Goal: Task Accomplishment & Management: Manage account settings

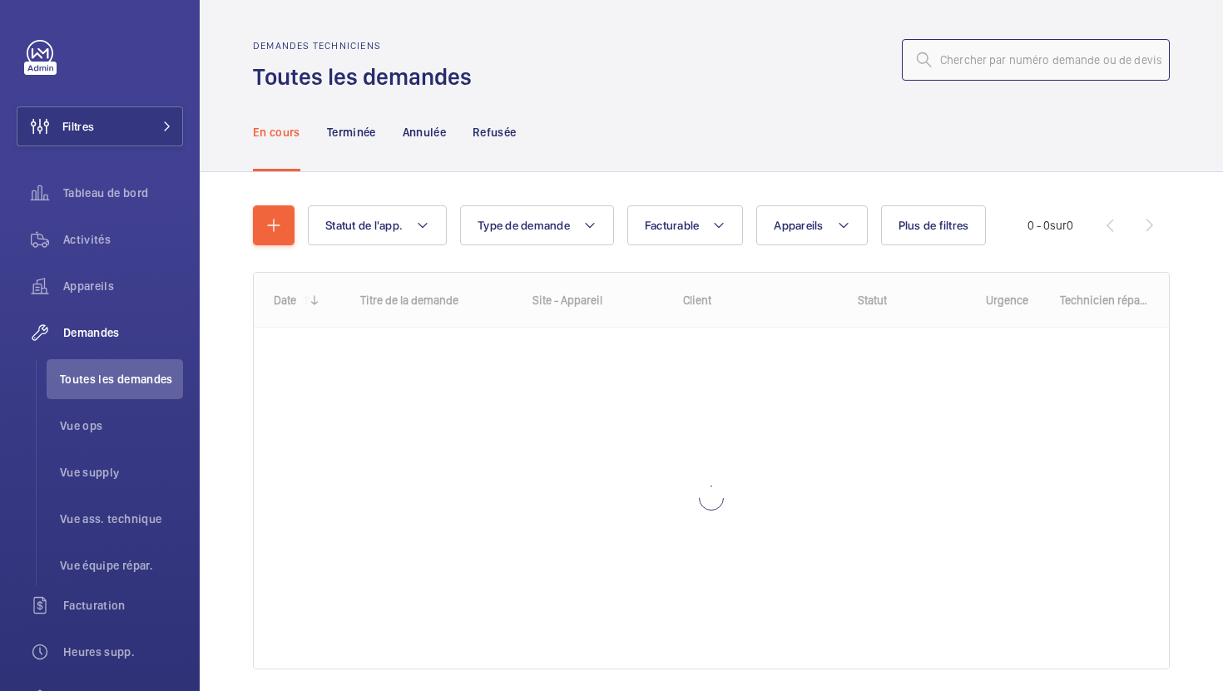
click at [992, 71] on input "text" at bounding box center [1036, 60] width 268 height 42
paste input "R25-12656"
type input "R25-12656"
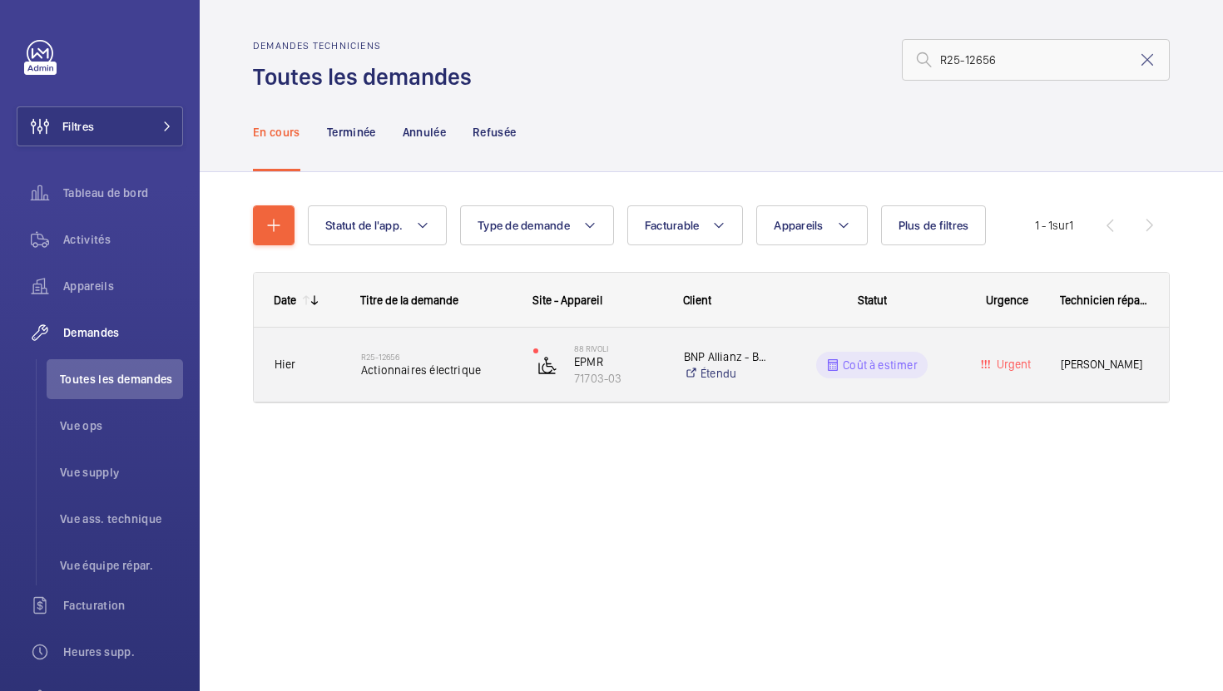
click at [477, 395] on div "R25-12656 Actionnaires électrique" at bounding box center [426, 365] width 171 height 75
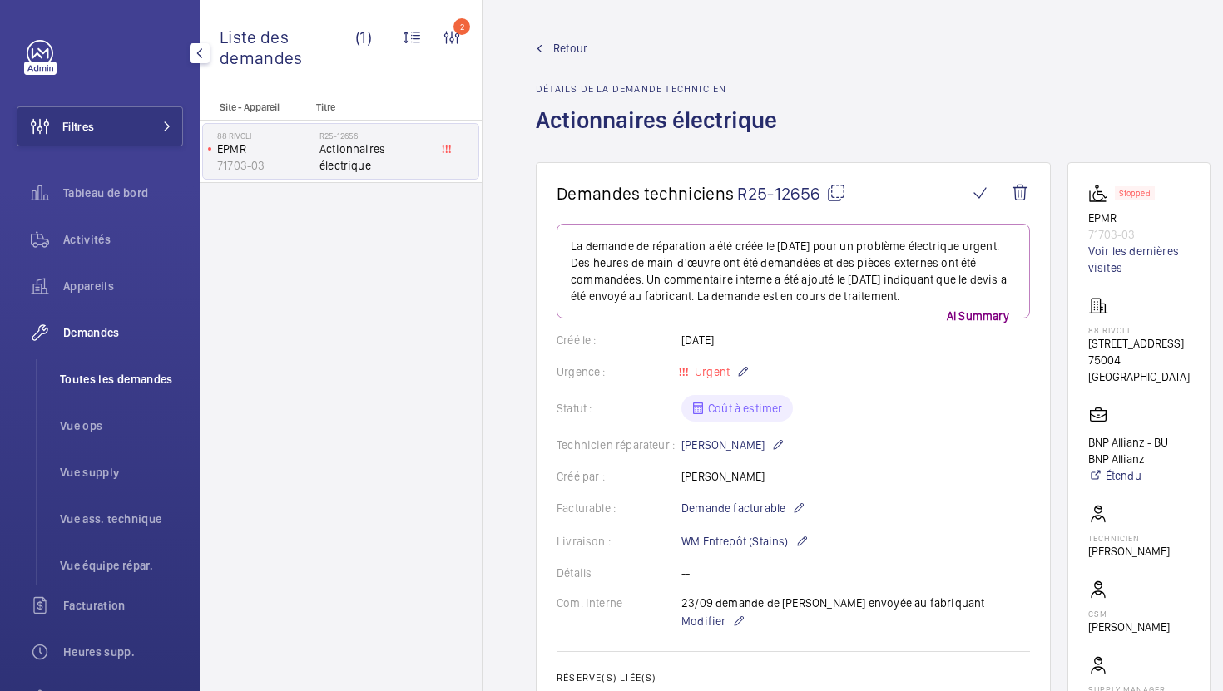
click at [157, 383] on span "Toutes les demandes" at bounding box center [121, 379] width 123 height 17
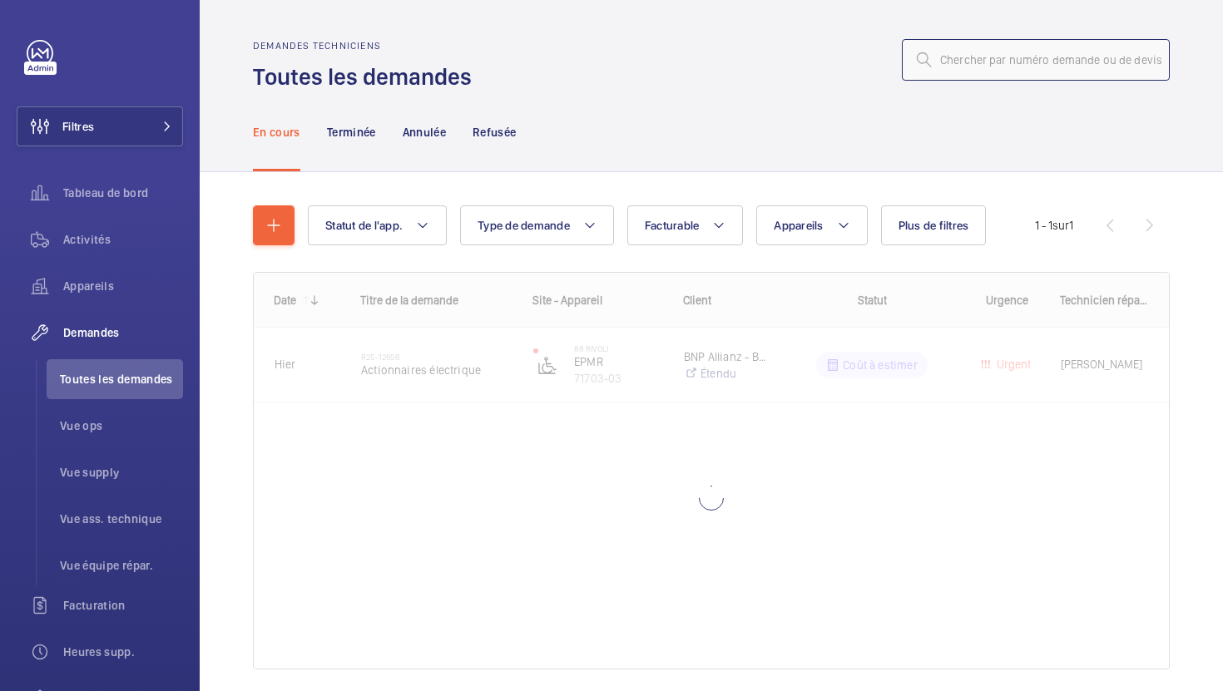
click at [1022, 58] on input "text" at bounding box center [1036, 60] width 268 height 42
paste input "R25-12610"
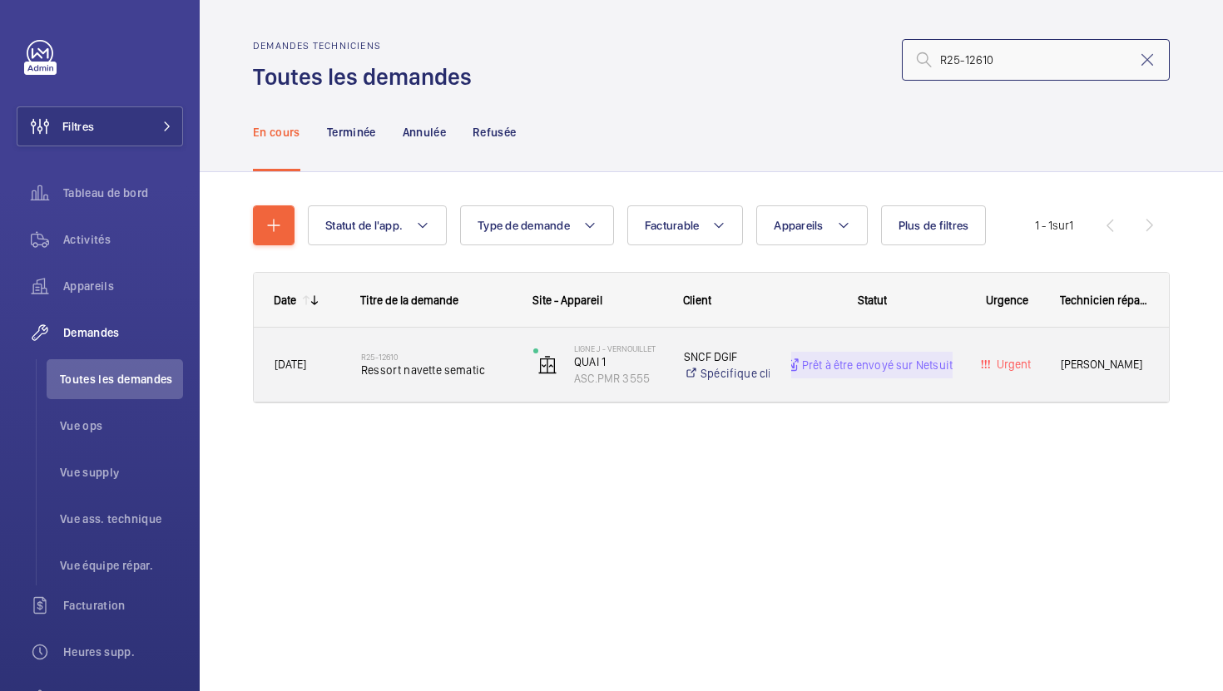
type input "R25-12610"
click at [500, 383] on div "R25-12610 Ressort navette sematic" at bounding box center [436, 365] width 151 height 48
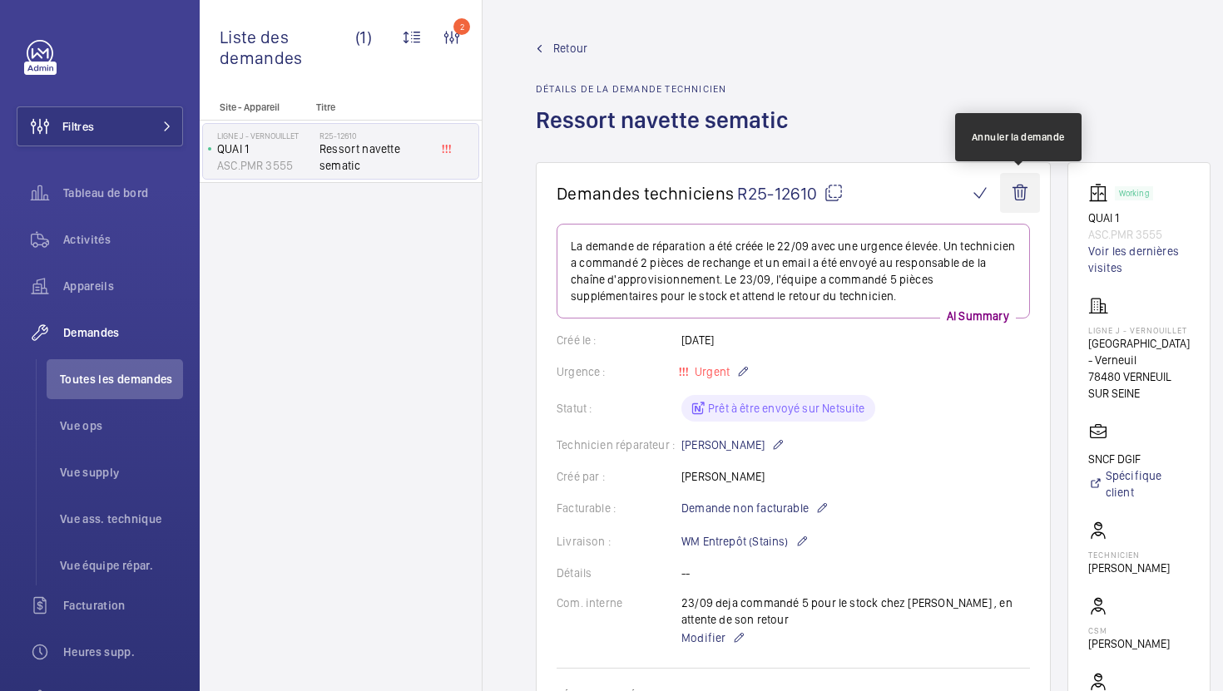
click at [1013, 201] on wm-front-icon-button at bounding box center [1020, 193] width 40 height 40
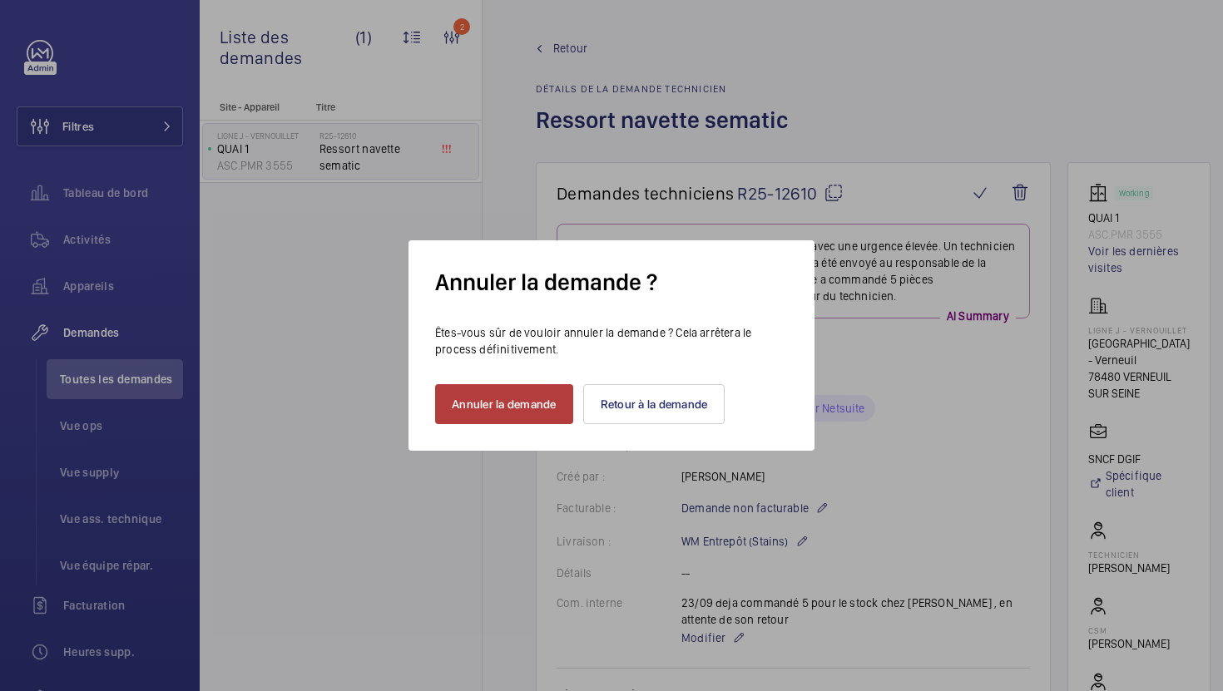
click at [555, 414] on button "Annuler la demande" at bounding box center [504, 404] width 138 height 40
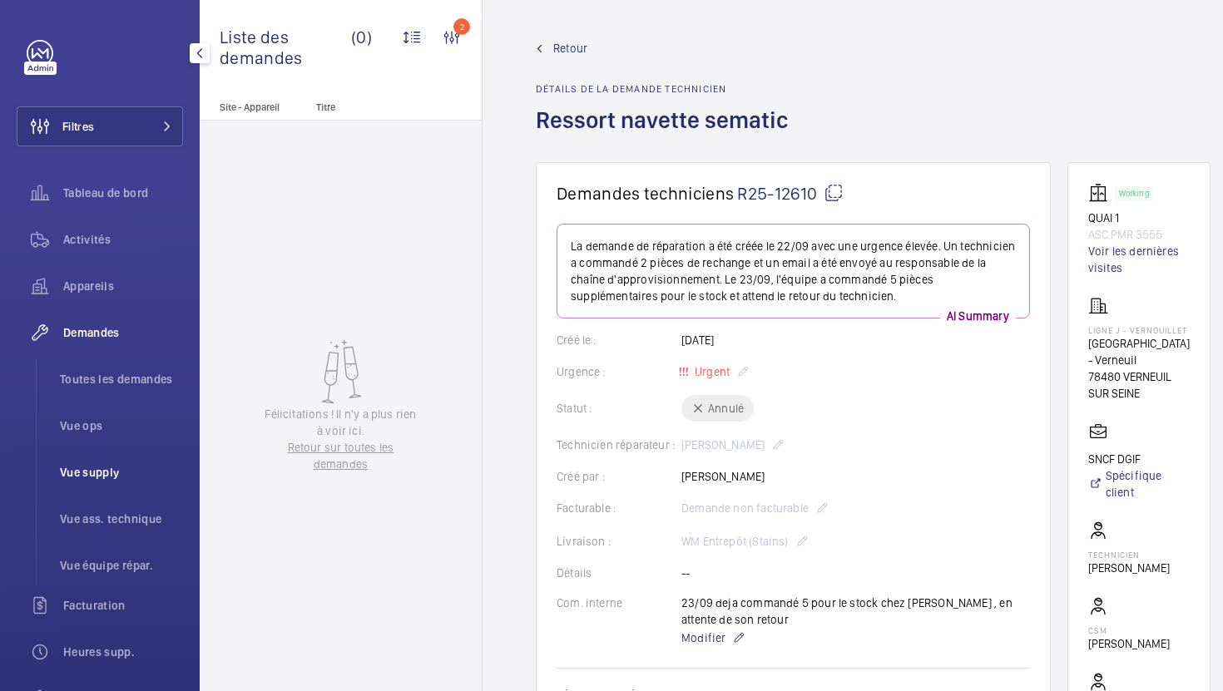
click at [79, 489] on li "Vue supply" at bounding box center [115, 473] width 136 height 40
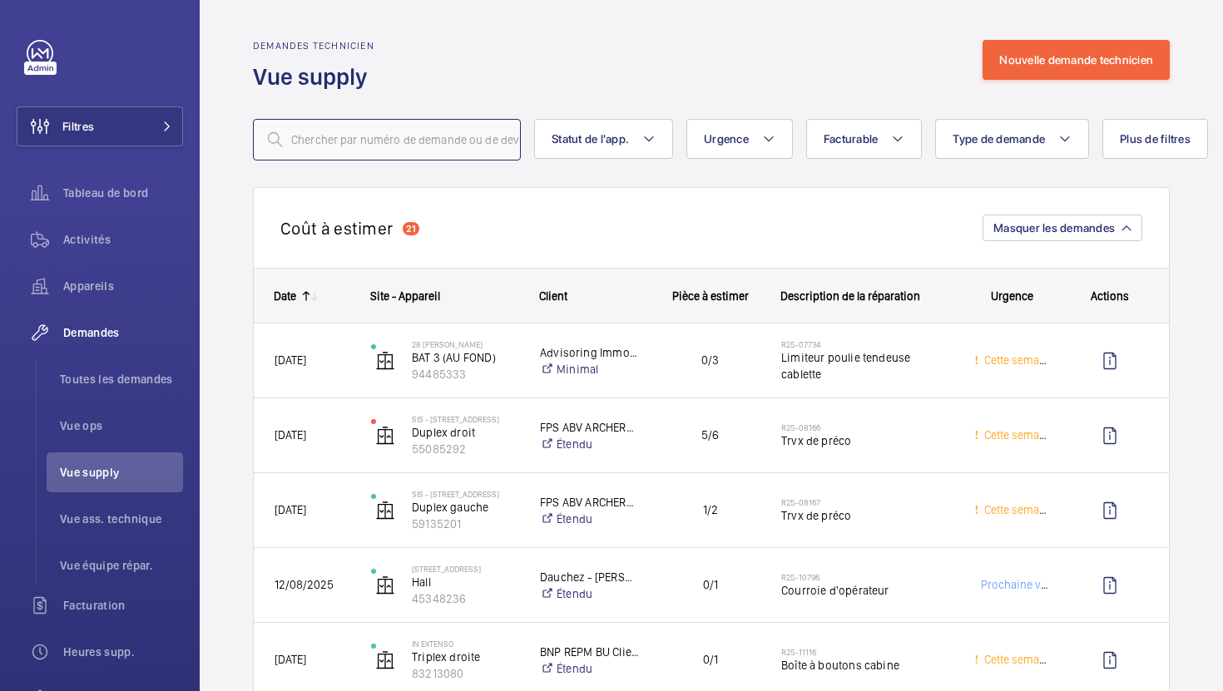
click at [420, 156] on input "text" at bounding box center [387, 140] width 268 height 42
paste input "R25-12315"
type input "R25-12315"
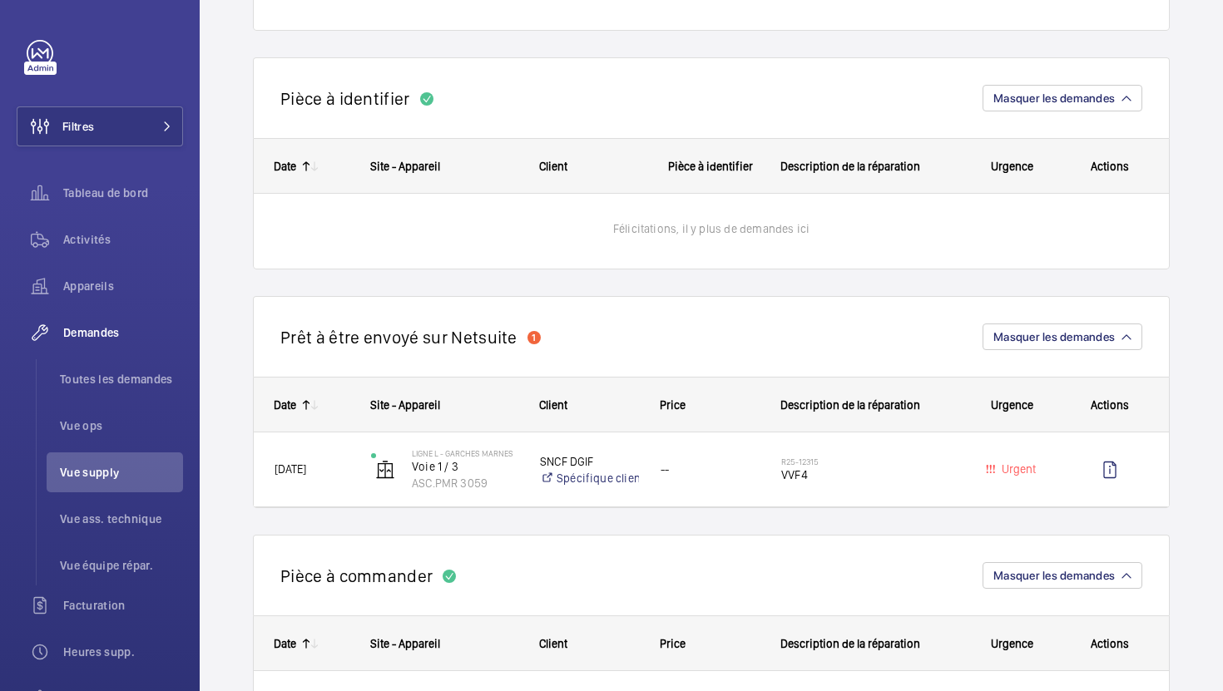
scroll to position [404, 0]
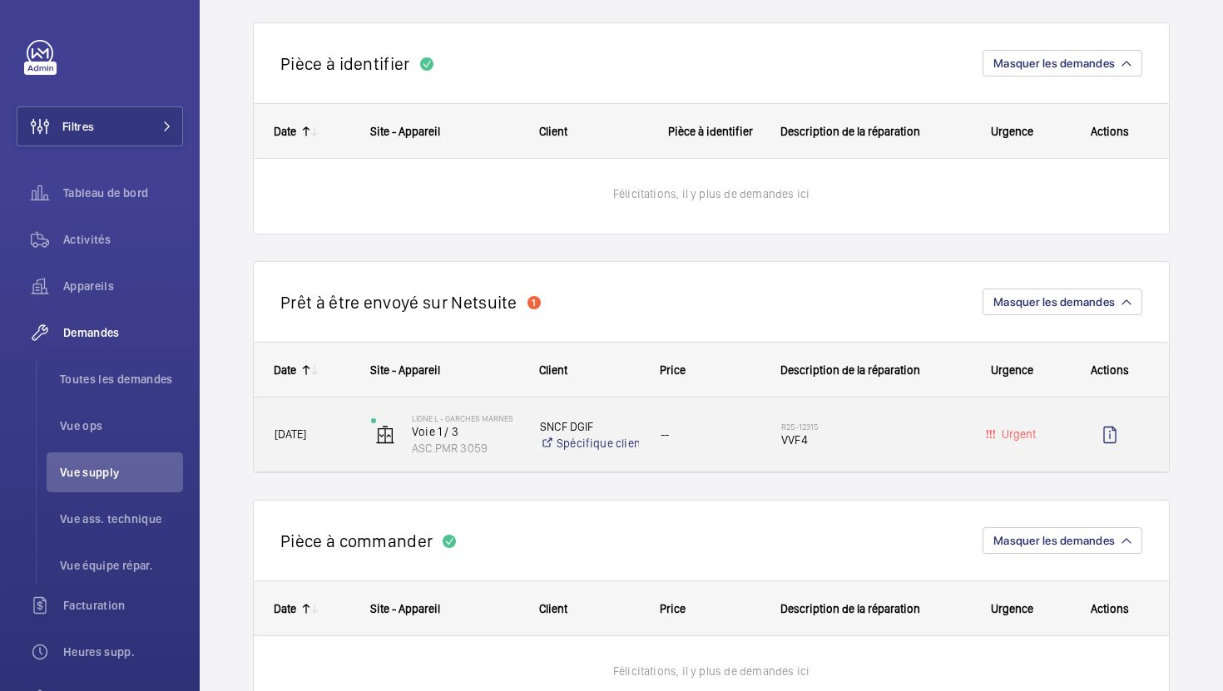
click at [723, 460] on div "--" at bounding box center [700, 435] width 119 height 52
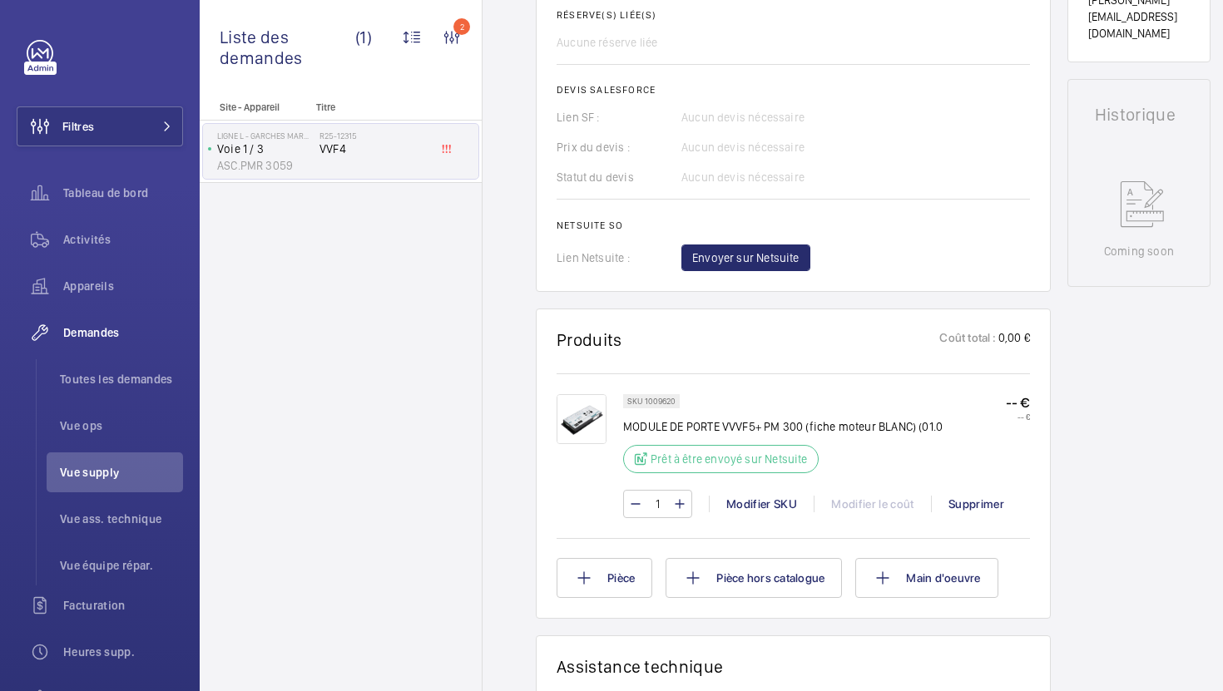
scroll to position [706, 0]
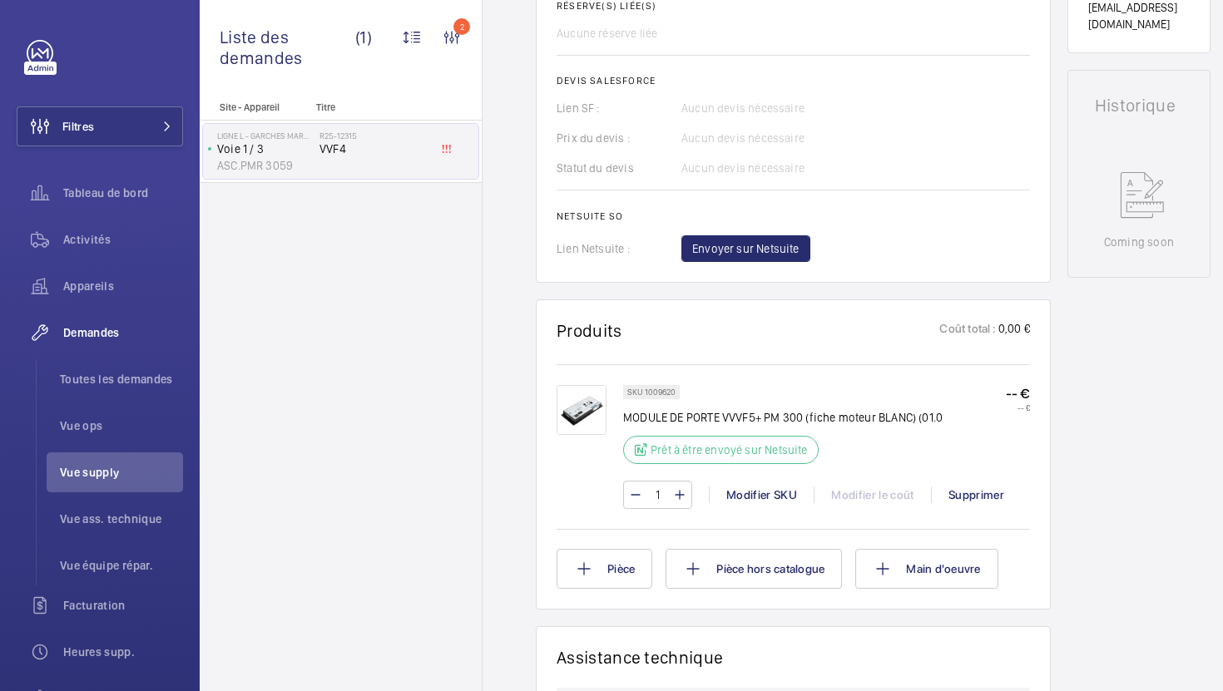
click at [652, 390] on p "SKU 1009620" at bounding box center [651, 392] width 48 height 6
copy p "1009620"
click at [745, 494] on div "Modifier SKU" at bounding box center [761, 495] width 105 height 17
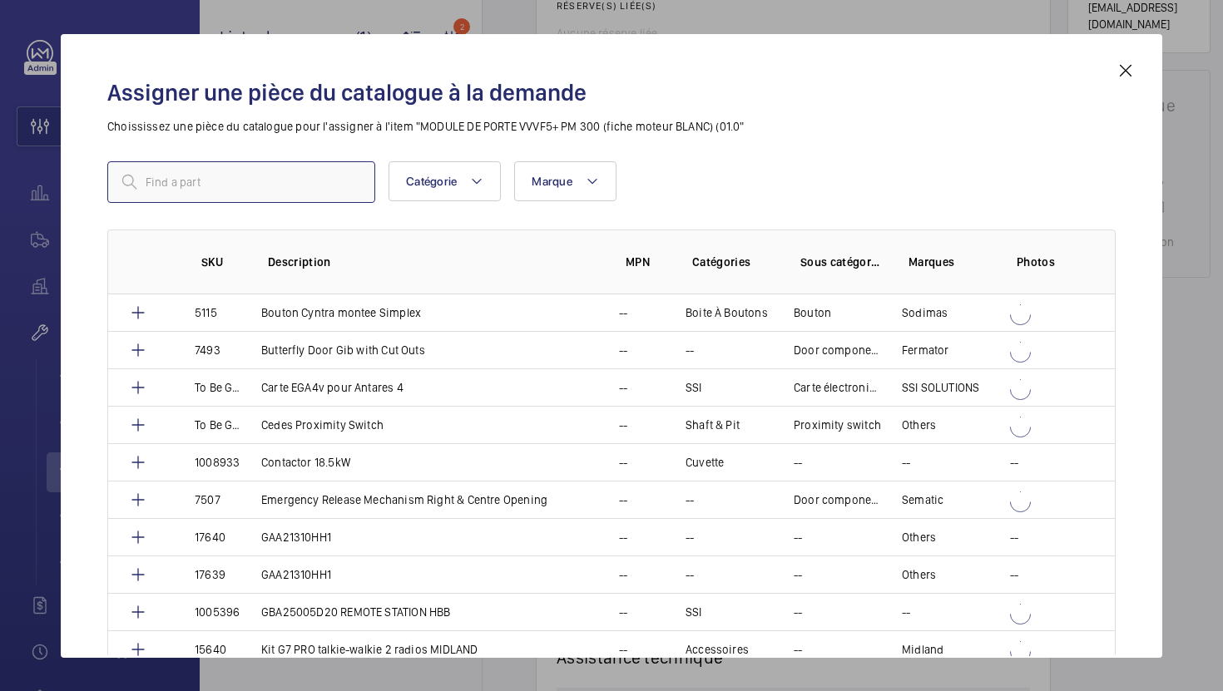
click at [308, 178] on input "text" at bounding box center [241, 182] width 268 height 42
paste input "599"
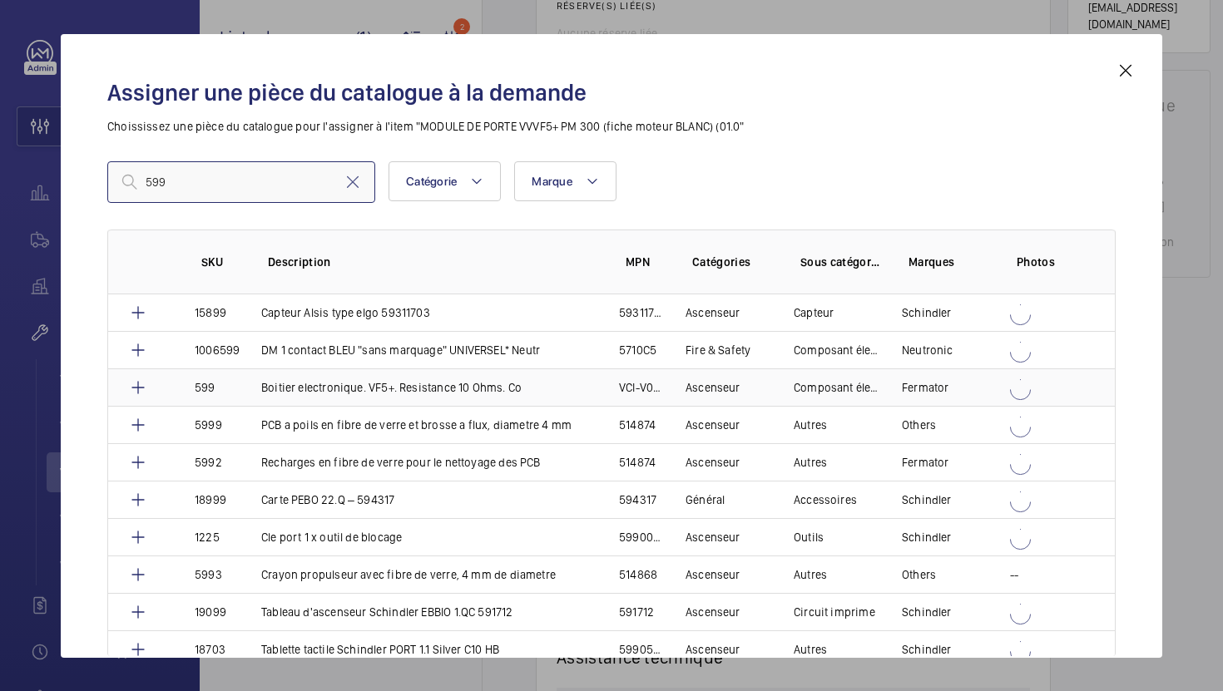
type input "599"
click at [353, 394] on p "Boitier electronique. VF5+. Resistance 10 Ohms. Co" at bounding box center [391, 387] width 260 height 17
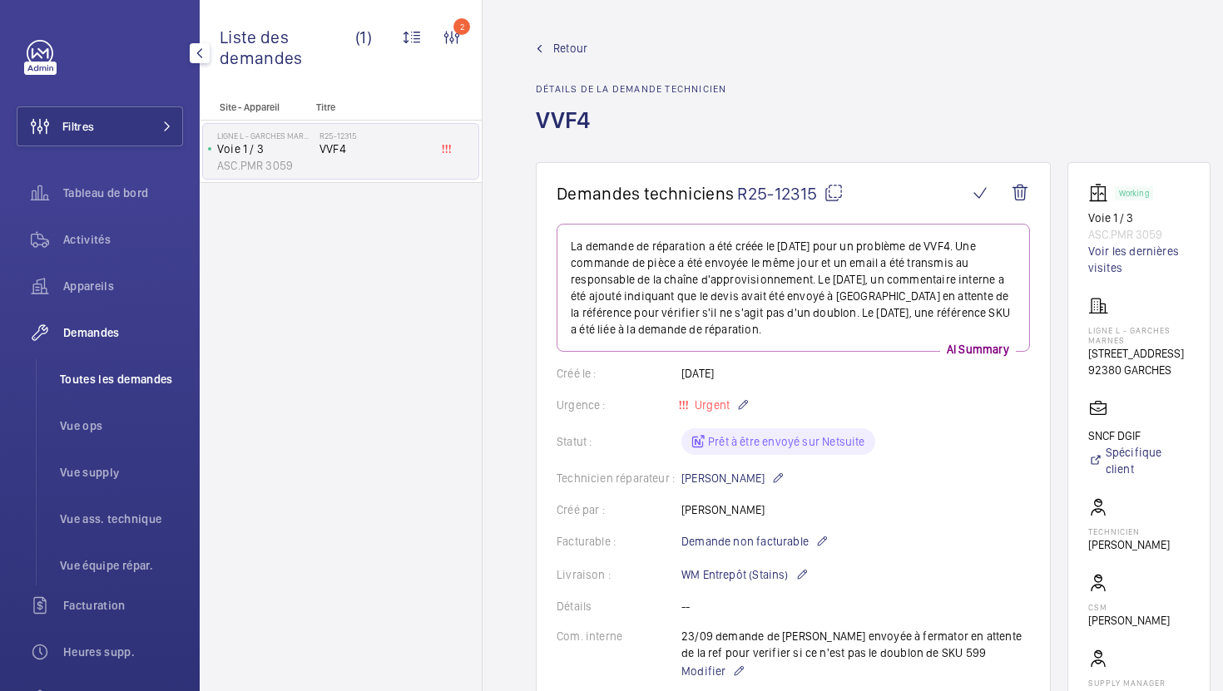
click at [121, 378] on span "Toutes les demandes" at bounding box center [121, 379] width 123 height 17
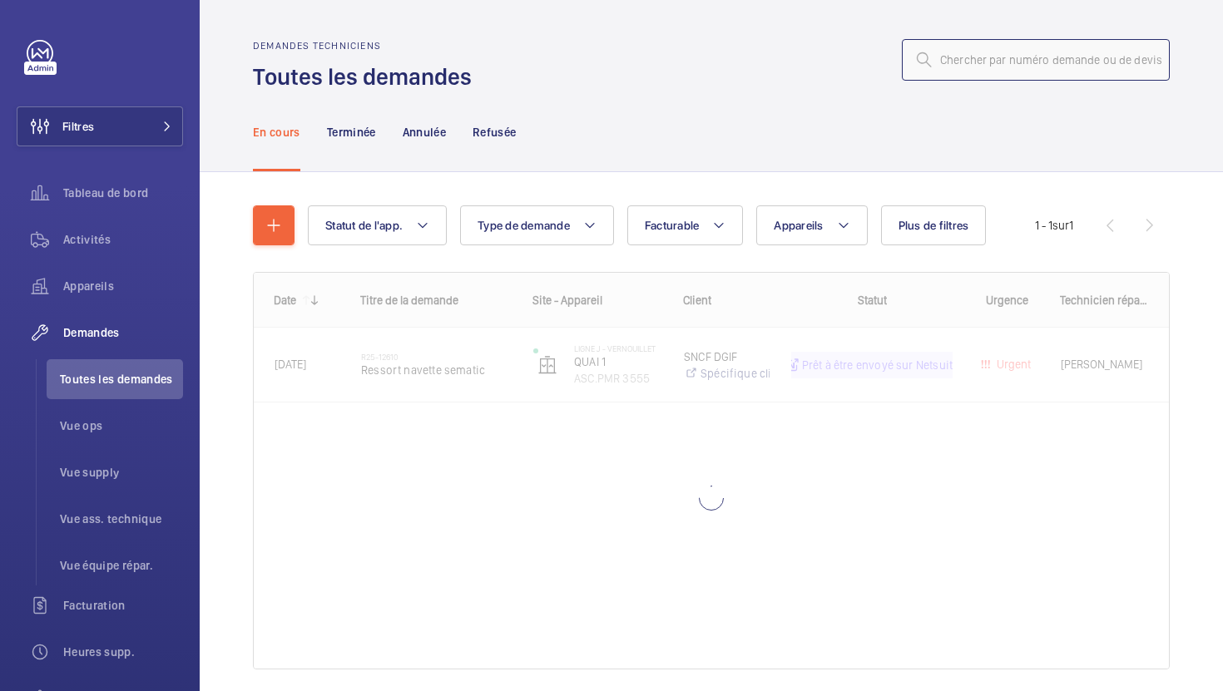
click at [975, 65] on input "text" at bounding box center [1036, 60] width 268 height 42
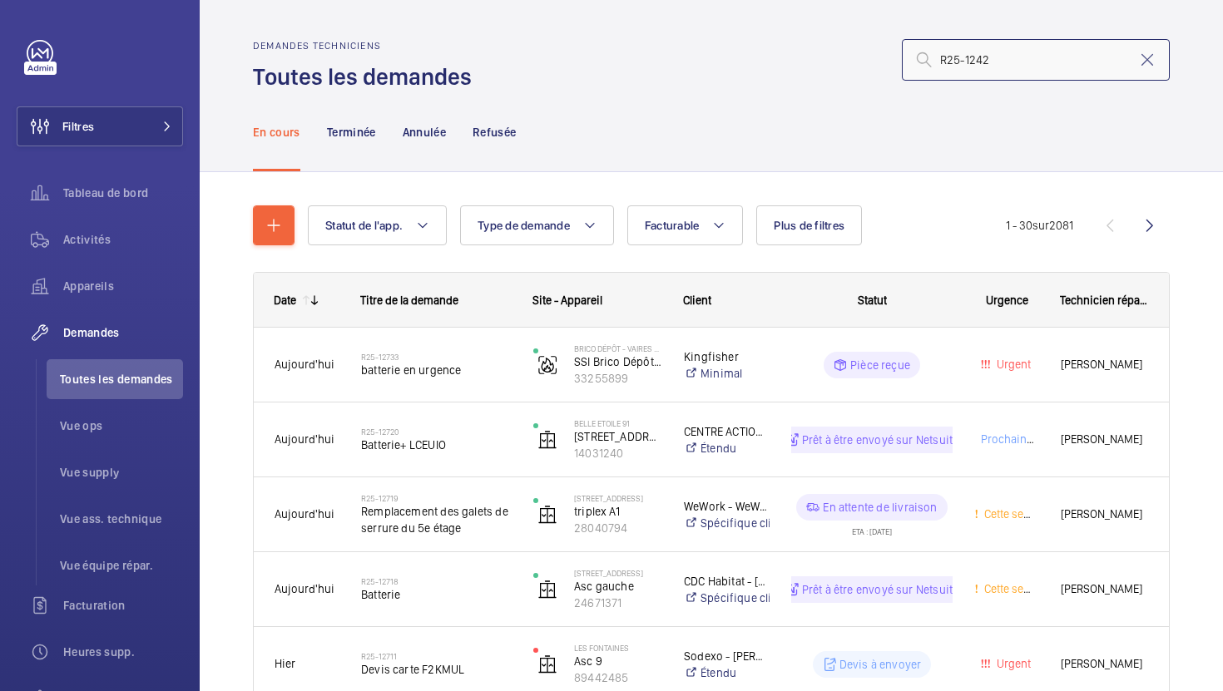
type input "R25-12426"
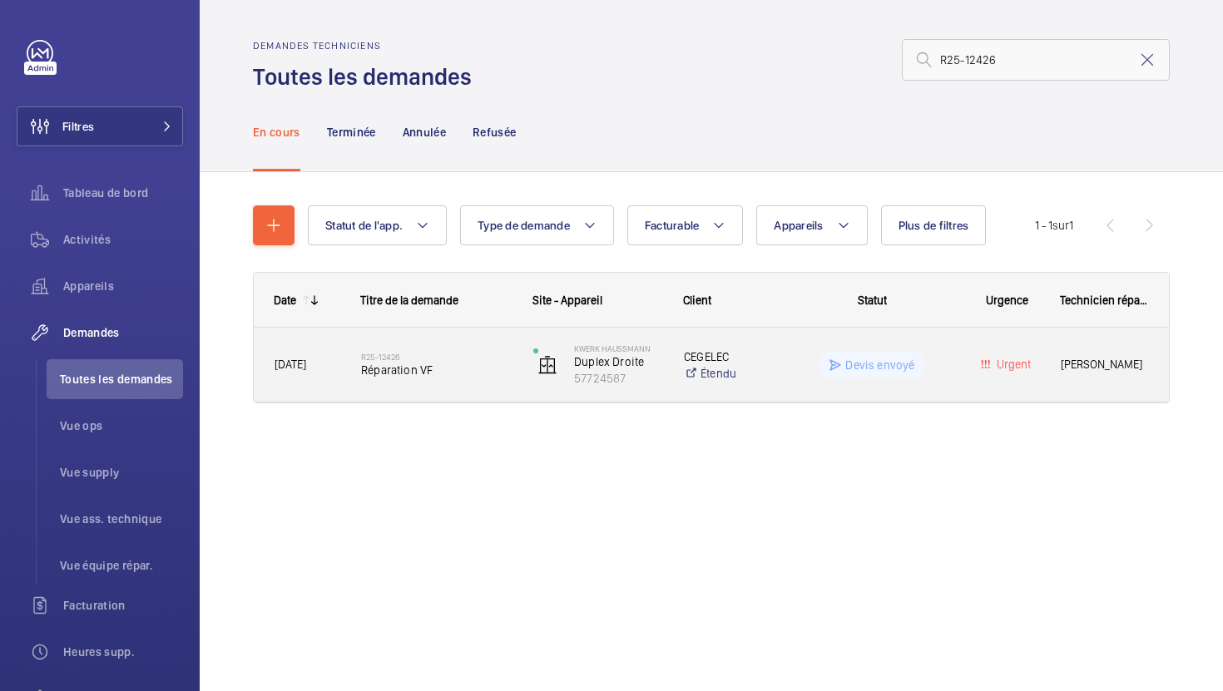
click at [458, 382] on div "R25-12426 Réparation VF" at bounding box center [436, 365] width 151 height 48
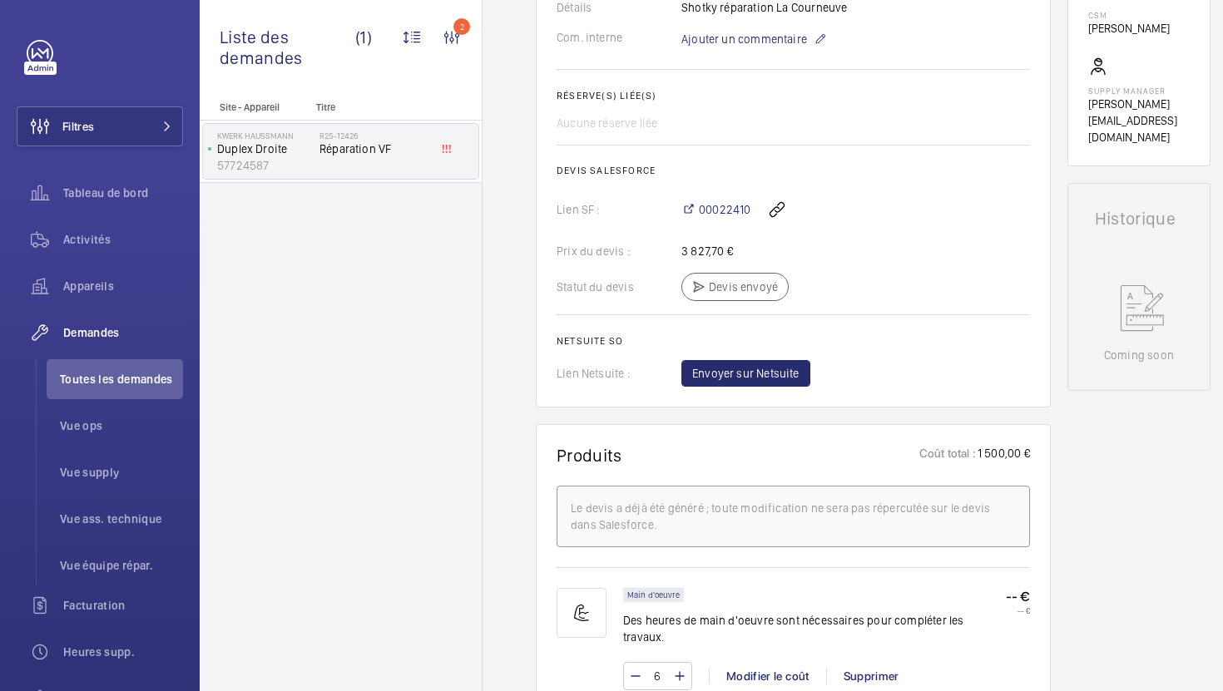
scroll to position [449, 0]
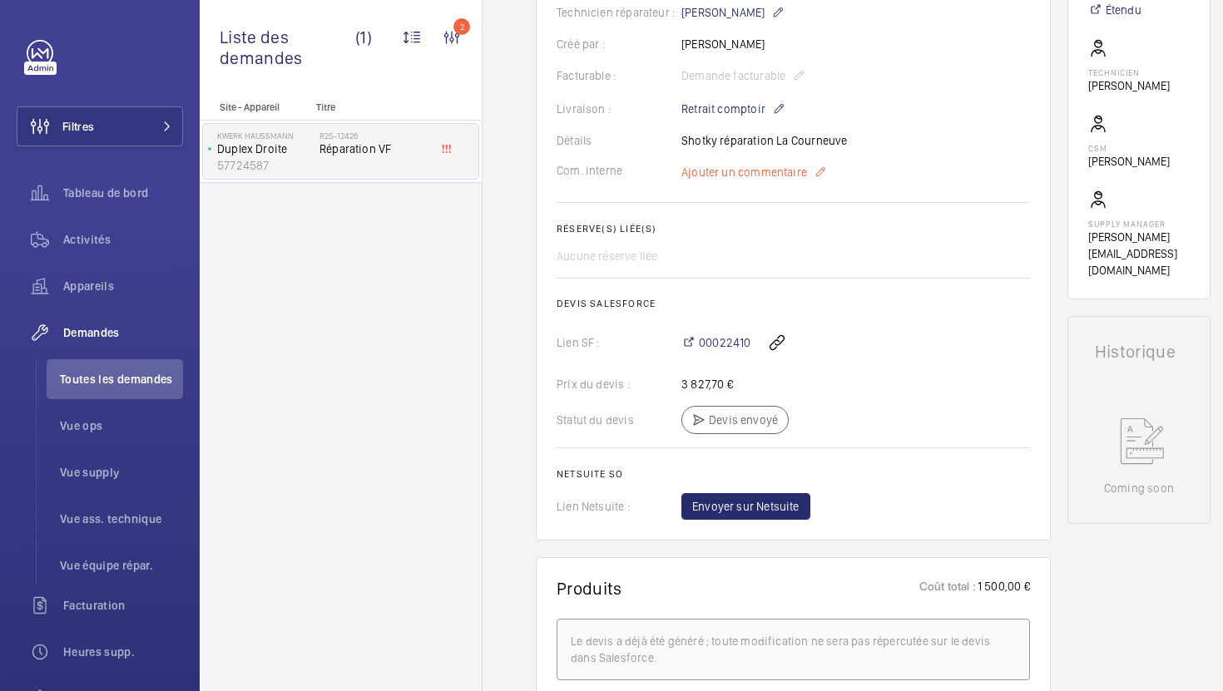
click at [752, 178] on span "Ajouter un commentaire" at bounding box center [744, 172] width 126 height 17
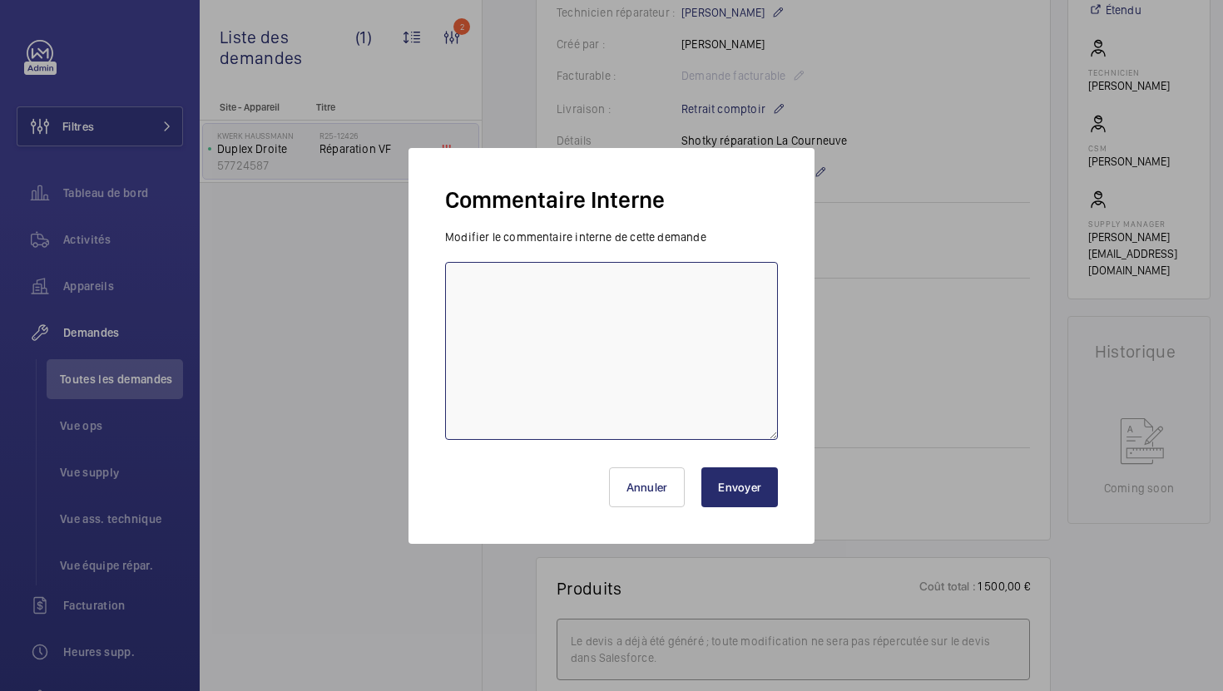
click at [627, 312] on textarea at bounding box center [611, 351] width 333 height 178
type textarea "24/09 Vu avec [PERSON_NAME], à commander"
click at [716, 496] on button "Envoyer" at bounding box center [739, 488] width 77 height 40
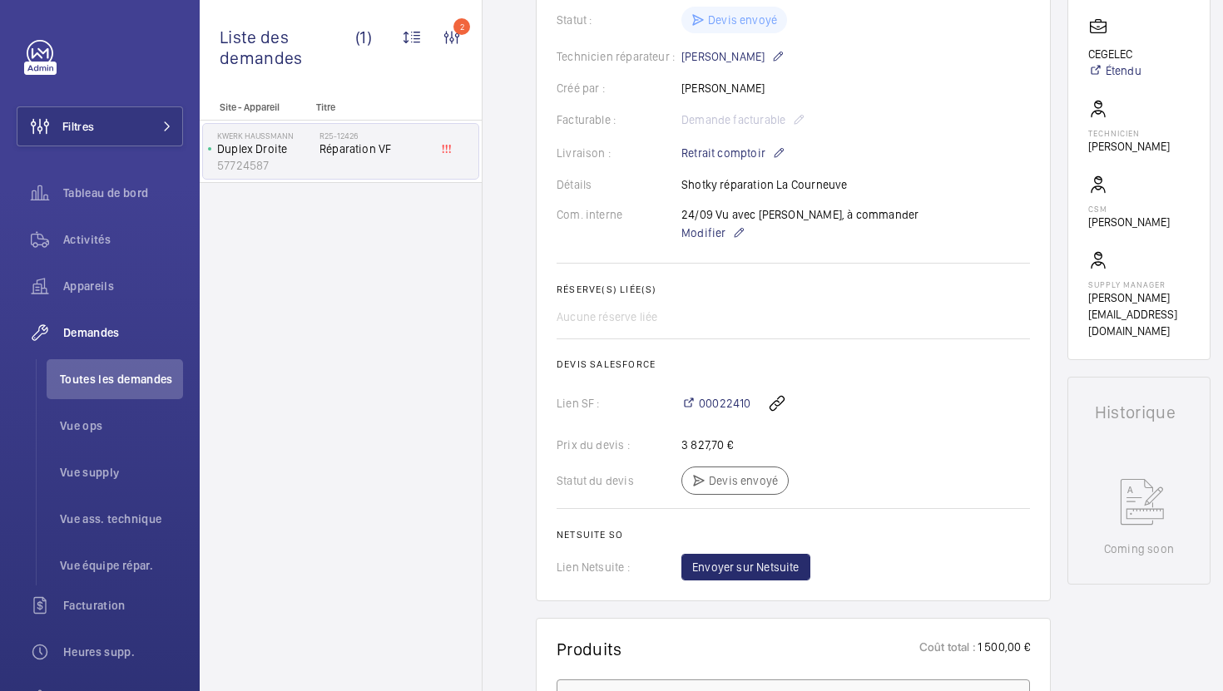
scroll to position [384, 0]
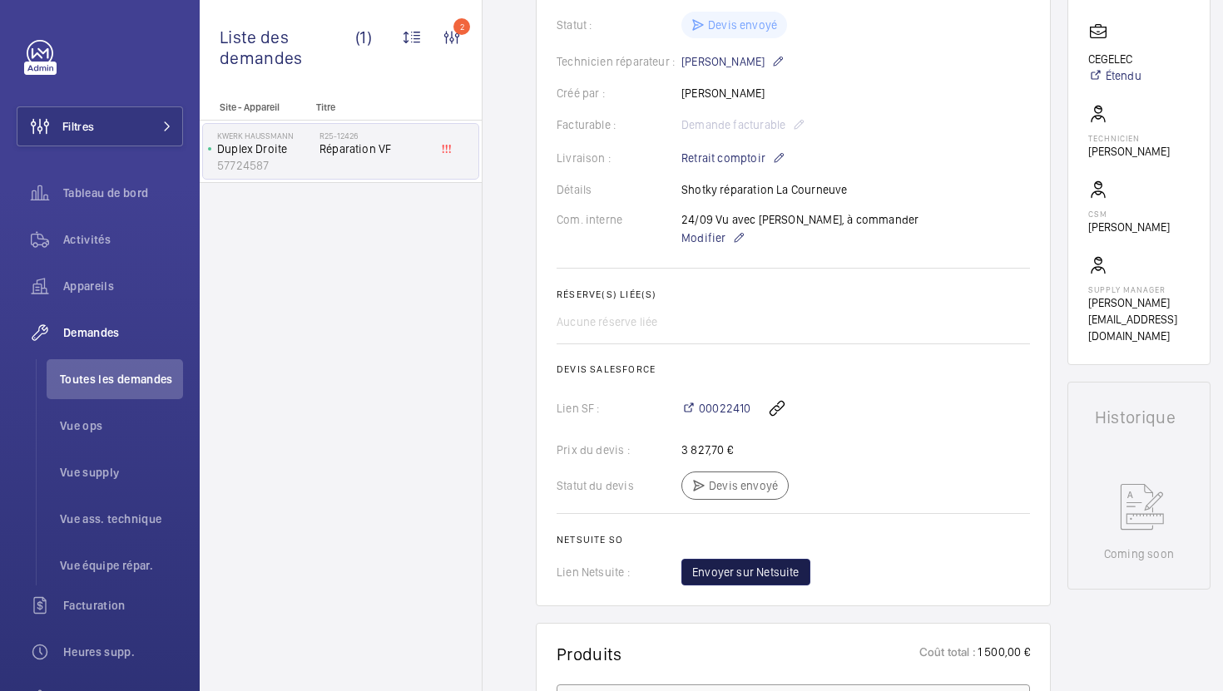
click at [766, 575] on span "Envoyer sur Netsuite" at bounding box center [745, 572] width 107 height 17
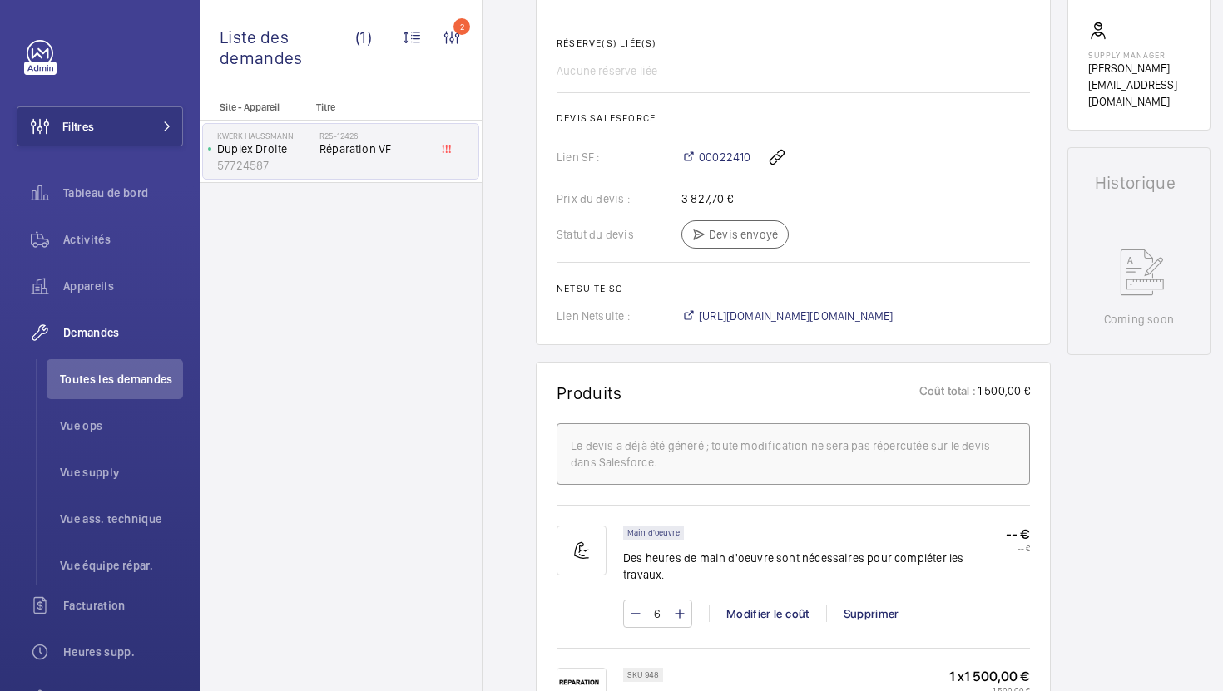
scroll to position [629, 0]
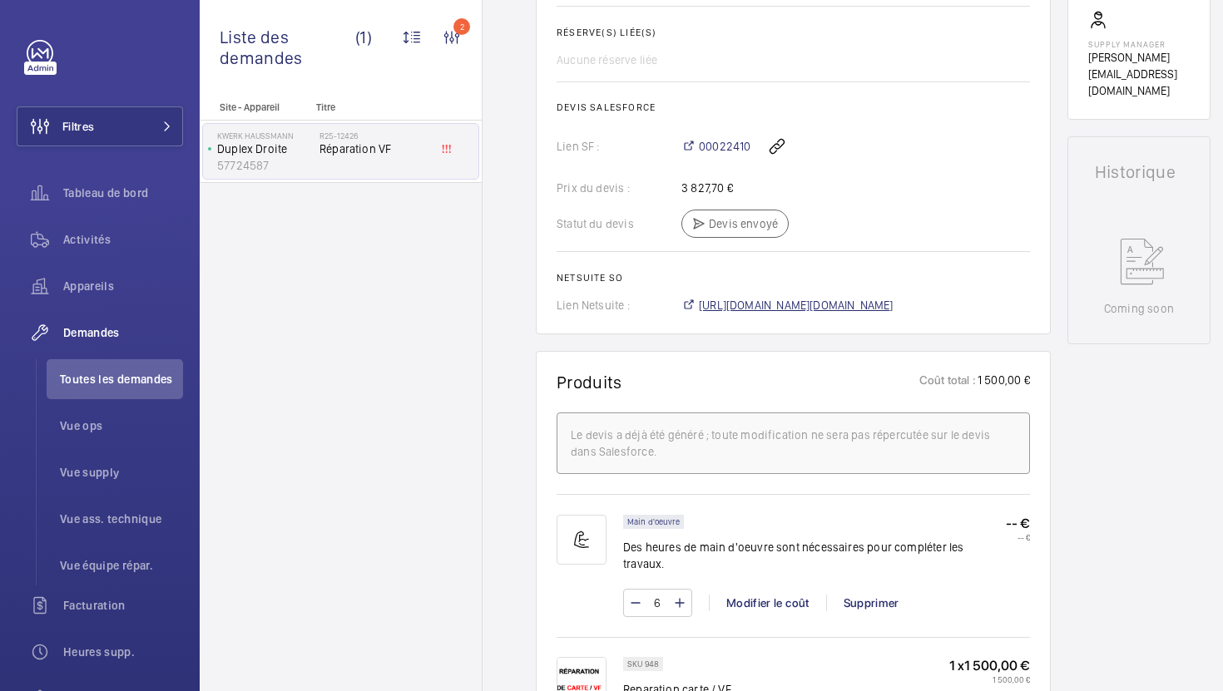
click at [887, 314] on span "[URL][DOMAIN_NAME][DOMAIN_NAME]" at bounding box center [796, 305] width 195 height 17
click at [114, 382] on span "Toutes les demandes" at bounding box center [121, 379] width 123 height 17
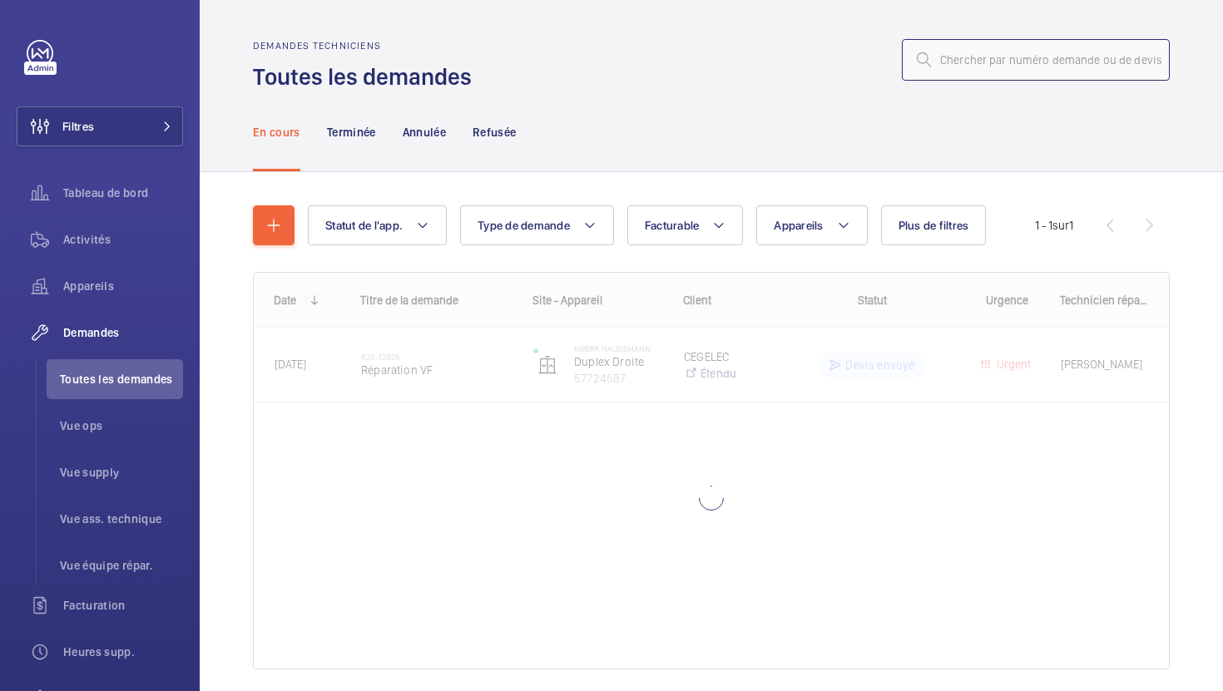
click at [1019, 55] on input "text" at bounding box center [1036, 60] width 268 height 42
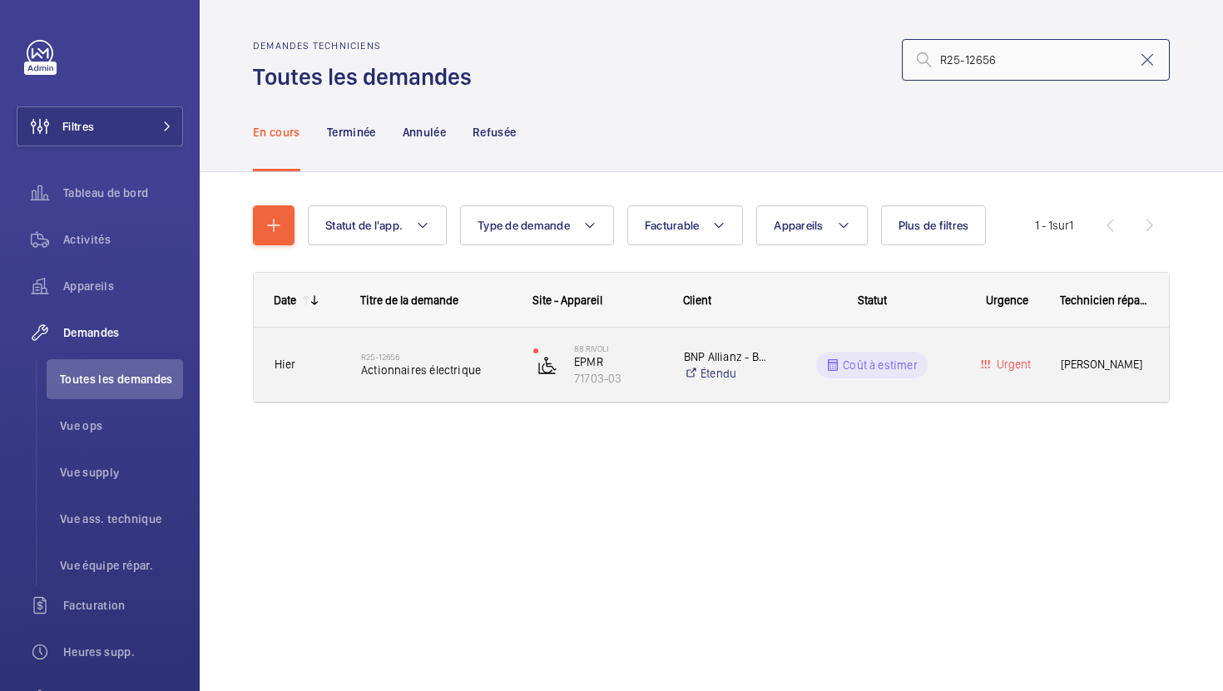
type input "R25-12656"
click at [503, 394] on div "R25-12656 Actionnaires électrique" at bounding box center [426, 365] width 171 height 75
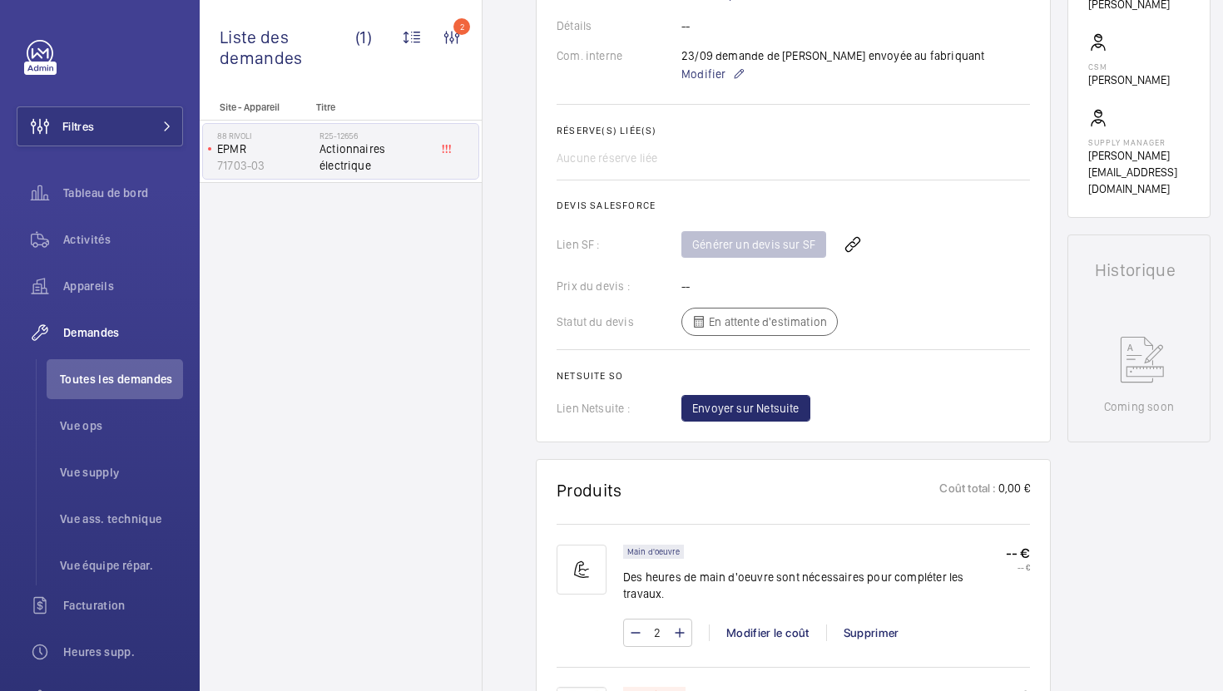
scroll to position [794, 0]
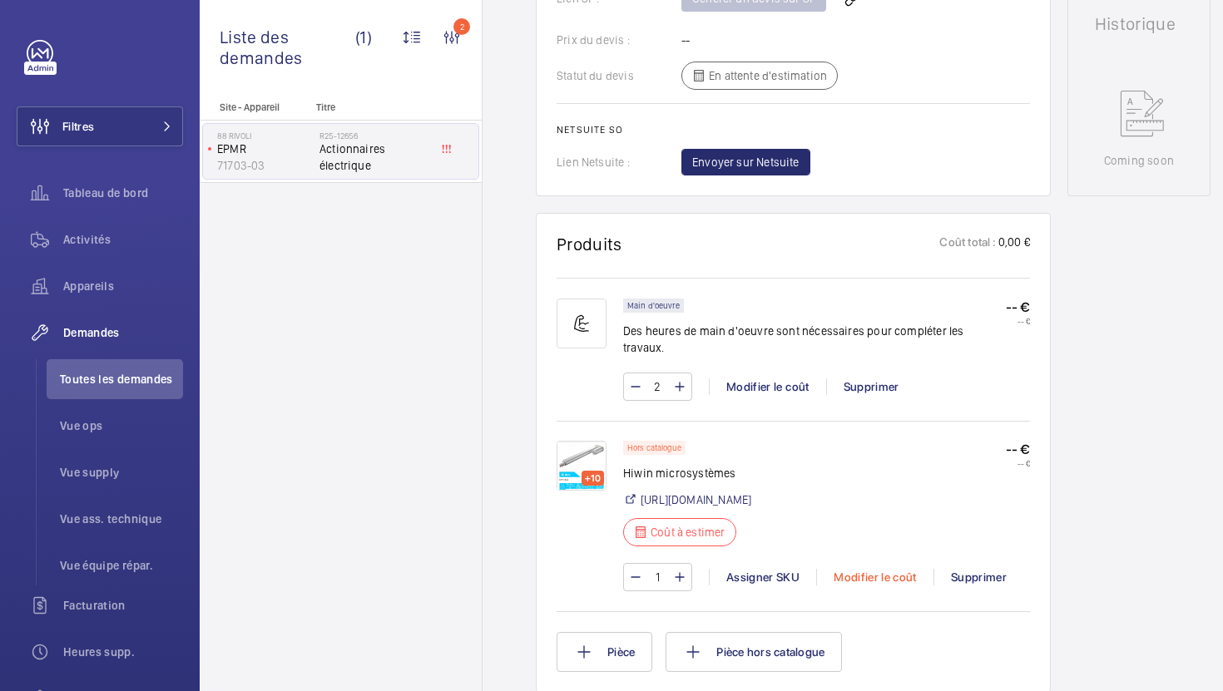
click at [874, 569] on div "Modifier le coût" at bounding box center [874, 577] width 117 height 17
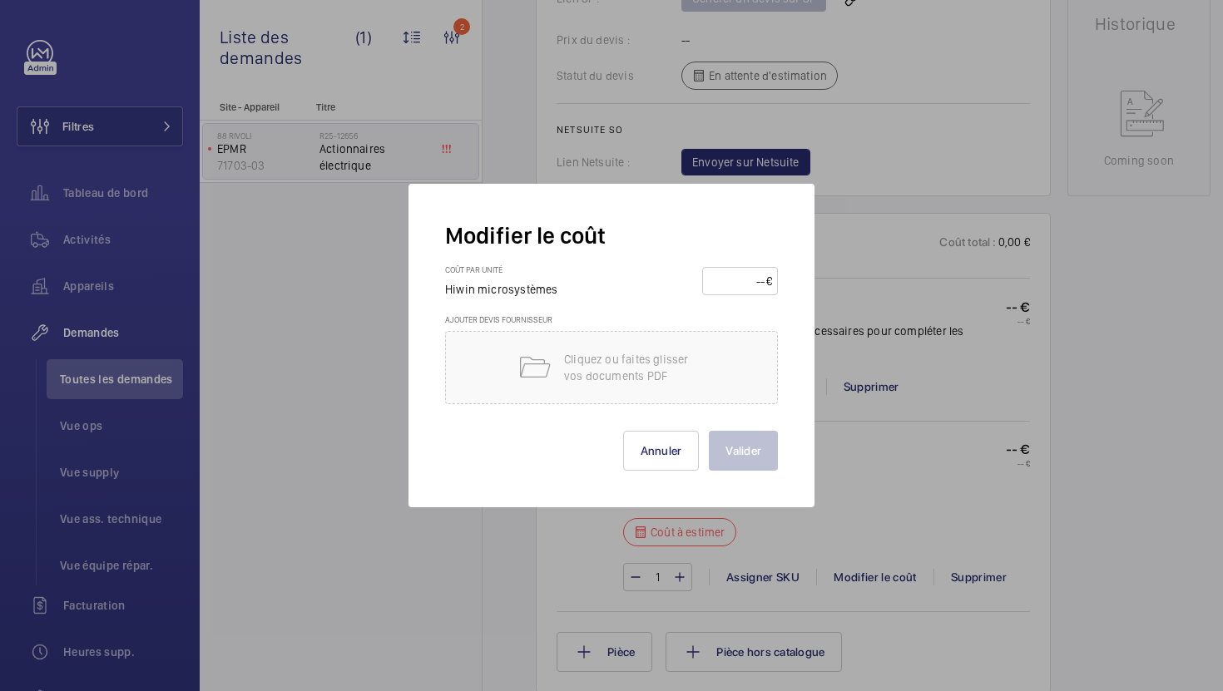
click at [746, 288] on input "number" at bounding box center [737, 281] width 58 height 27
type input "1585"
click at [741, 460] on button "Valider" at bounding box center [743, 451] width 69 height 40
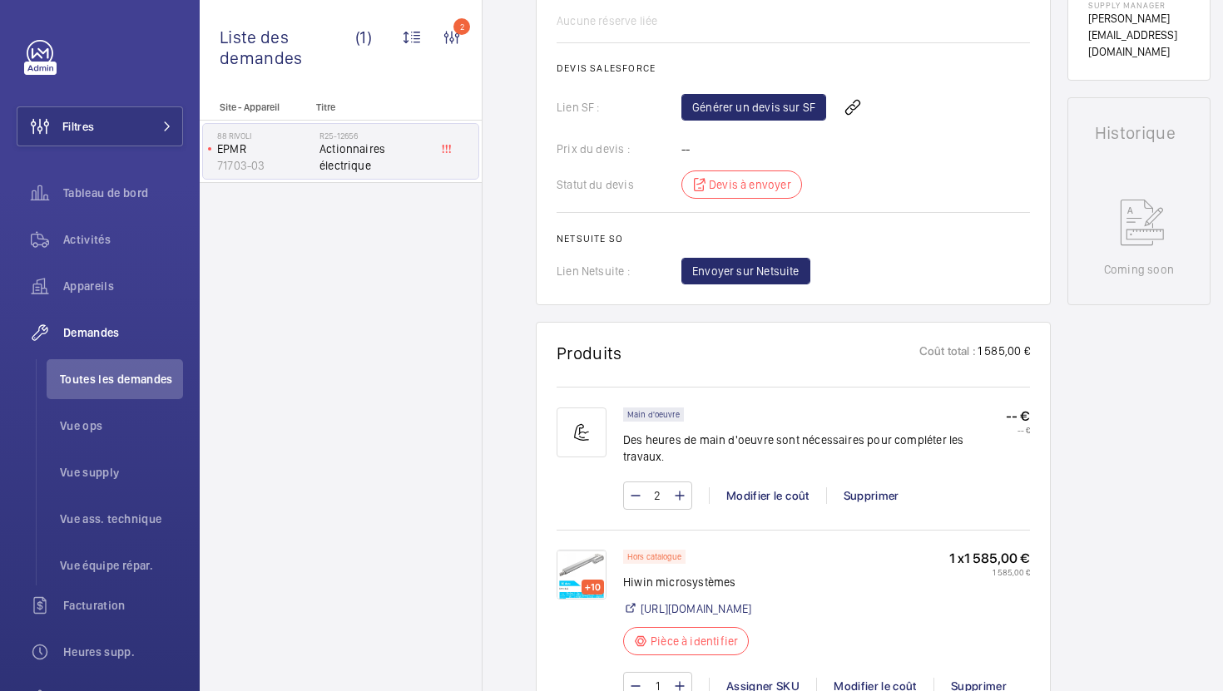
scroll to position [708, 0]
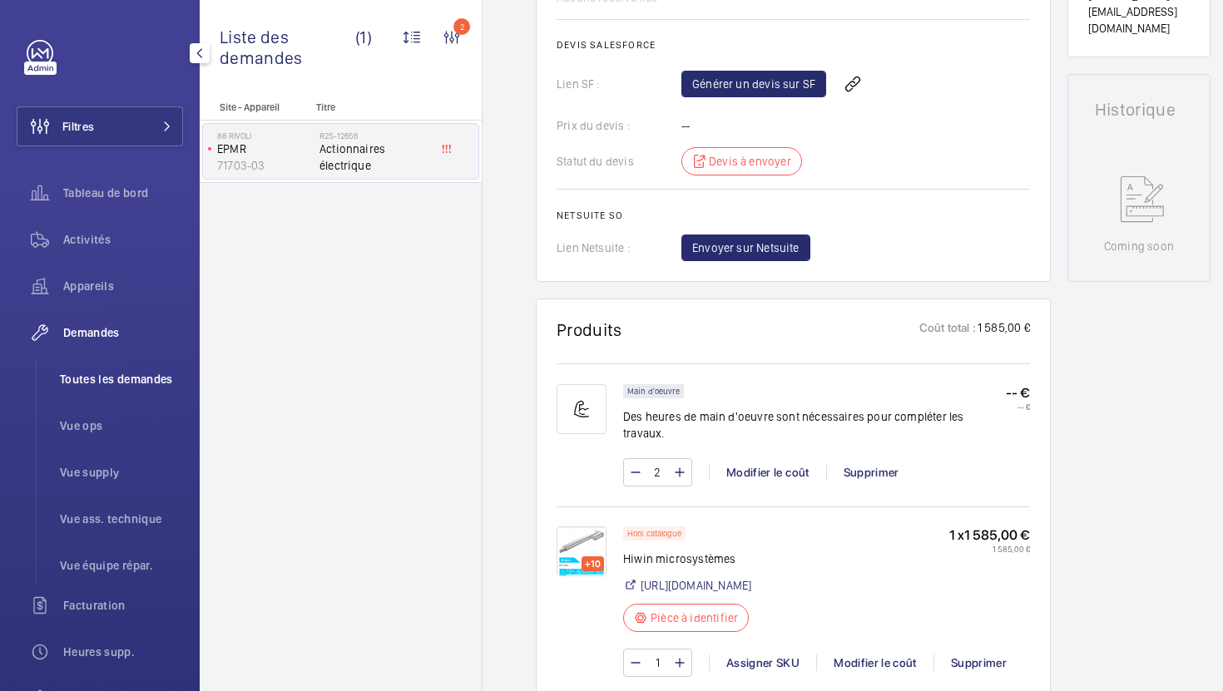
click at [161, 383] on span "Toutes les demandes" at bounding box center [121, 379] width 123 height 17
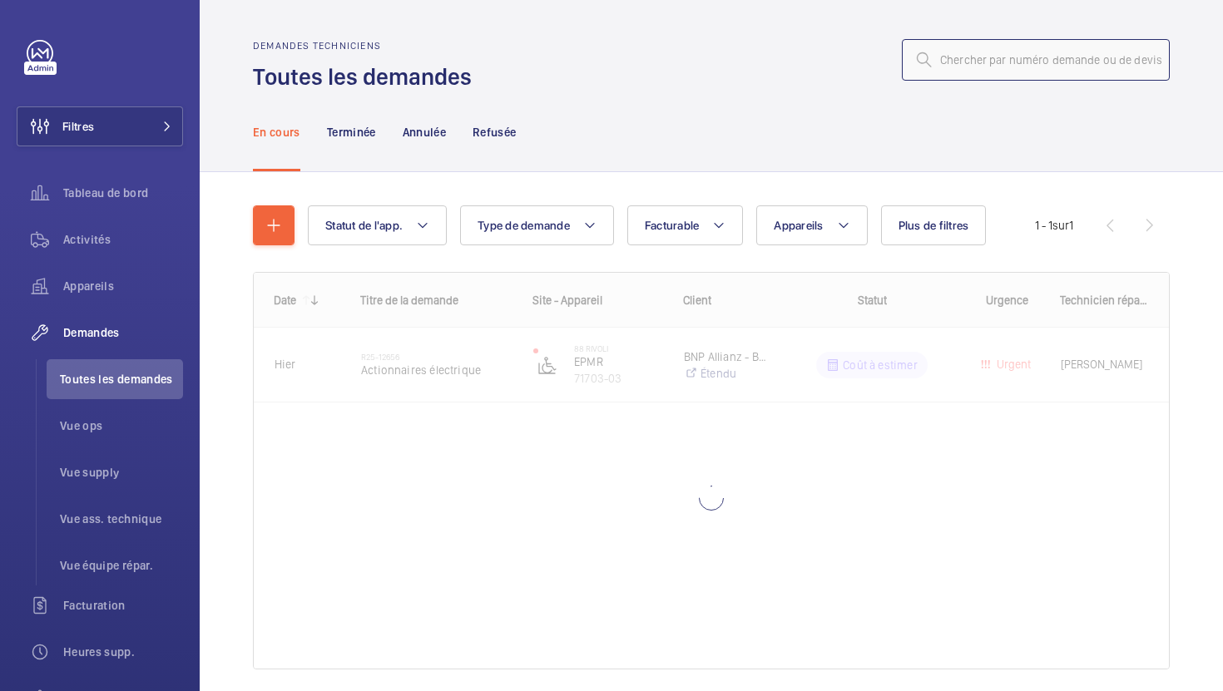
click at [1015, 59] on input "text" at bounding box center [1036, 60] width 268 height 42
paste input "R25-11314"
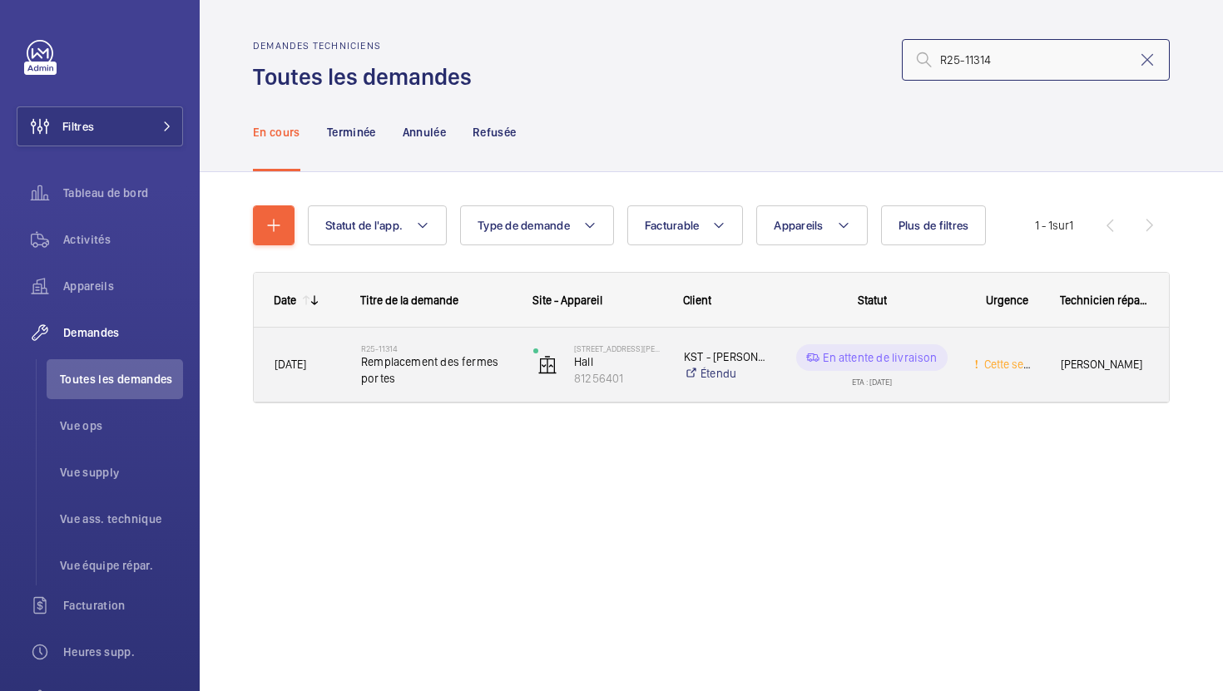
type input "R25-11314"
click at [484, 394] on div "R25-11314 Remplacement des fermes portes" at bounding box center [426, 365] width 171 height 75
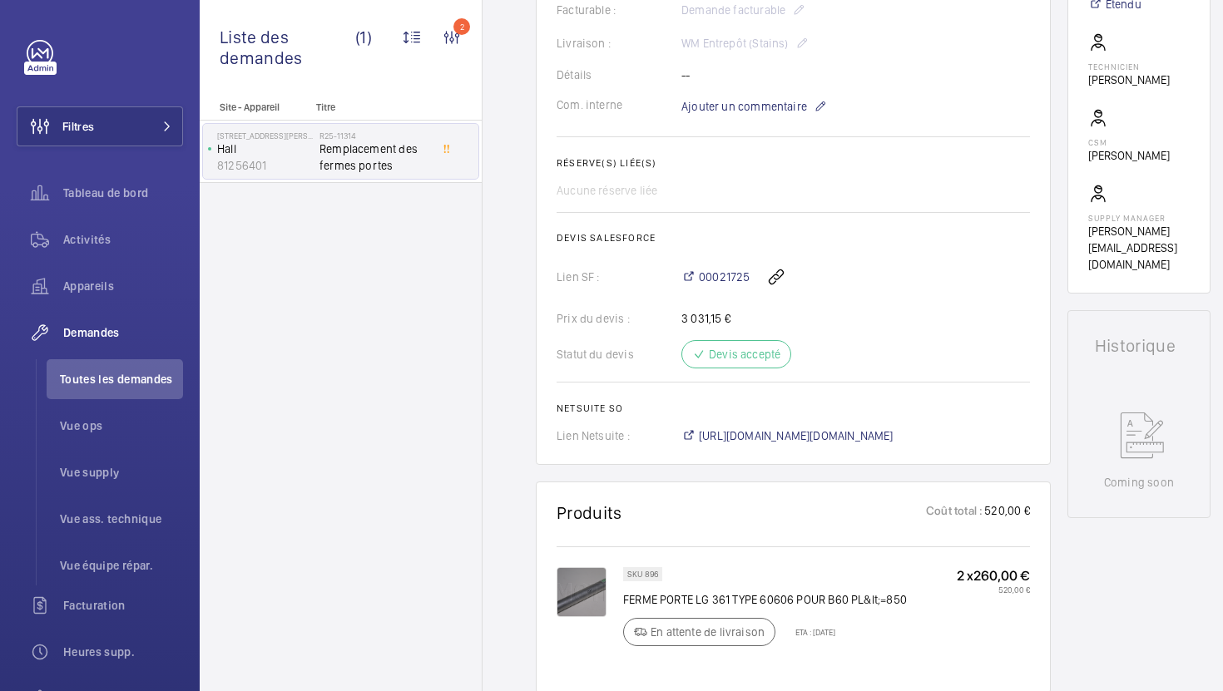
scroll to position [508, 0]
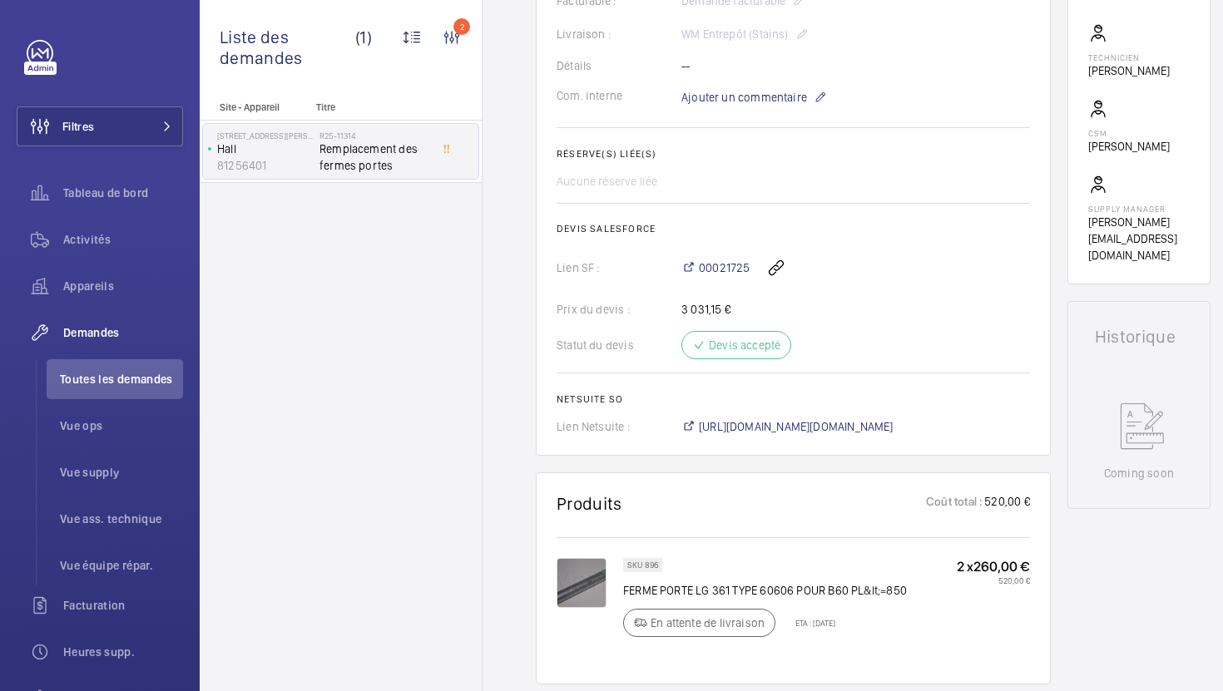
click at [651, 568] on p "SKU 896" at bounding box center [642, 565] width 31 height 6
click at [770, 422] on span "[URL][DOMAIN_NAME][DOMAIN_NAME]" at bounding box center [796, 427] width 195 height 17
click at [115, 483] on li "Vue supply" at bounding box center [115, 473] width 136 height 40
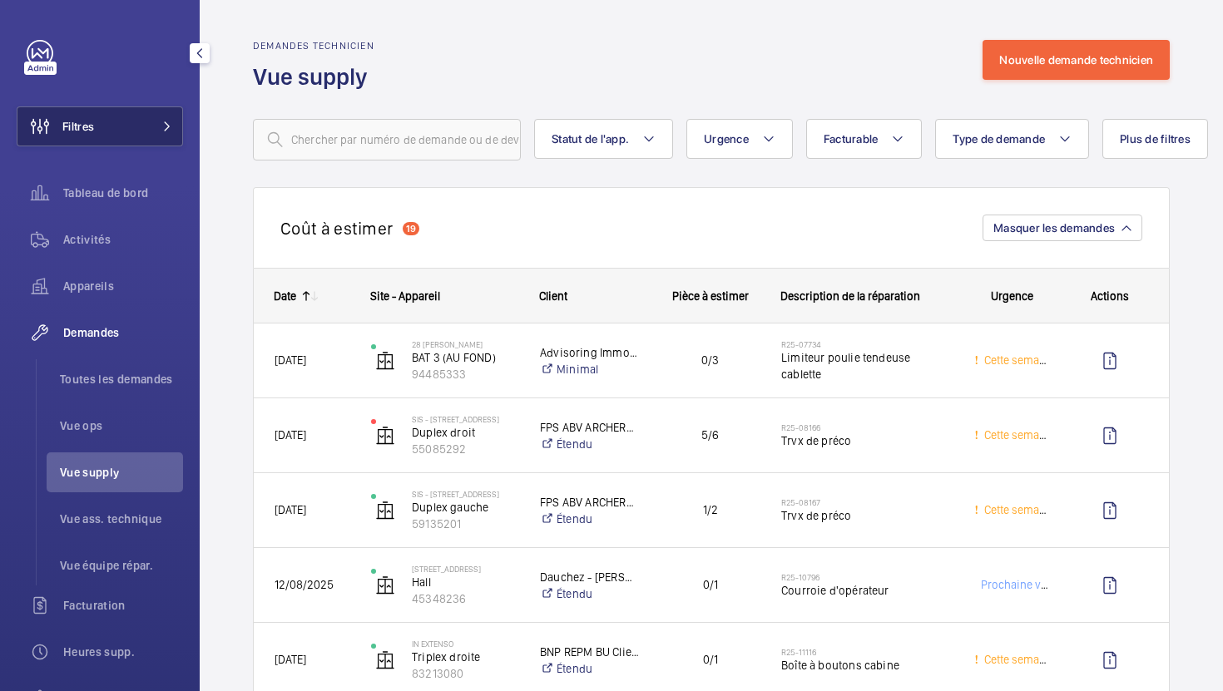
click at [167, 132] on button "Filtres" at bounding box center [100, 126] width 166 height 40
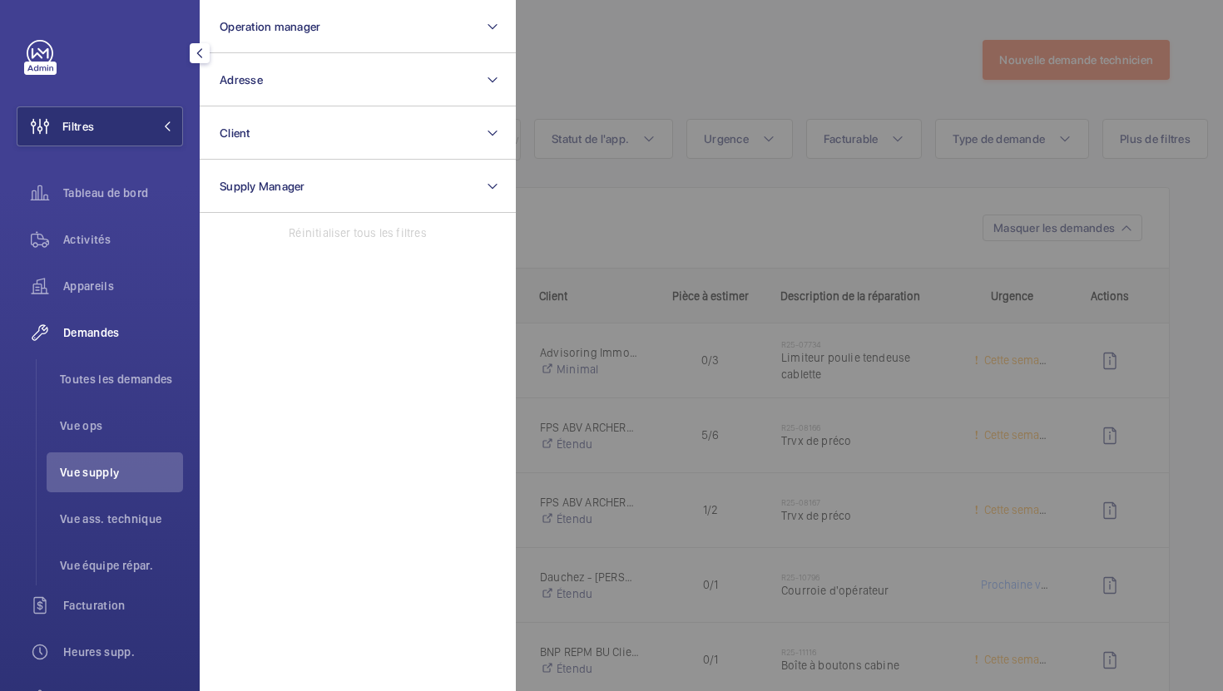
click at [284, 215] on div "Réinitialiser tous les filtres" at bounding box center [358, 233] width 316 height 40
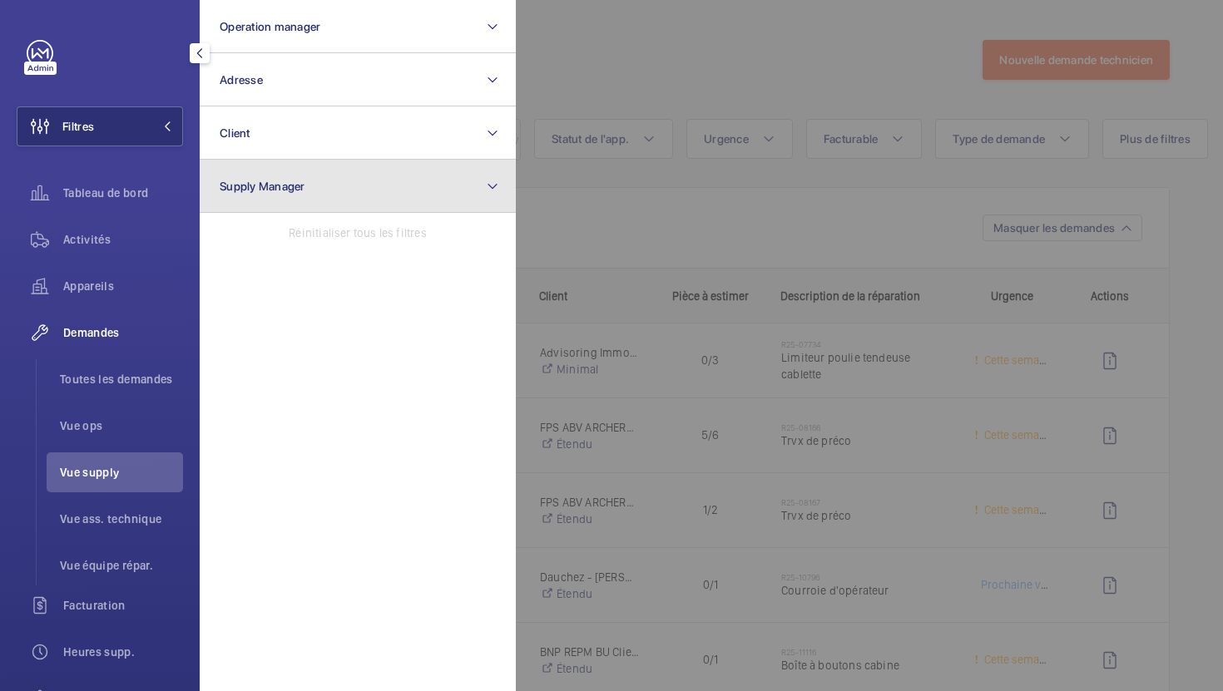
click at [285, 210] on button "Supply Manager" at bounding box center [358, 186] width 316 height 53
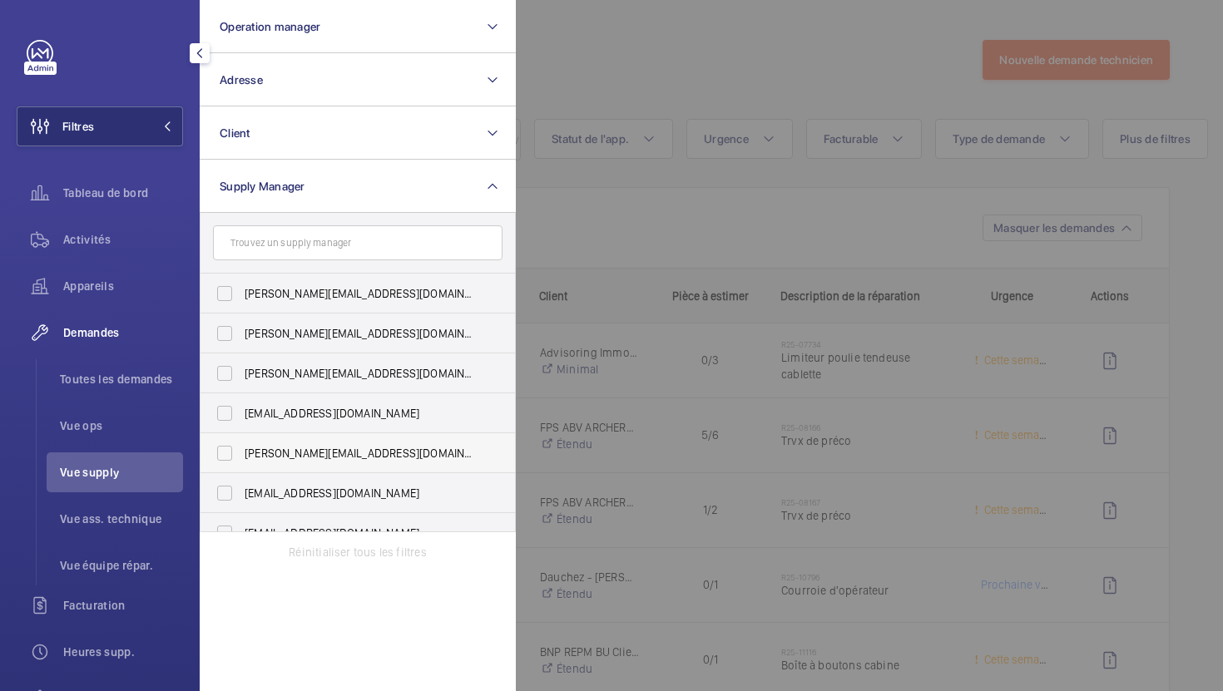
click at [330, 451] on span "[PERSON_NAME][EMAIL_ADDRESS][DOMAIN_NAME]" at bounding box center [359, 453] width 229 height 17
click at [241, 451] on input "[PERSON_NAME][EMAIL_ADDRESS][DOMAIN_NAME]" at bounding box center [224, 453] width 33 height 33
checkbox input "true"
click at [726, 87] on div at bounding box center [1127, 345] width 1223 height 691
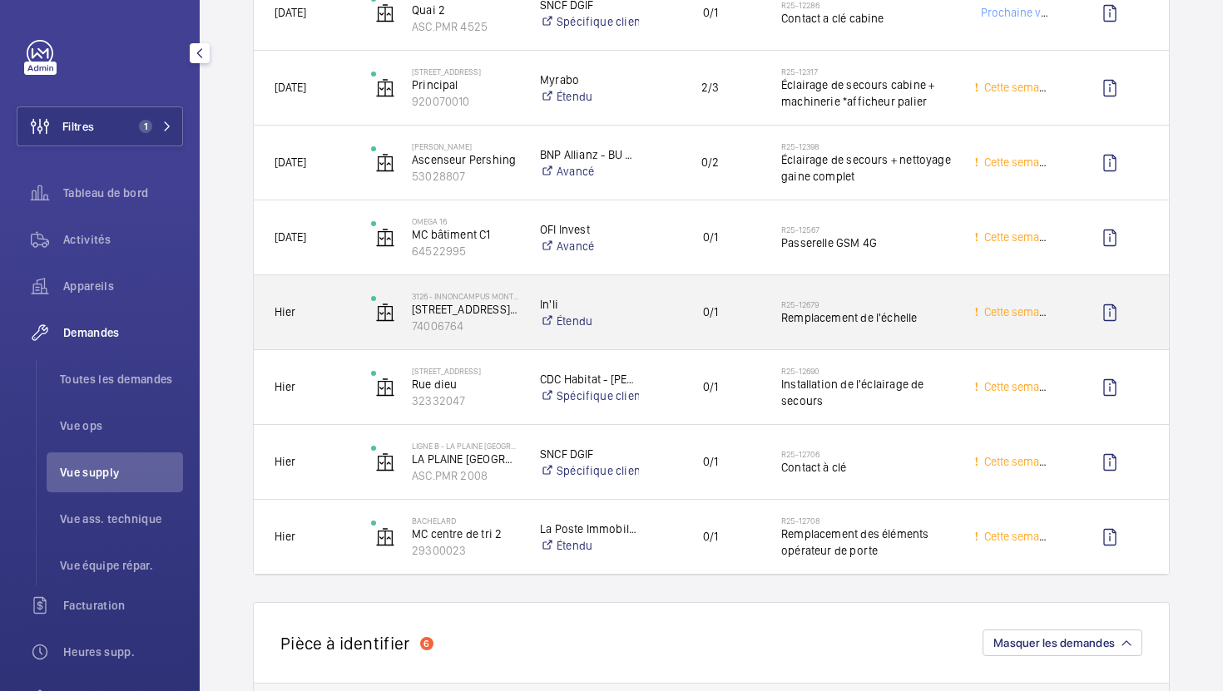
scroll to position [499, 0]
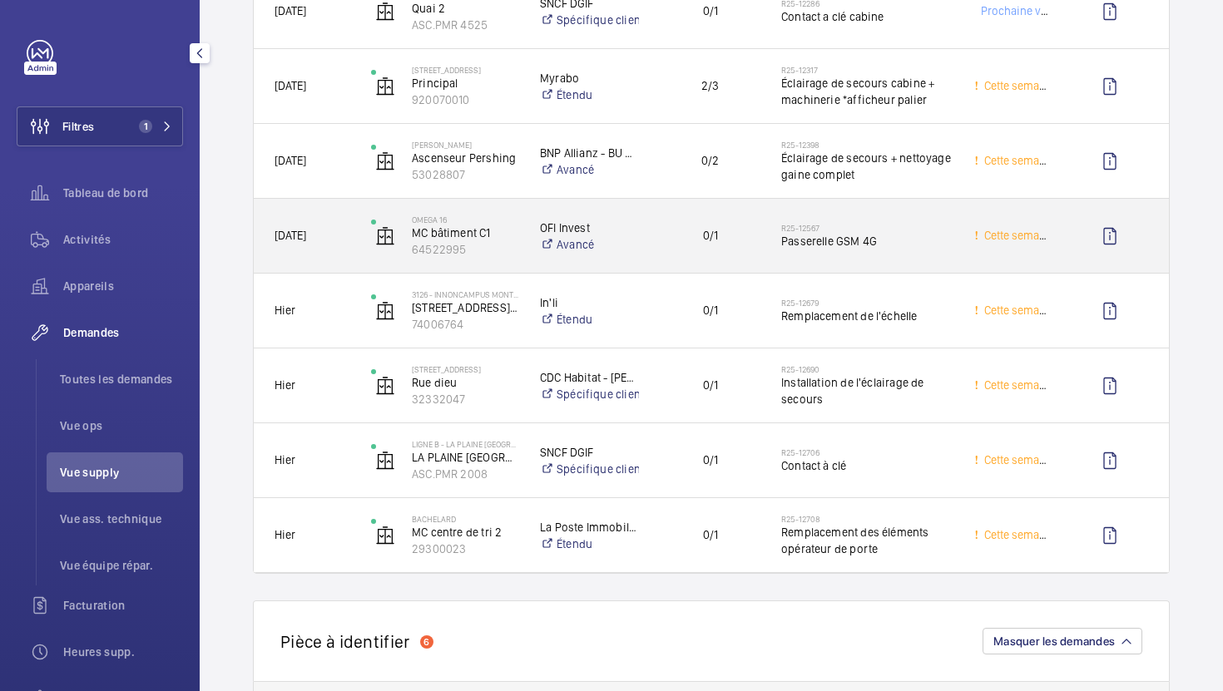
click at [924, 256] on div "R25-12567 Passerelle GSM 4G" at bounding box center [866, 236] width 171 height 48
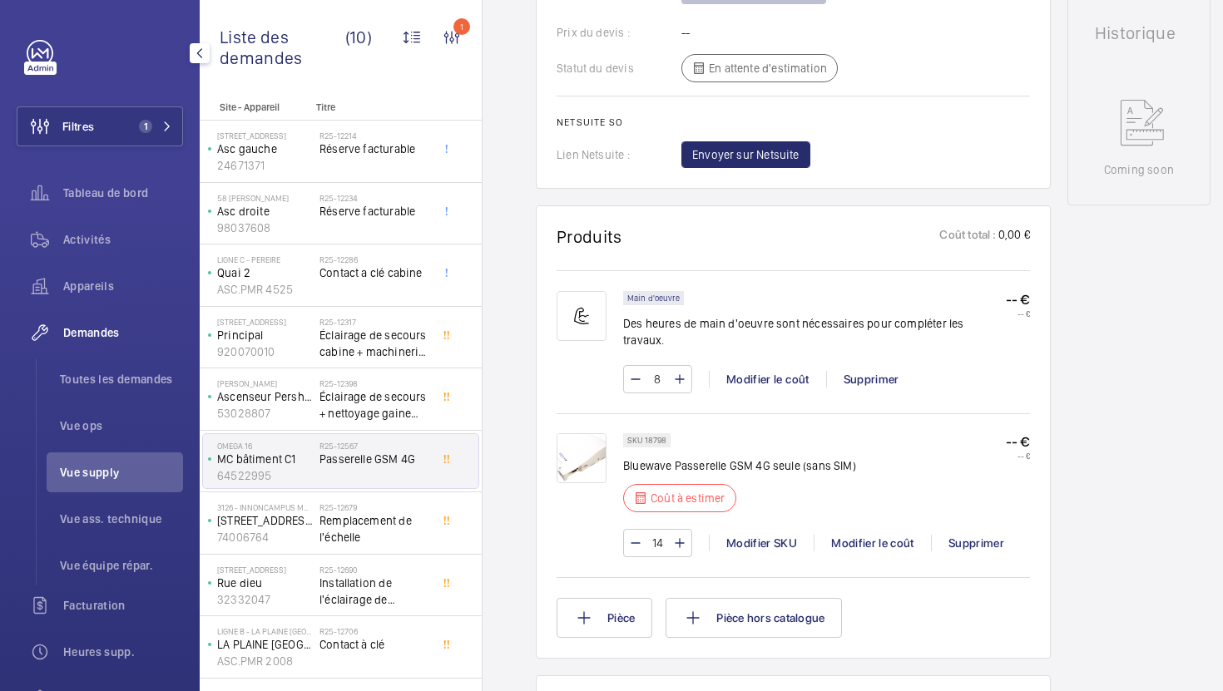
scroll to position [792, 0]
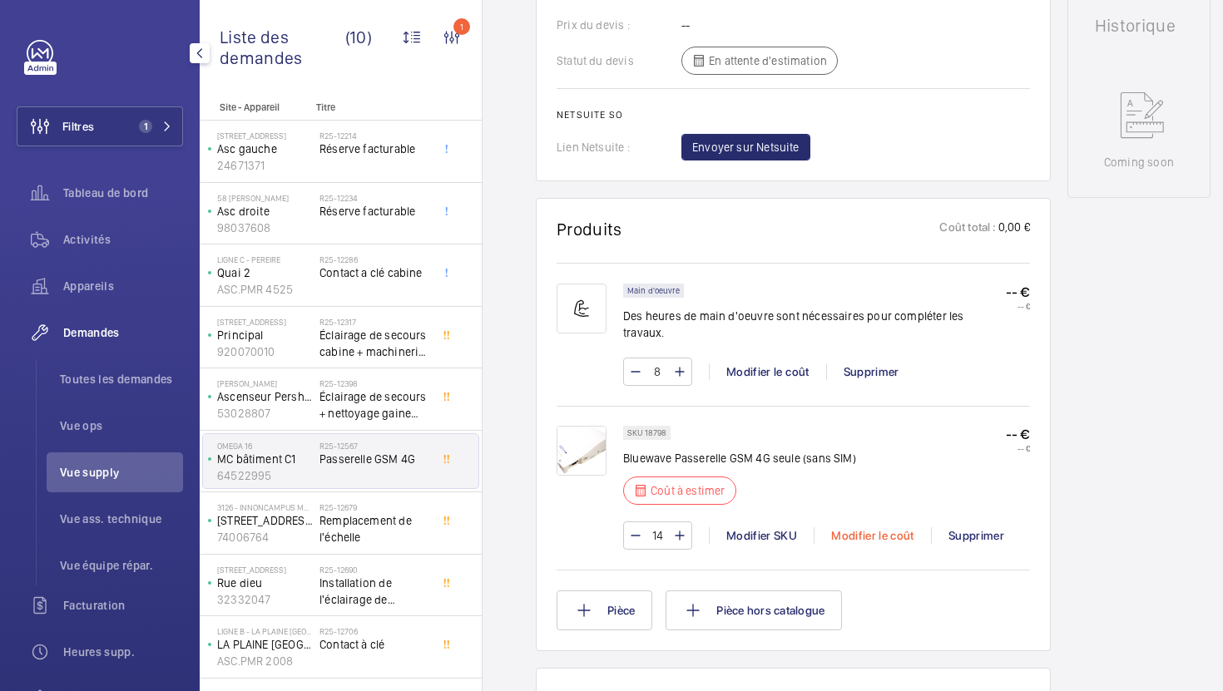
click at [888, 527] on div "Modifier le coût" at bounding box center [872, 535] width 117 height 17
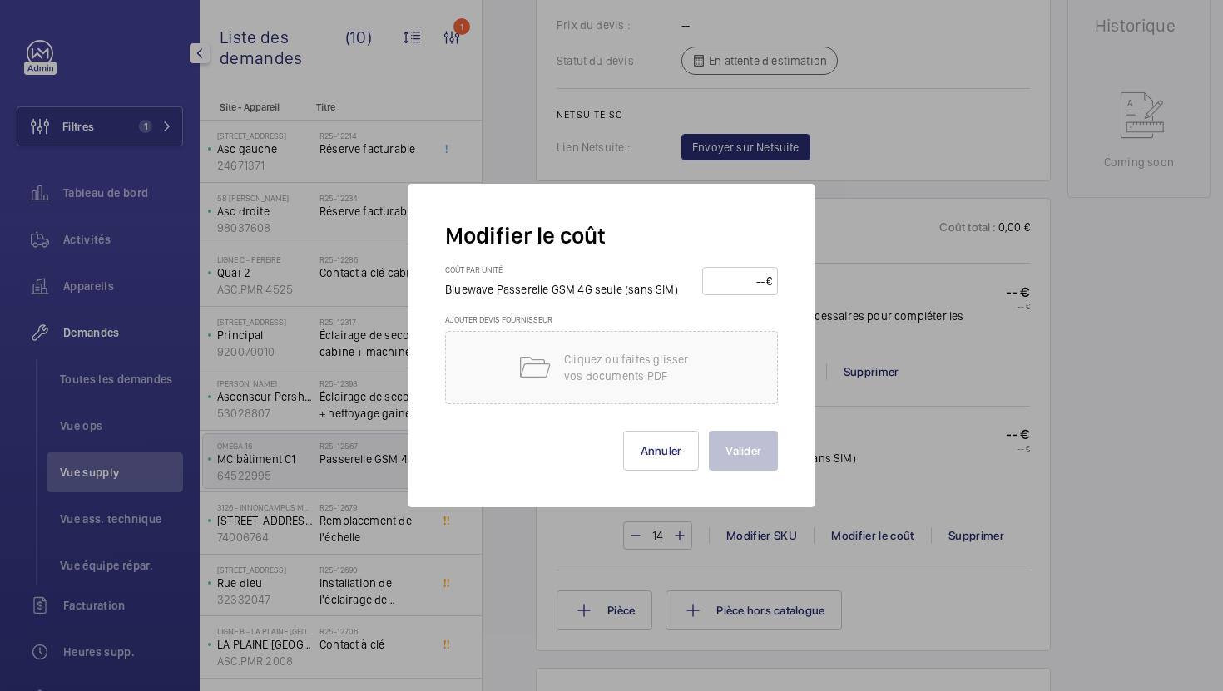
click at [740, 283] on input "number" at bounding box center [737, 281] width 58 height 27
type input "185"
click at [741, 453] on button "Valider" at bounding box center [743, 451] width 69 height 40
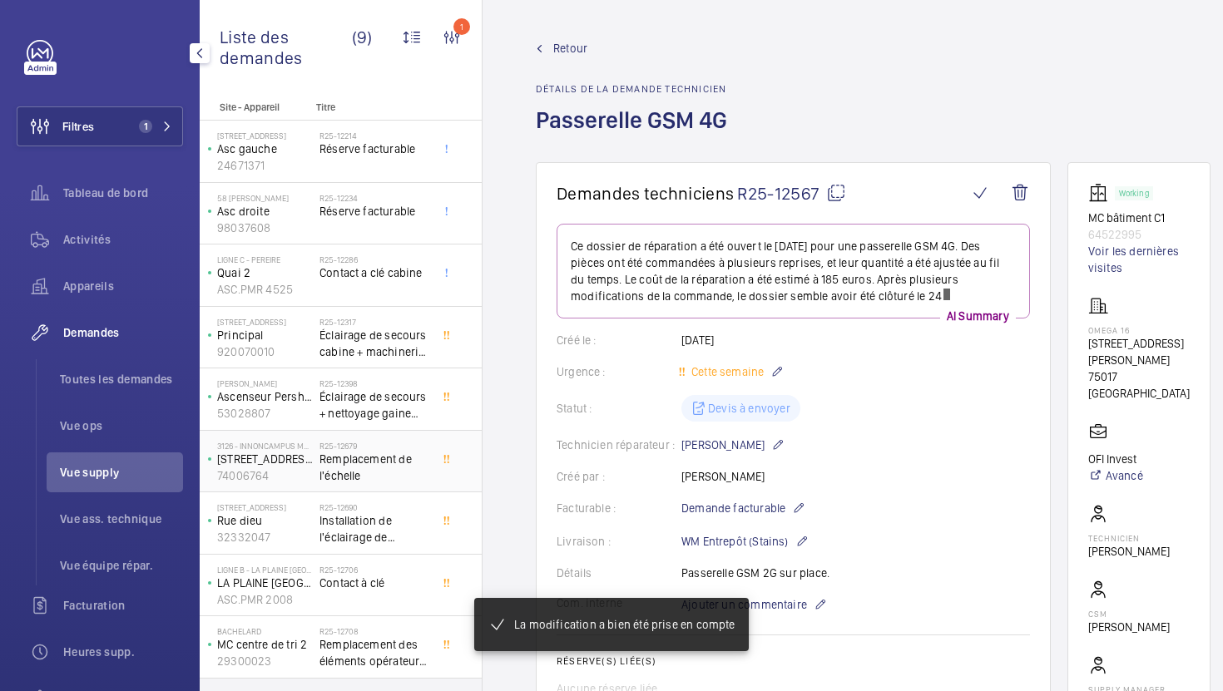
click at [403, 466] on span "Remplacement de l'échelle" at bounding box center [374, 467] width 110 height 33
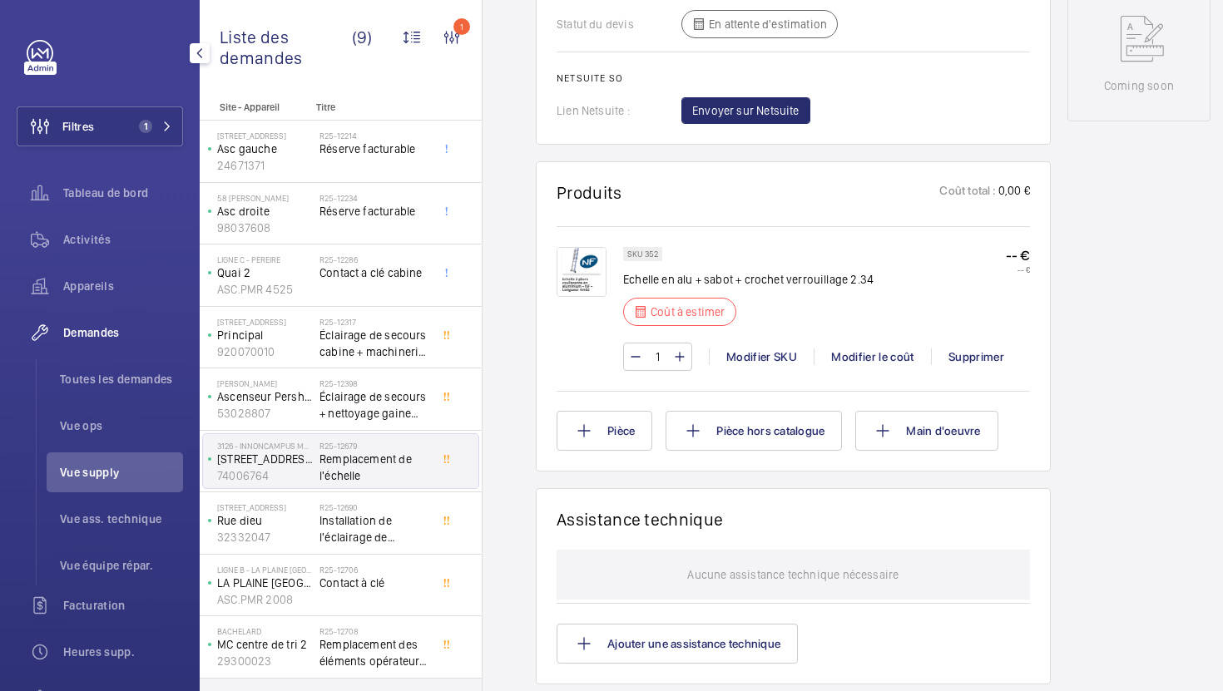
scroll to position [885, 0]
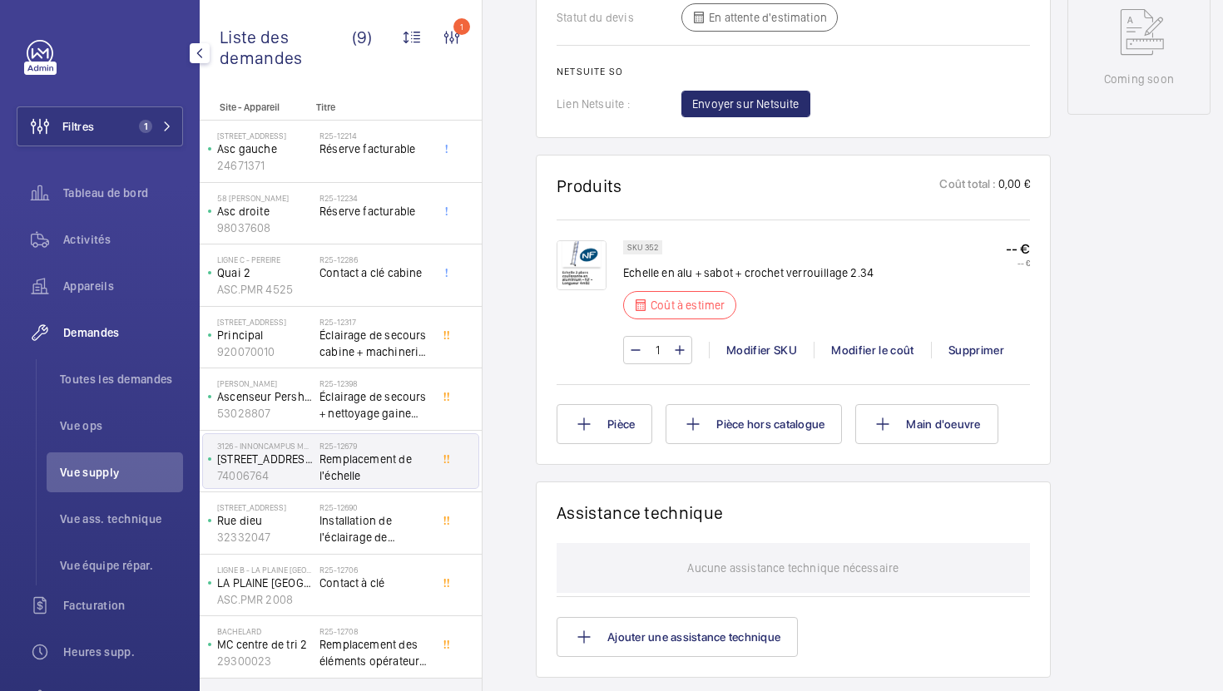
click at [588, 267] on img at bounding box center [582, 265] width 50 height 50
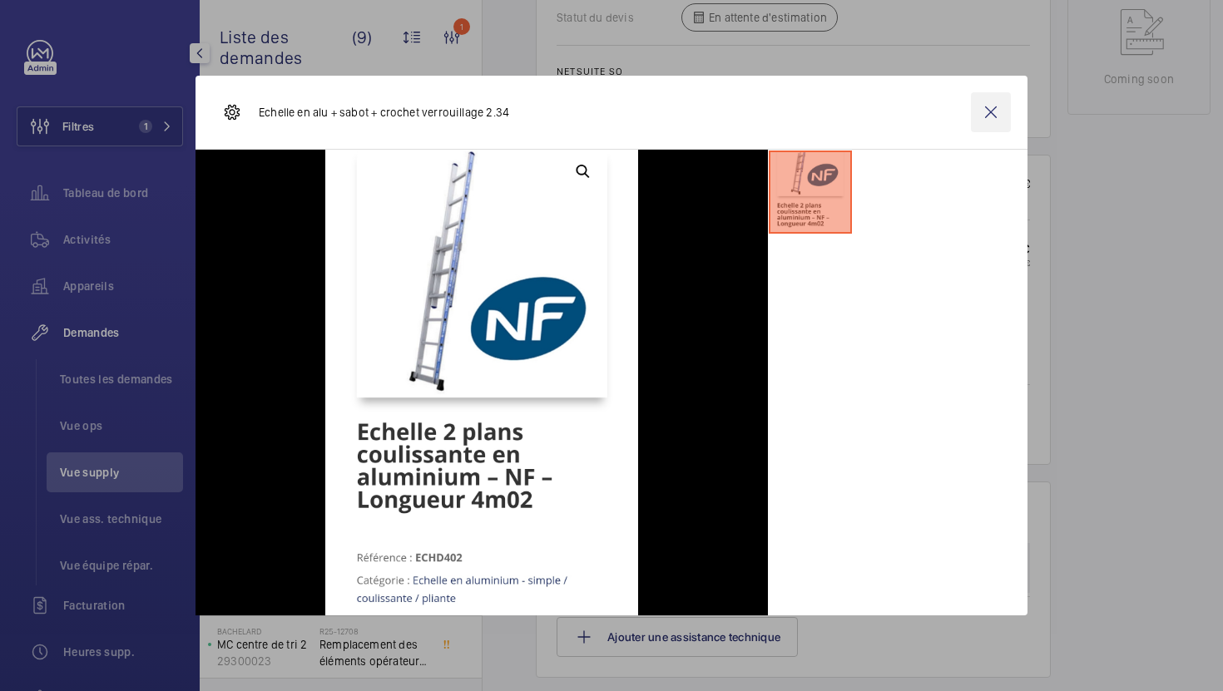
click at [986, 116] on wm-front-icon-button at bounding box center [991, 112] width 40 height 40
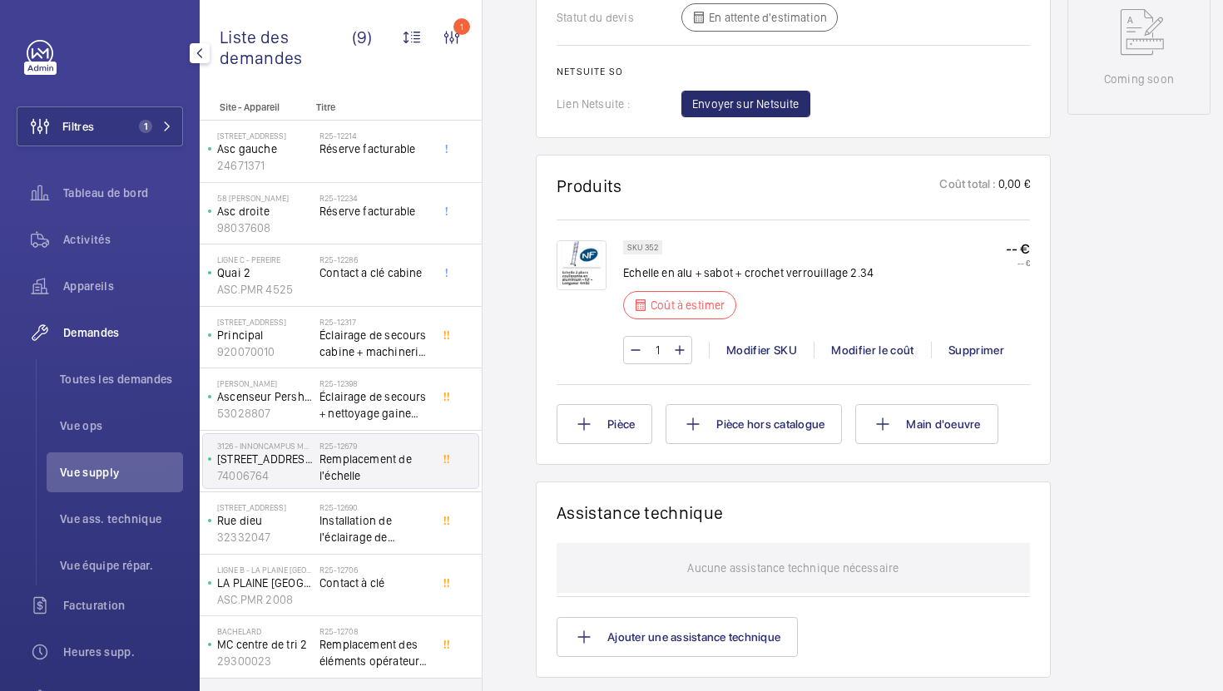
click at [648, 245] on p "SKU 352" at bounding box center [642, 248] width 31 height 6
copy p "352"
click at [866, 349] on div "1 Modifier SKU Modifier le coût Supprimer" at bounding box center [826, 350] width 407 height 28
click at [869, 344] on div "Modifier le coût" at bounding box center [872, 350] width 117 height 17
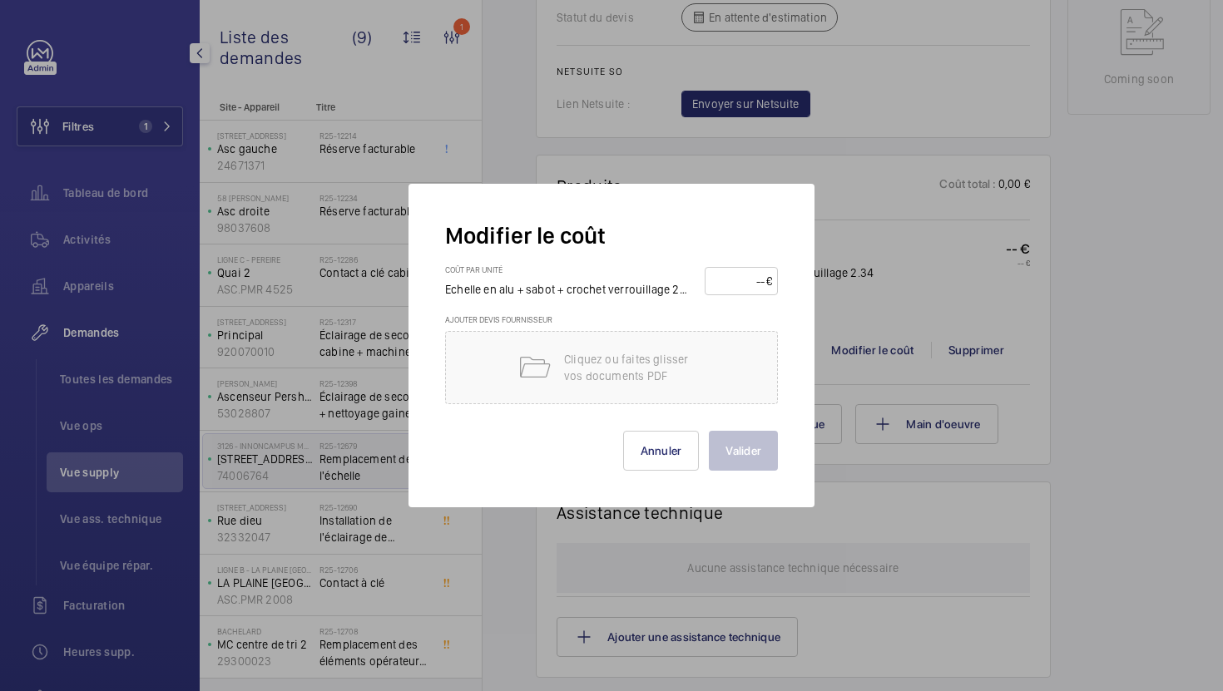
click at [734, 277] on input "number" at bounding box center [739, 281] width 56 height 27
type input "280"
click at [739, 458] on button "Valider" at bounding box center [743, 451] width 69 height 40
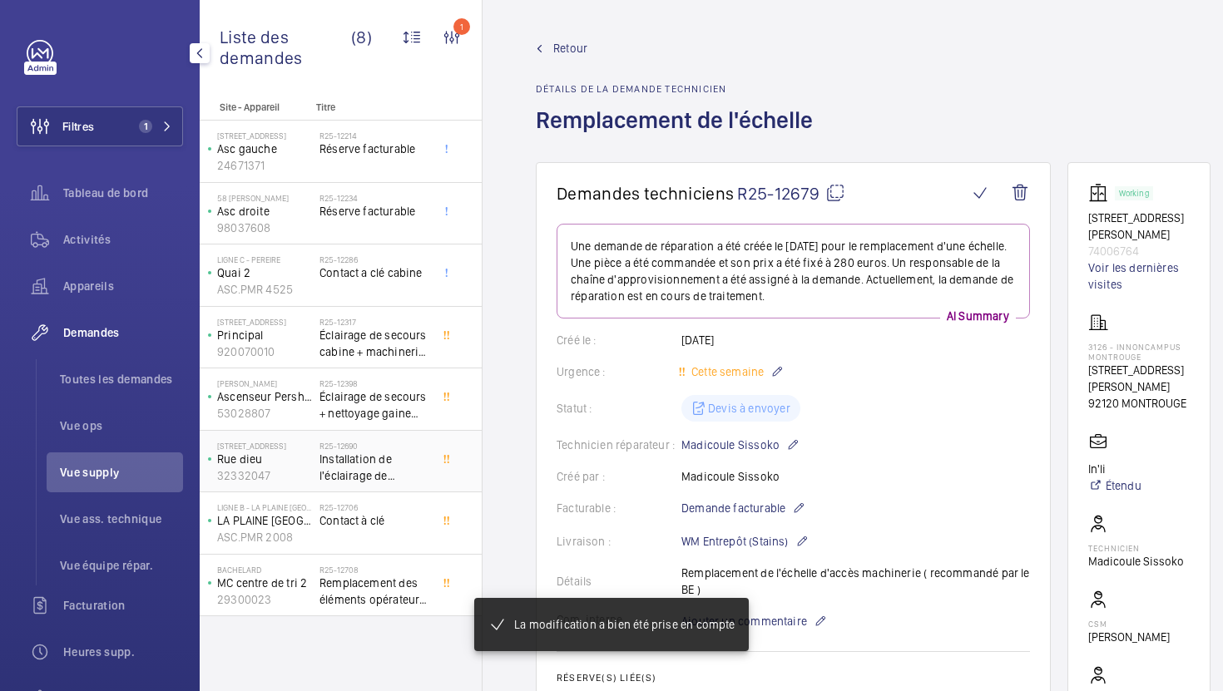
click at [410, 474] on span "Installation de l'éclairage de secours" at bounding box center [374, 467] width 110 height 33
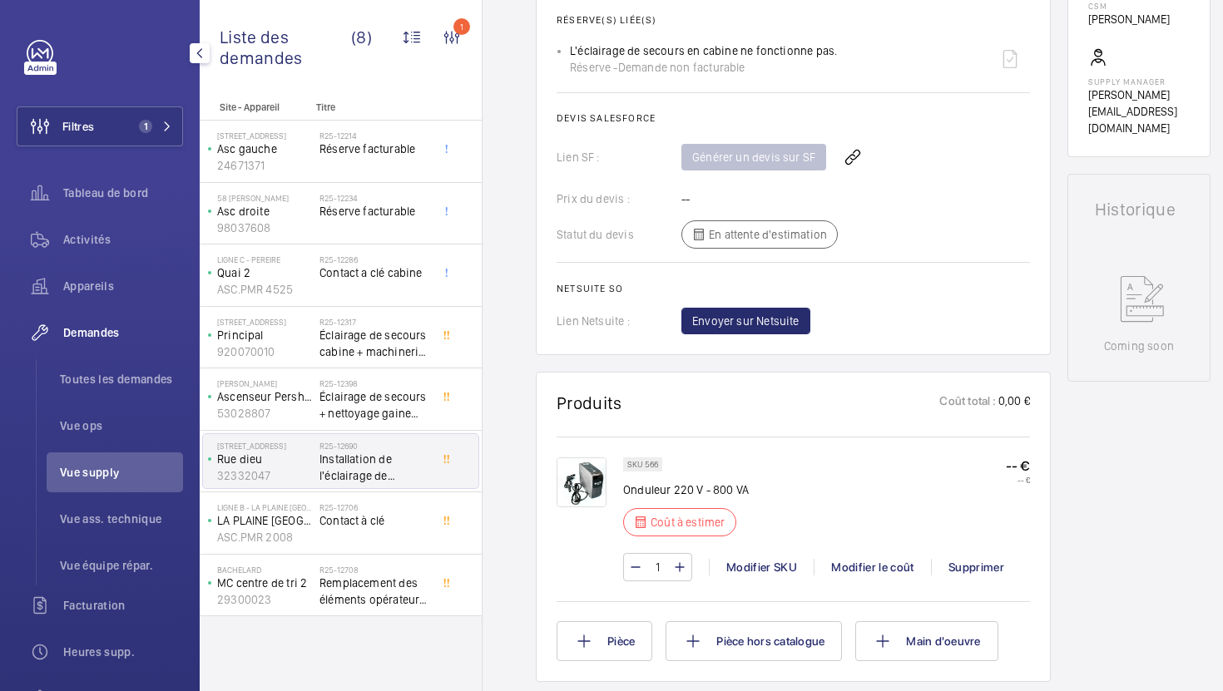
scroll to position [627, 0]
click at [835, 565] on div "Modifier le coût" at bounding box center [872, 565] width 117 height 17
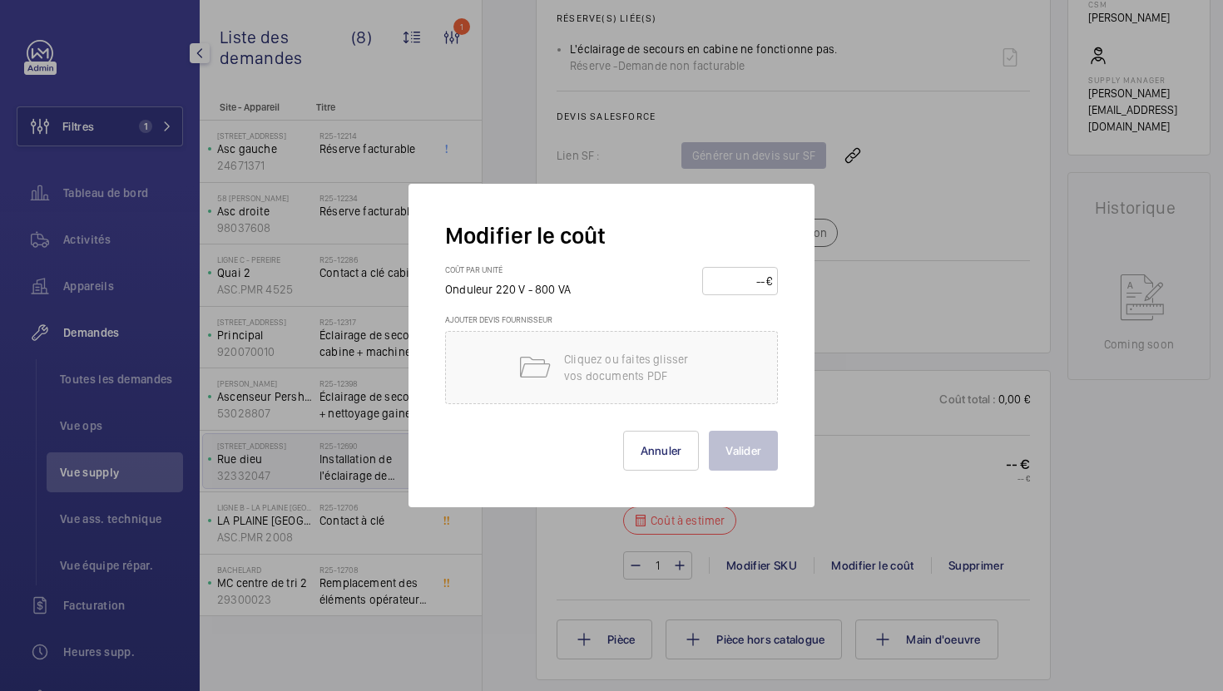
click at [722, 279] on input "number" at bounding box center [737, 281] width 58 height 27
type input "155"
click at [749, 449] on button "Valider" at bounding box center [743, 451] width 69 height 40
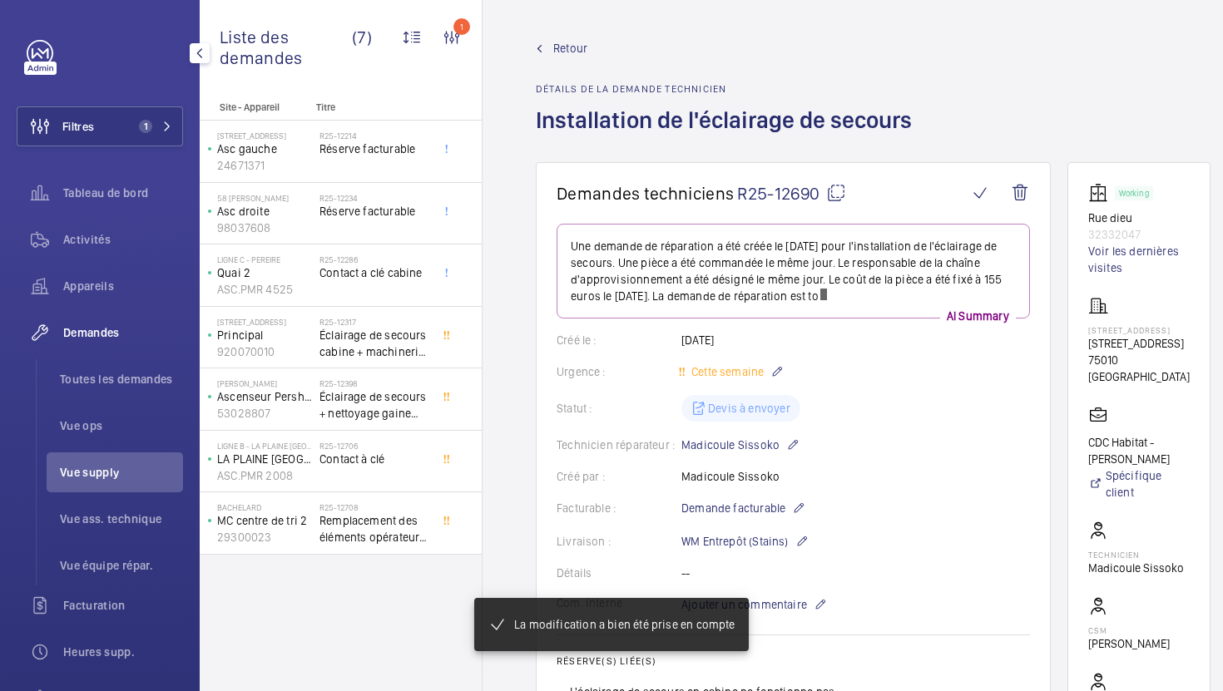
click at [428, 469] on div "R25-12706 Contact à clé" at bounding box center [374, 465] width 110 height 48
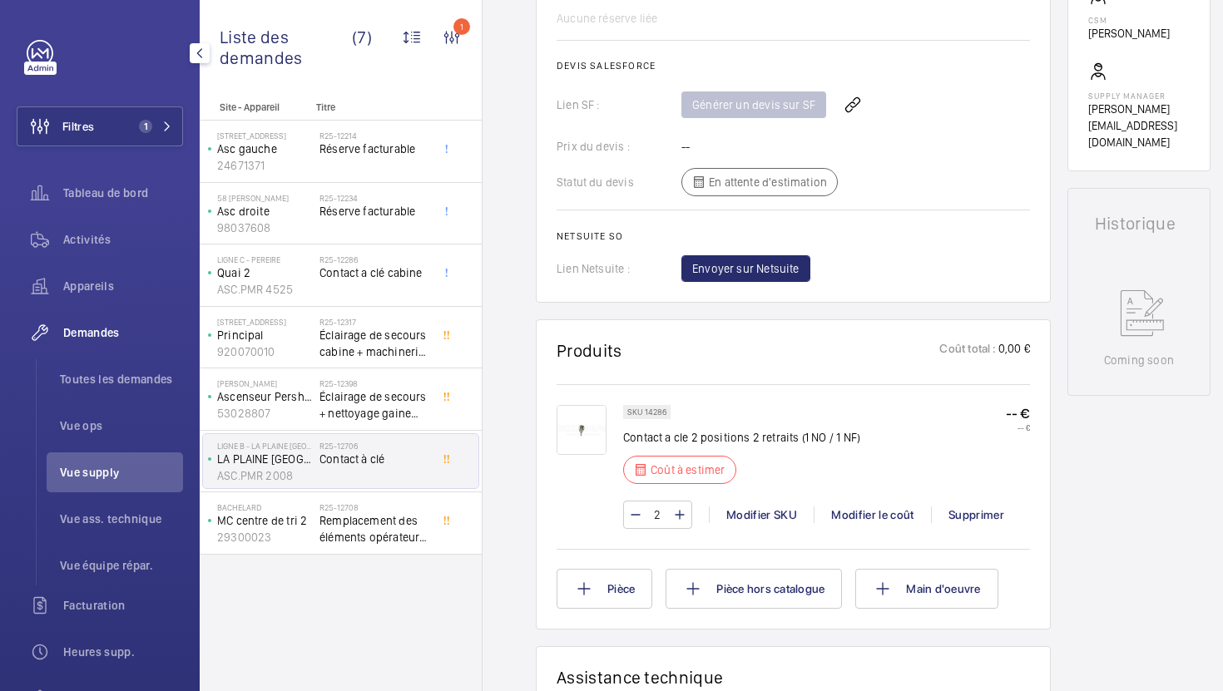
scroll to position [661, 0]
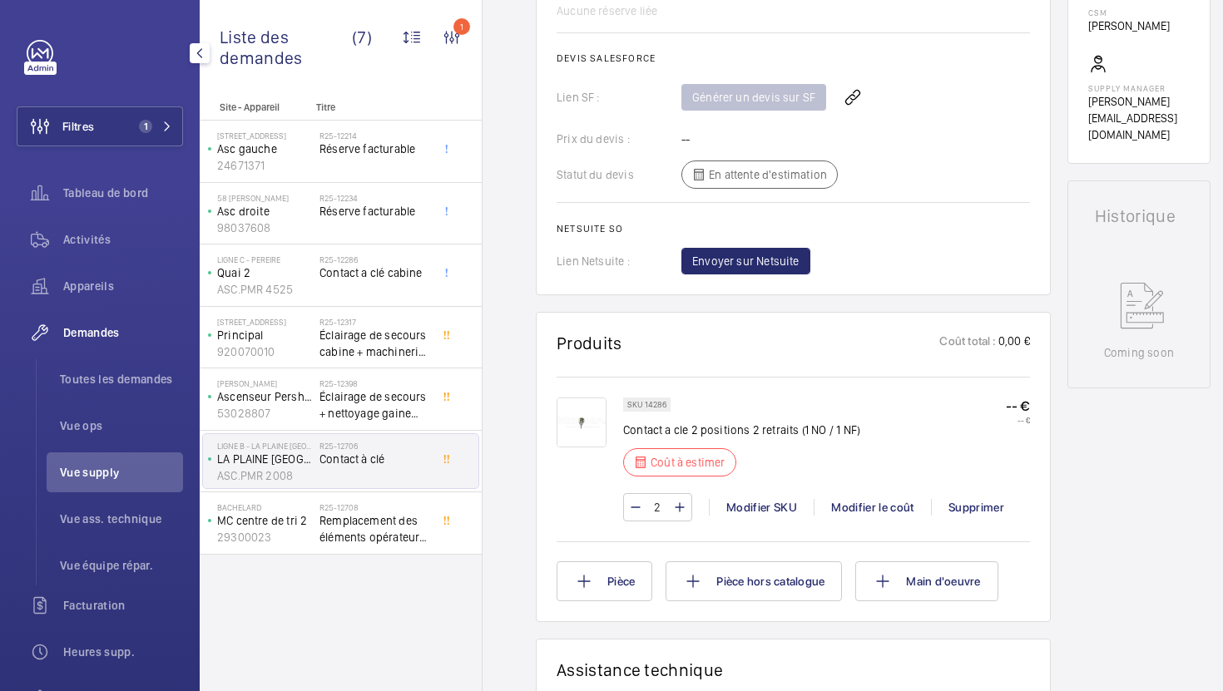
click at [655, 402] on p "SKU 14286" at bounding box center [646, 405] width 39 height 6
copy p "14286"
click at [381, 510] on h2 "R25-12708" at bounding box center [374, 508] width 110 height 10
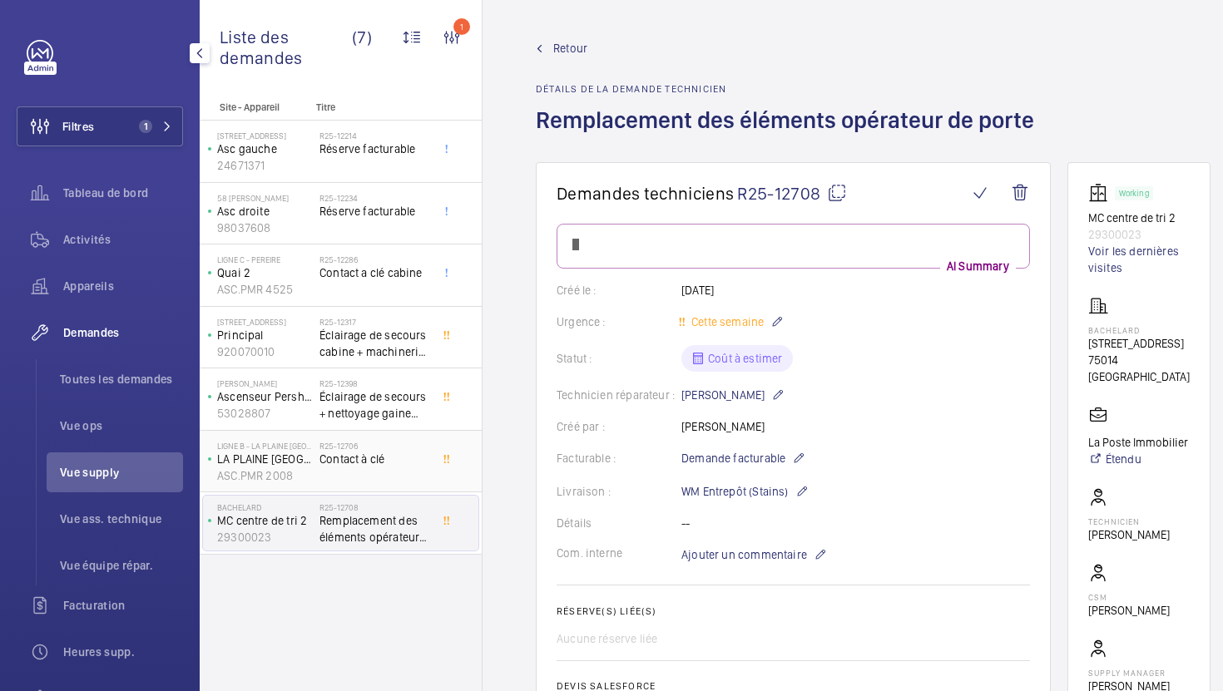
click at [426, 469] on div "R25-12706 Contact à clé" at bounding box center [374, 465] width 110 height 48
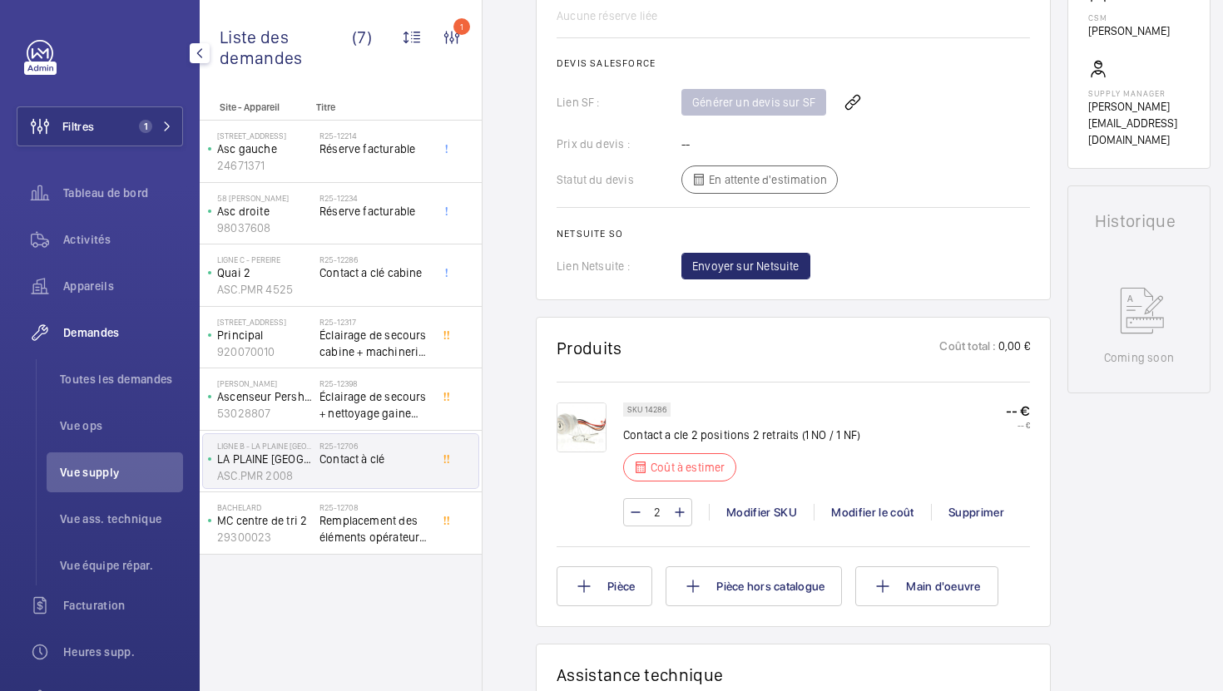
scroll to position [670, 0]
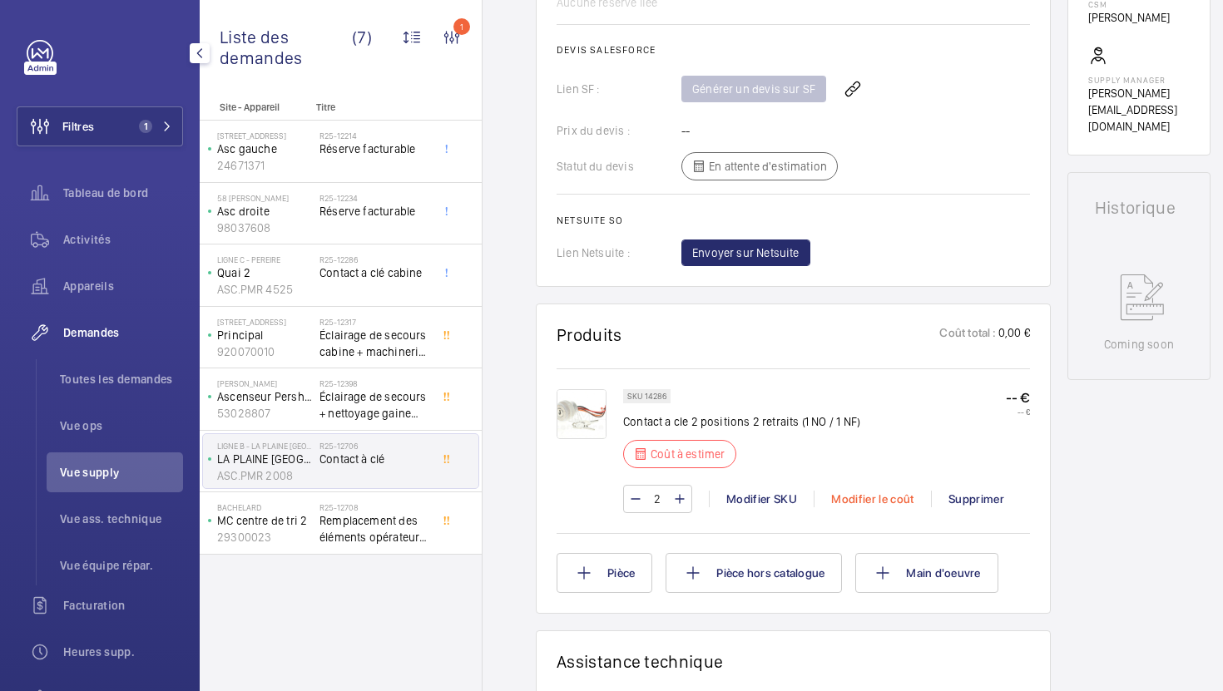
click at [866, 505] on div "Modifier le coût" at bounding box center [872, 499] width 117 height 17
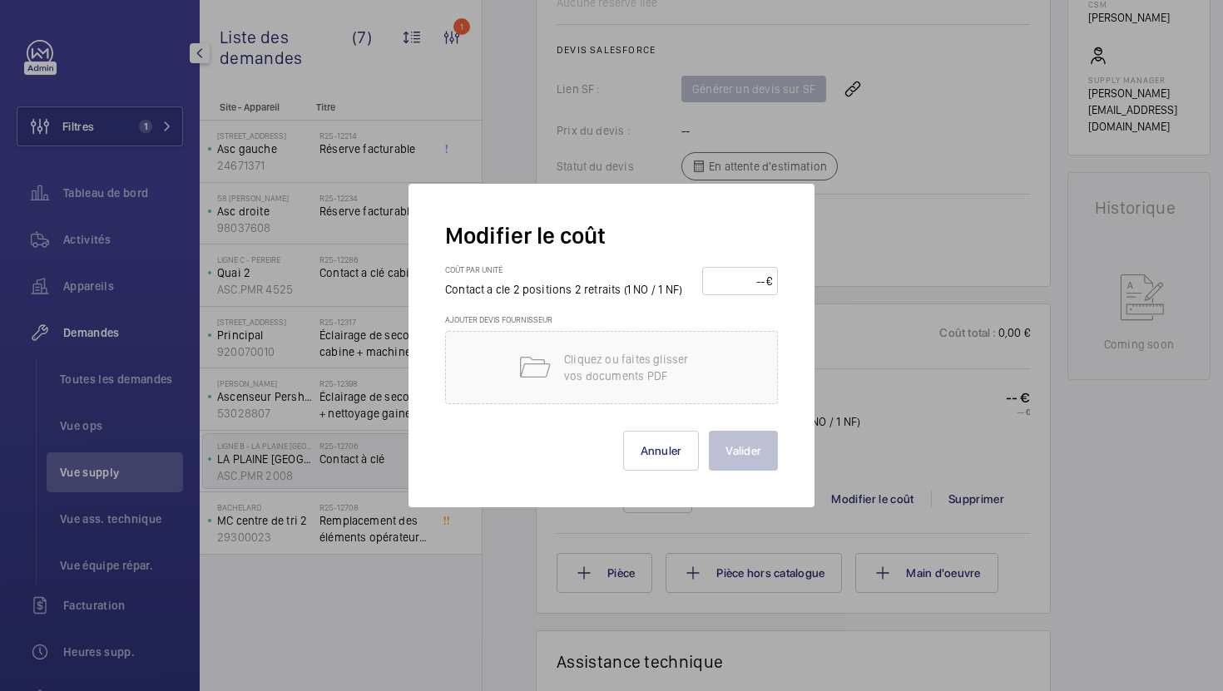
click at [755, 288] on input "number" at bounding box center [737, 281] width 58 height 27
type input "6"
type input "70"
click at [749, 448] on button "Valider" at bounding box center [743, 451] width 69 height 40
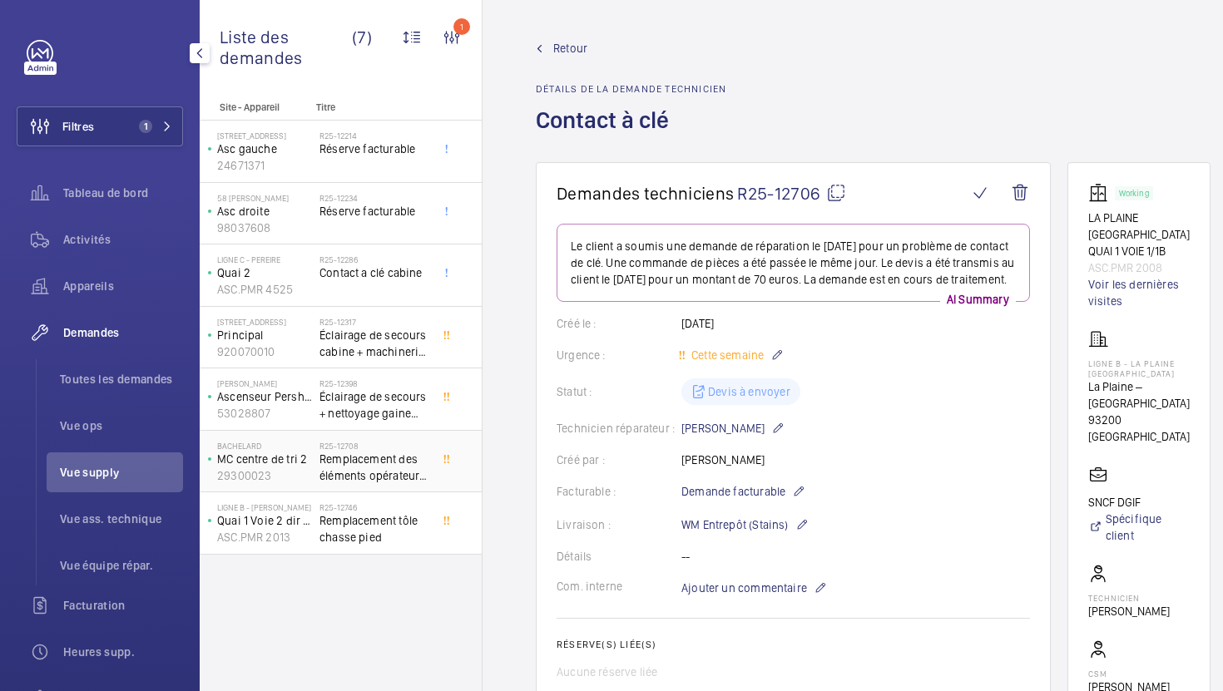
click at [419, 483] on span "Remplacement des éléments opérateur de porte" at bounding box center [374, 467] width 110 height 33
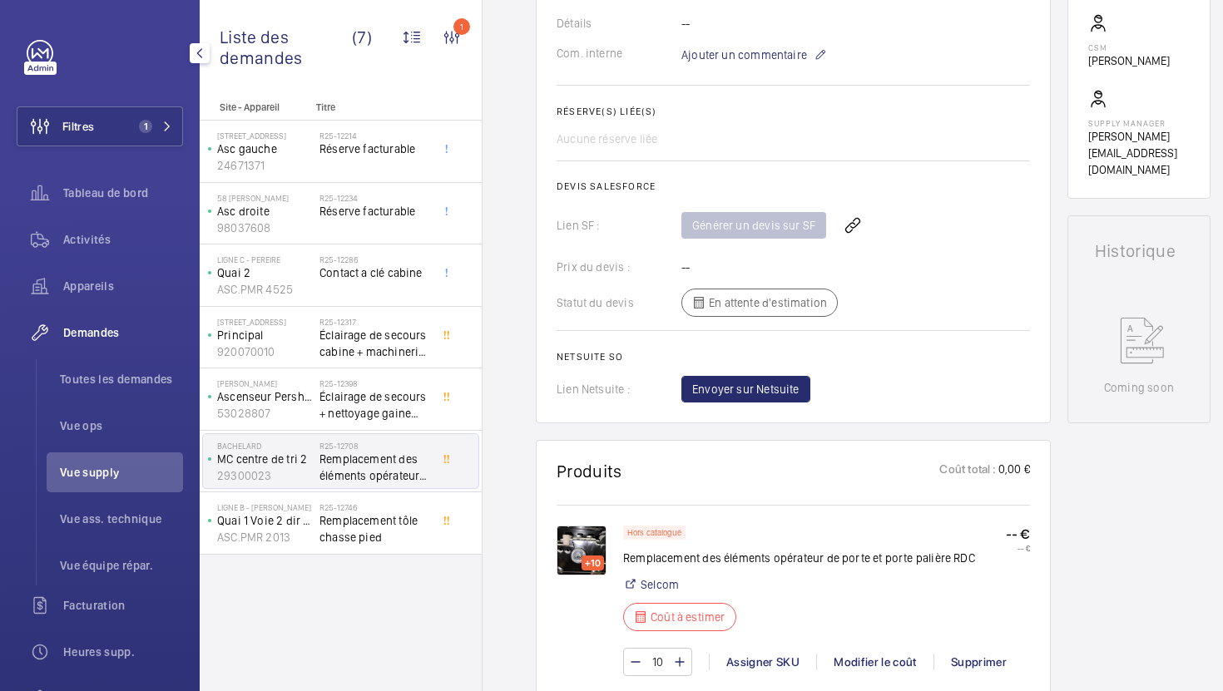
scroll to position [598, 0]
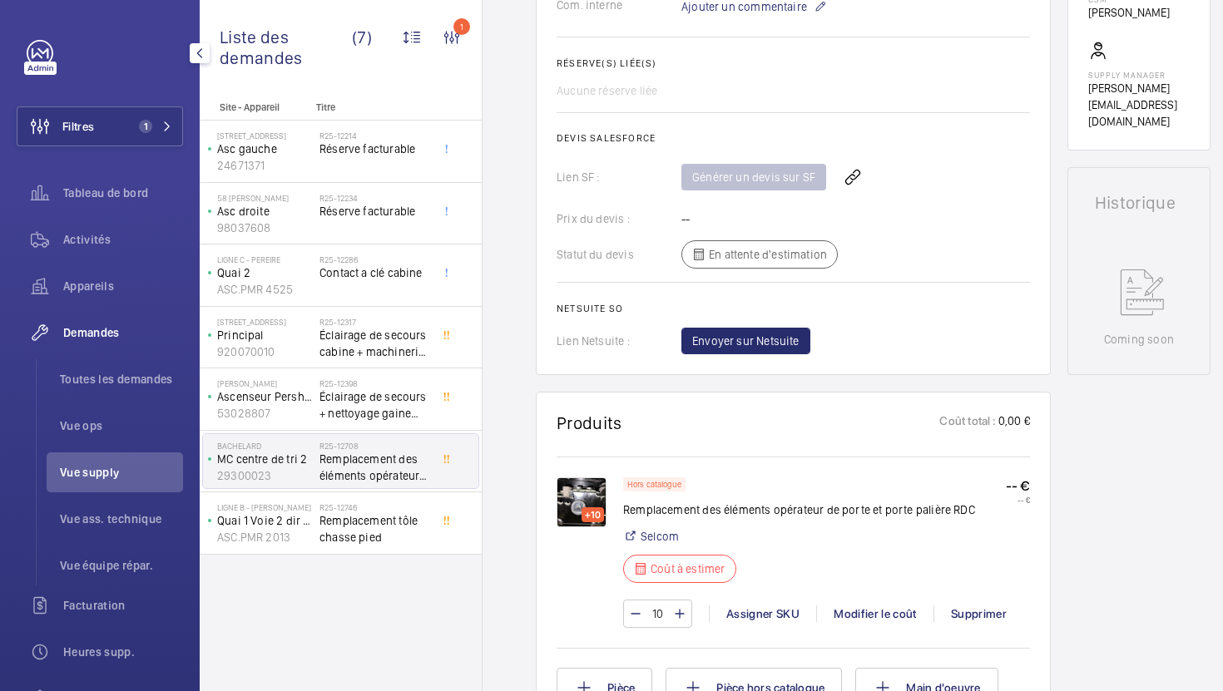
click at [584, 507] on img at bounding box center [582, 503] width 50 height 50
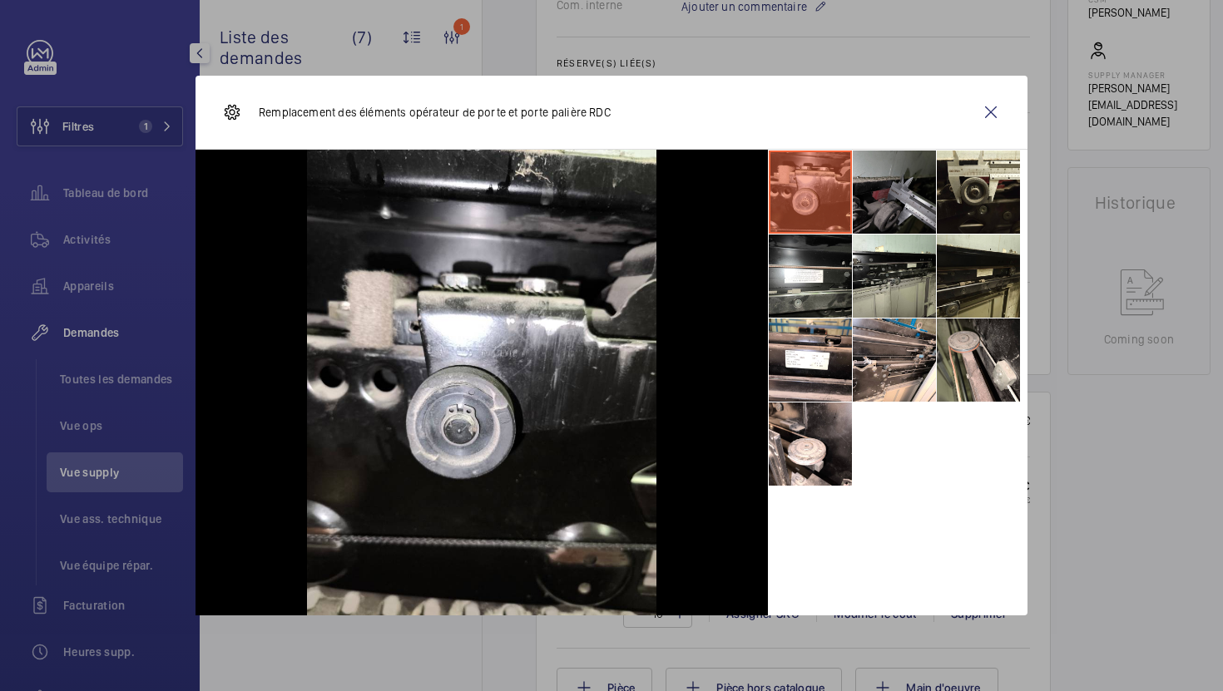
click at [890, 190] on li at bounding box center [894, 192] width 83 height 83
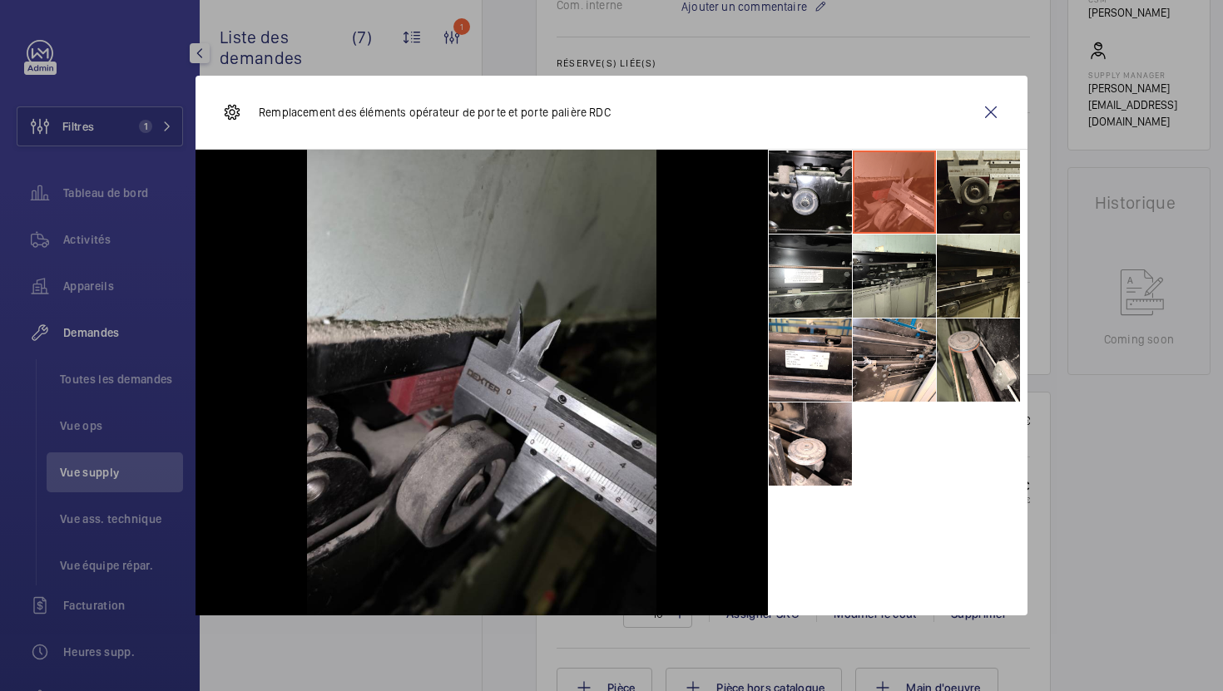
click at [984, 205] on li at bounding box center [978, 192] width 83 height 83
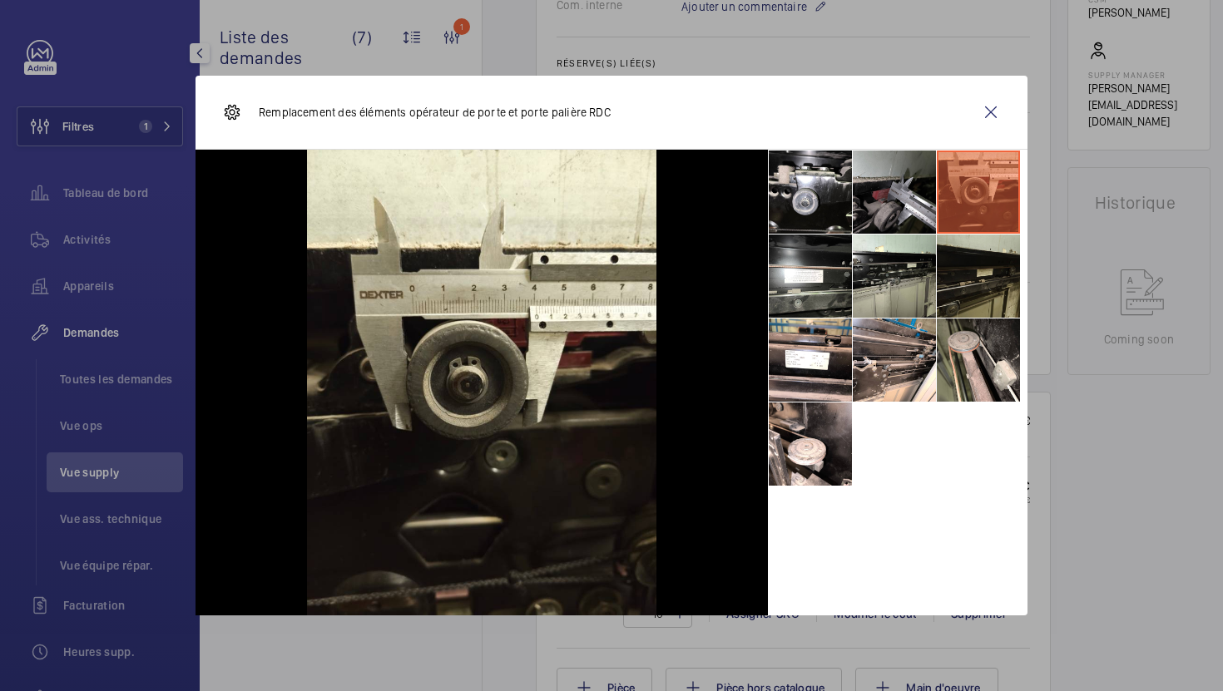
click at [976, 250] on li at bounding box center [978, 276] width 83 height 83
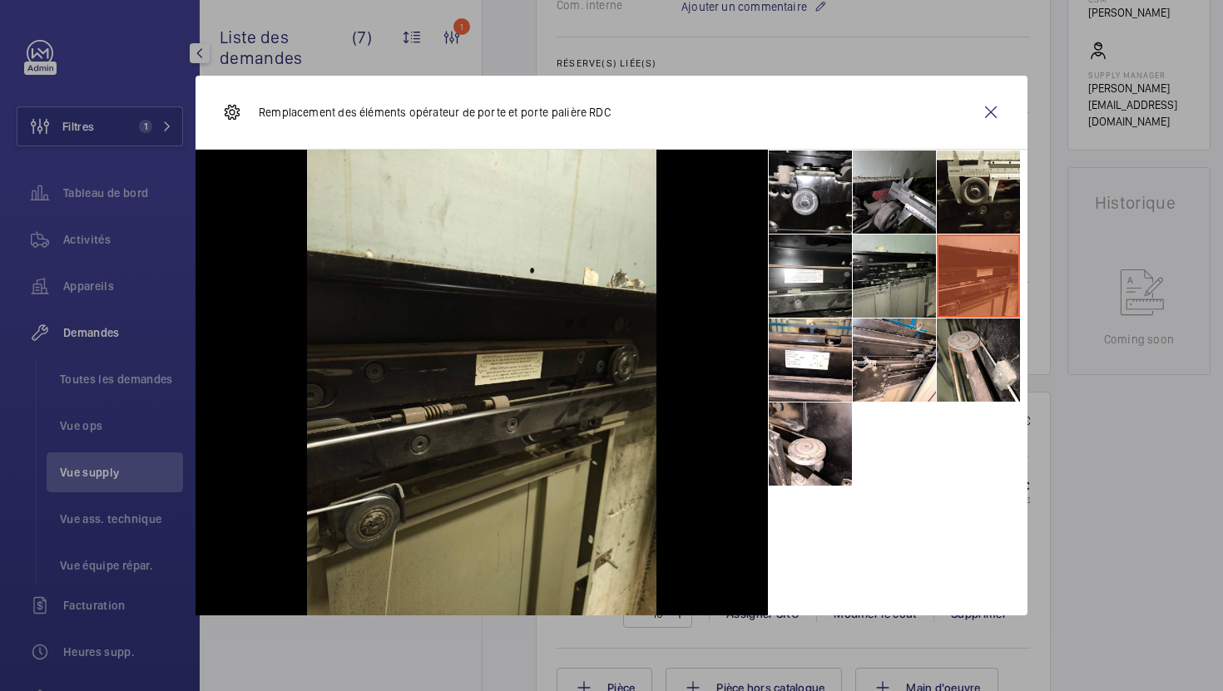
click at [894, 274] on li at bounding box center [894, 276] width 83 height 83
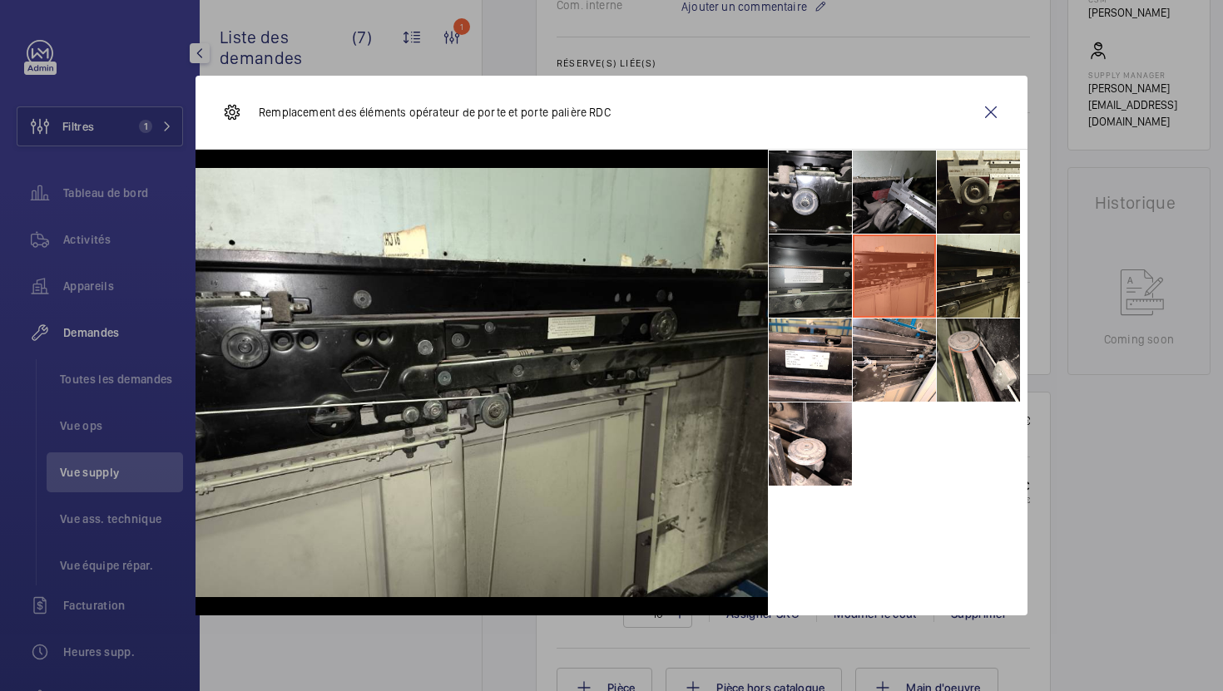
click at [830, 296] on li at bounding box center [810, 276] width 83 height 83
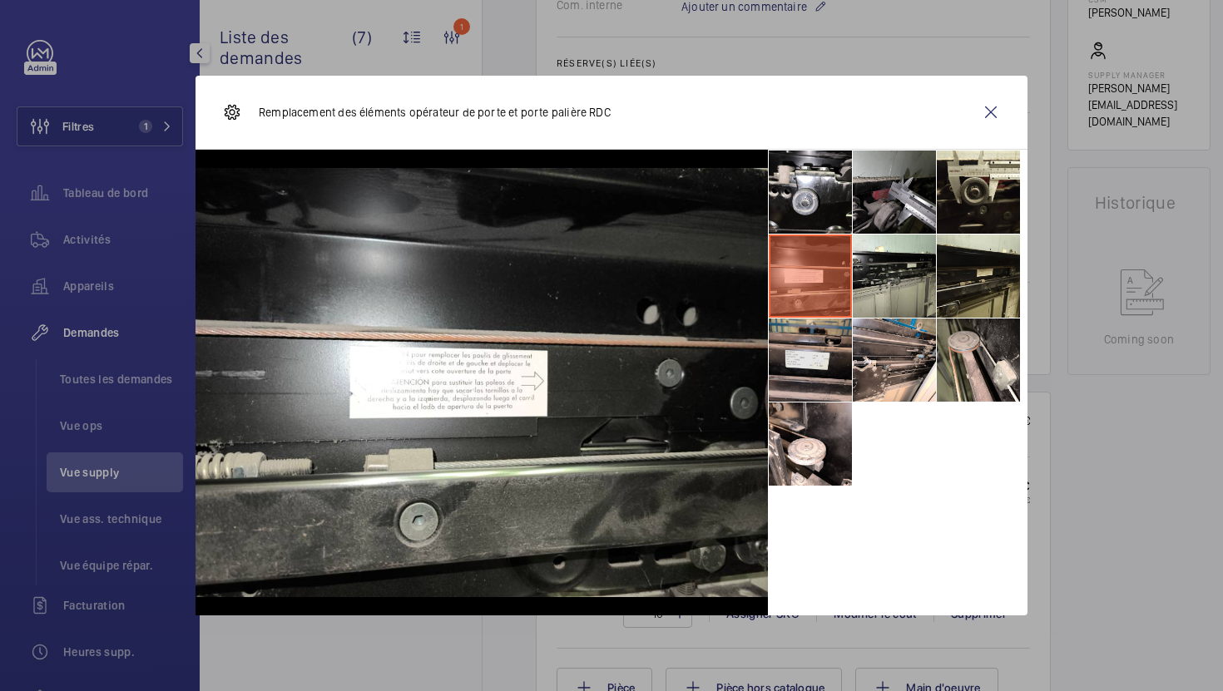
click at [831, 367] on li at bounding box center [810, 360] width 83 height 83
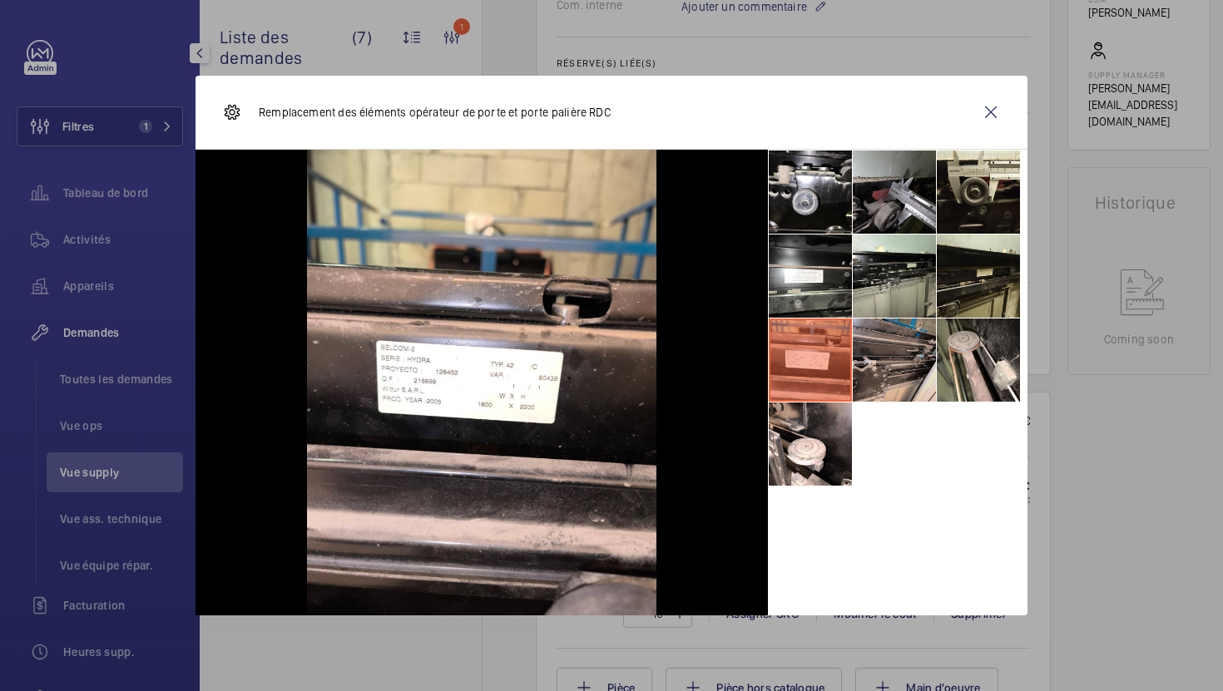
click at [928, 359] on li at bounding box center [894, 360] width 83 height 83
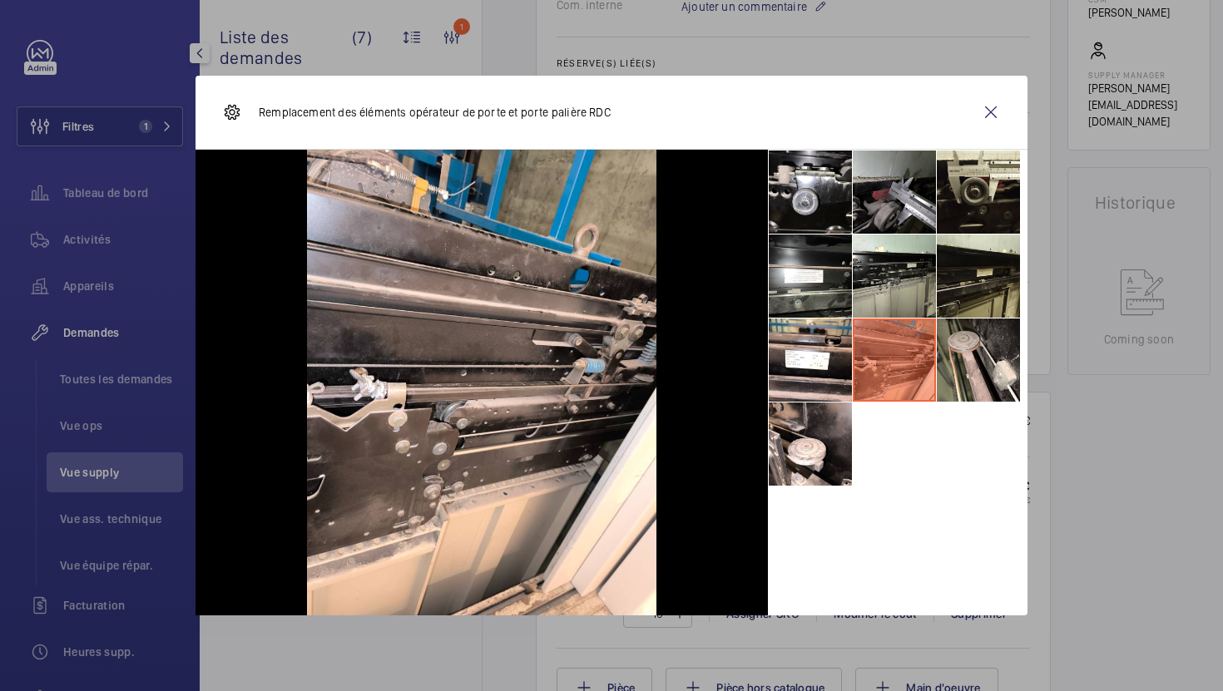
click at [852, 358] on ul at bounding box center [898, 318] width 260 height 337
click at [820, 364] on li at bounding box center [810, 360] width 83 height 83
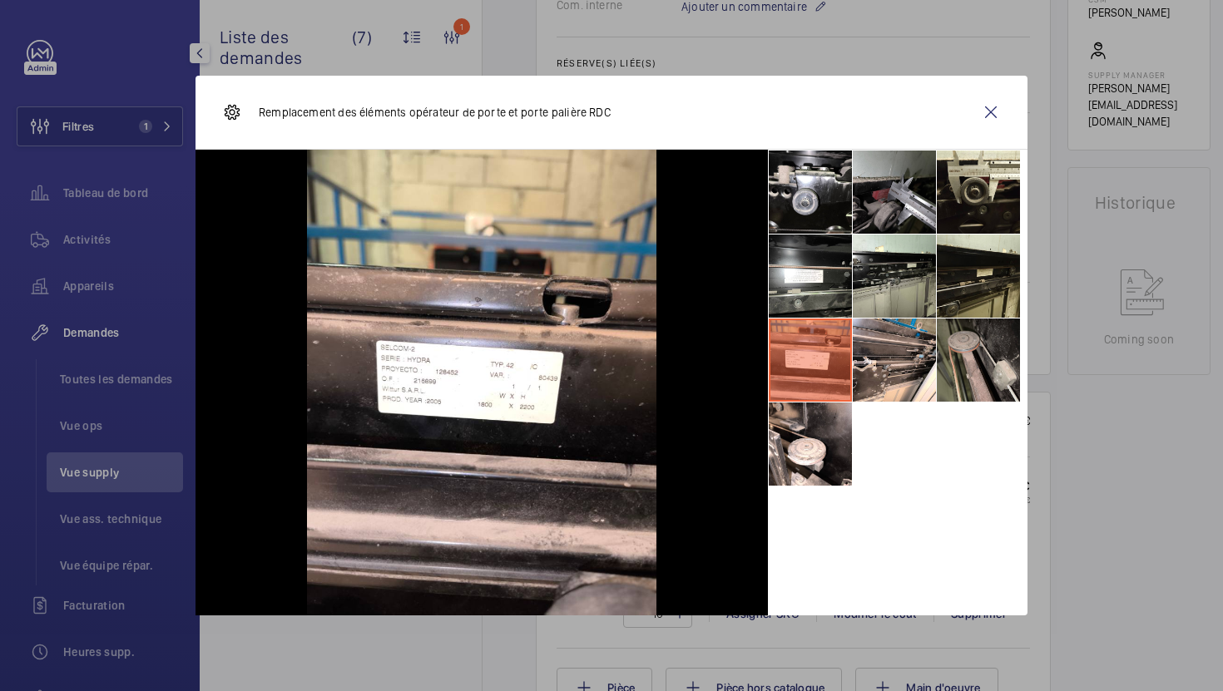
click at [941, 383] on li at bounding box center [978, 360] width 83 height 83
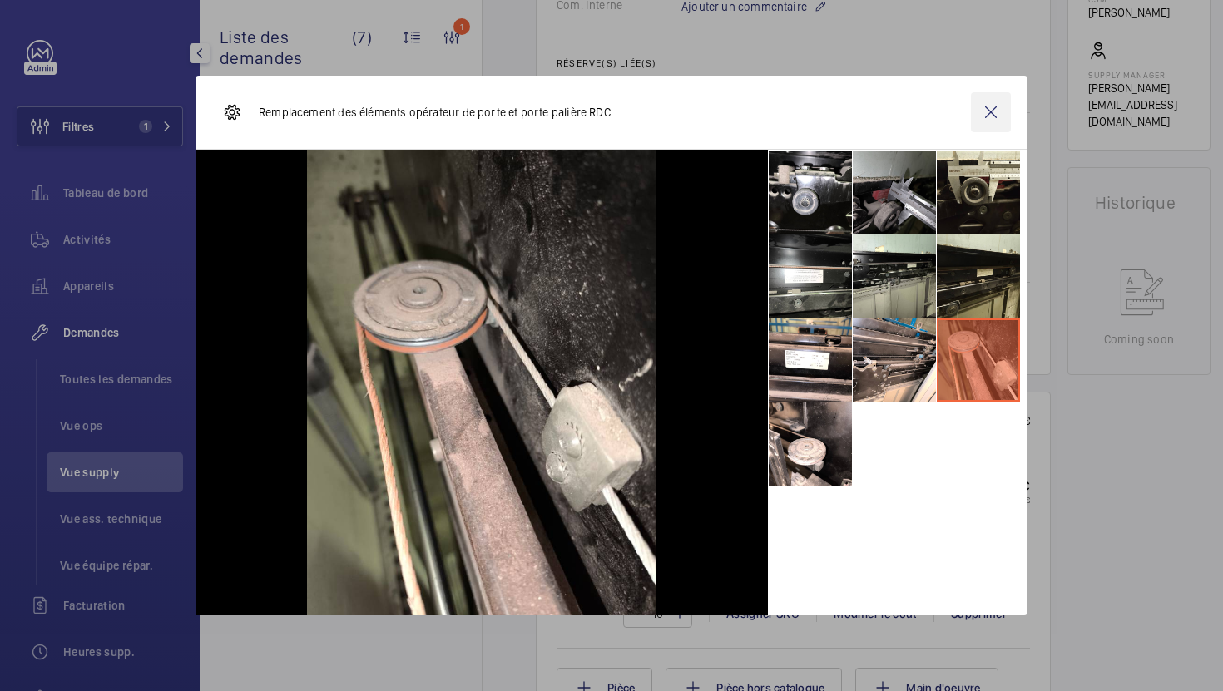
click at [991, 116] on wm-front-icon-button at bounding box center [991, 112] width 40 height 40
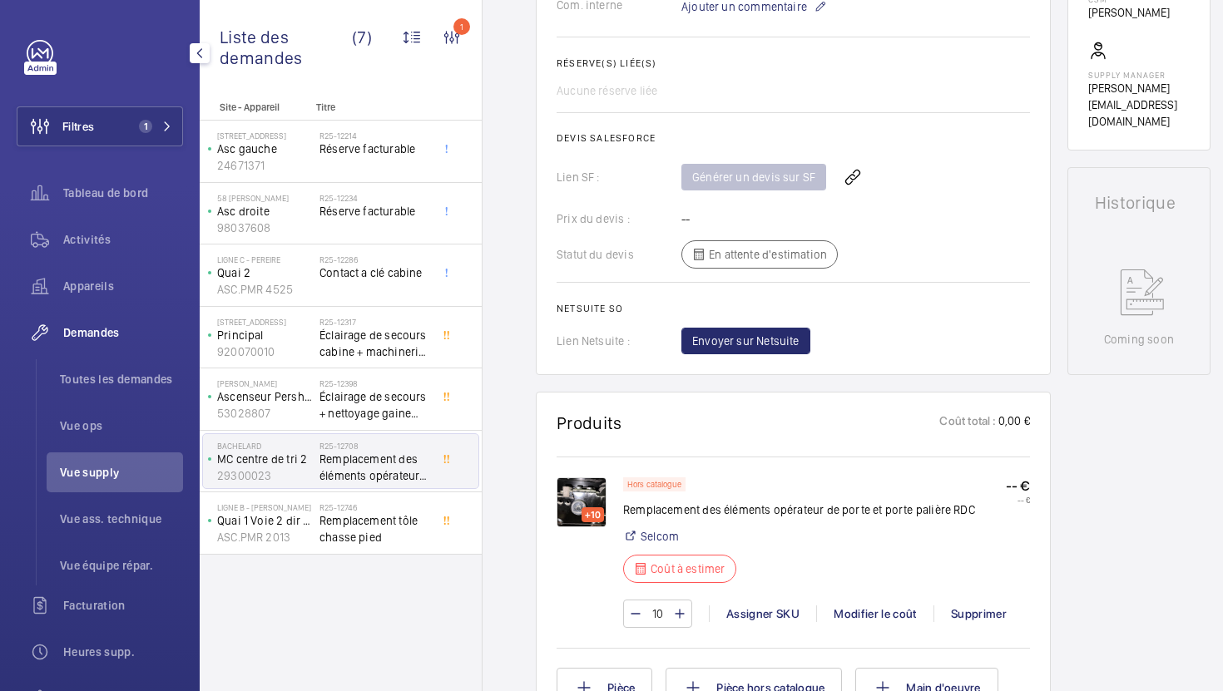
scroll to position [368, 0]
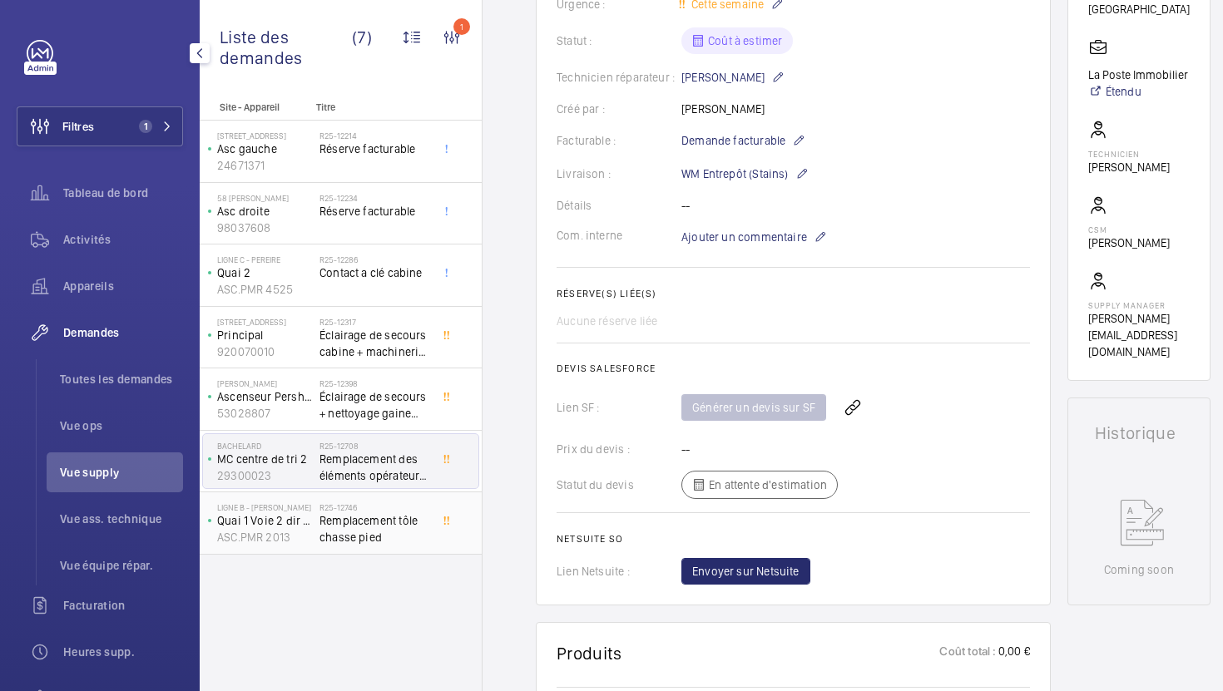
click at [402, 526] on span "Remplacement tôle chasse pied" at bounding box center [374, 529] width 110 height 33
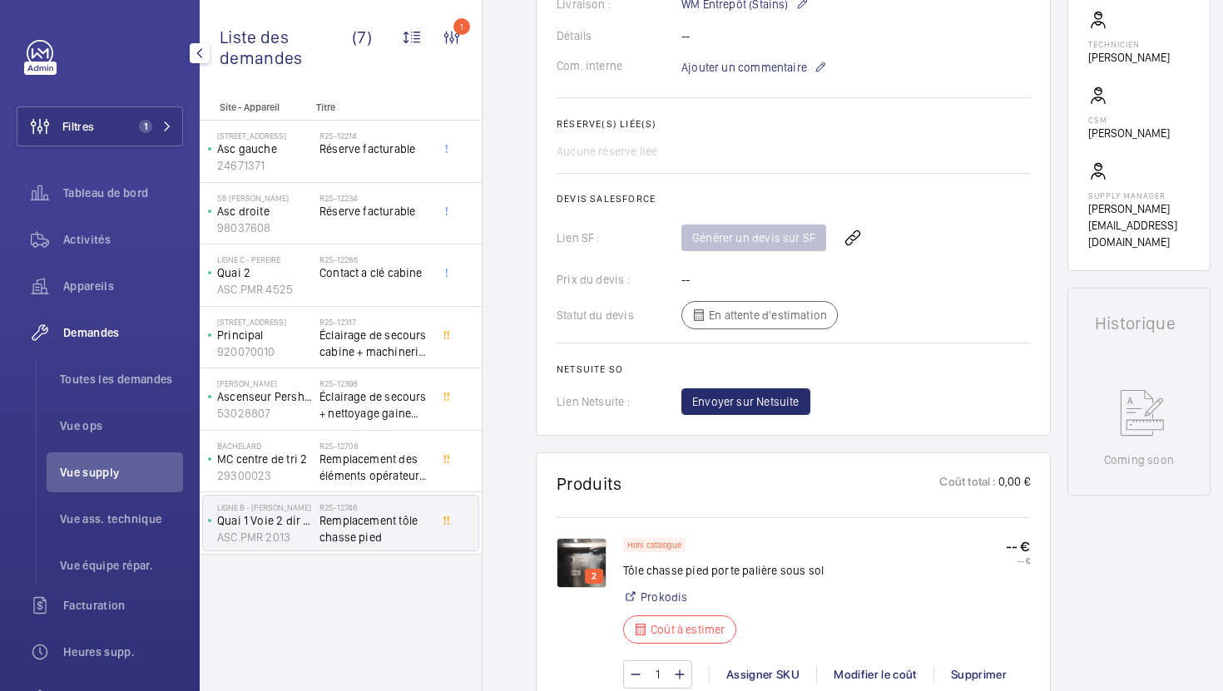
scroll to position [524, 0]
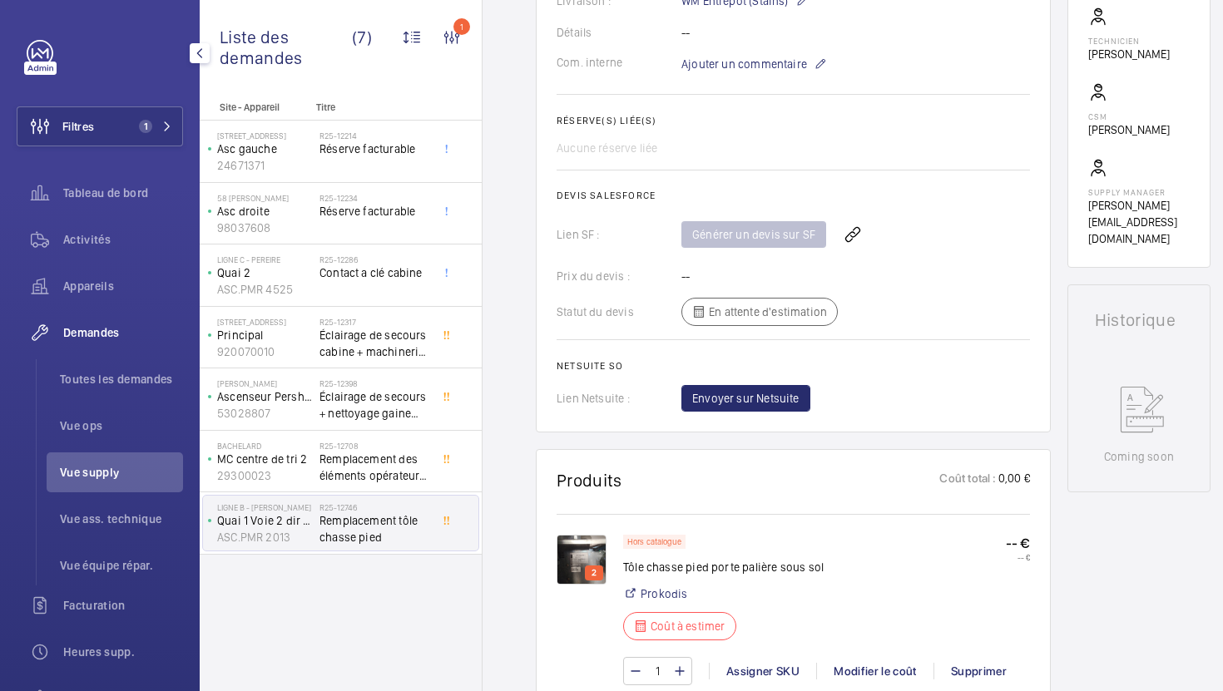
click at [566, 556] on img at bounding box center [582, 560] width 50 height 50
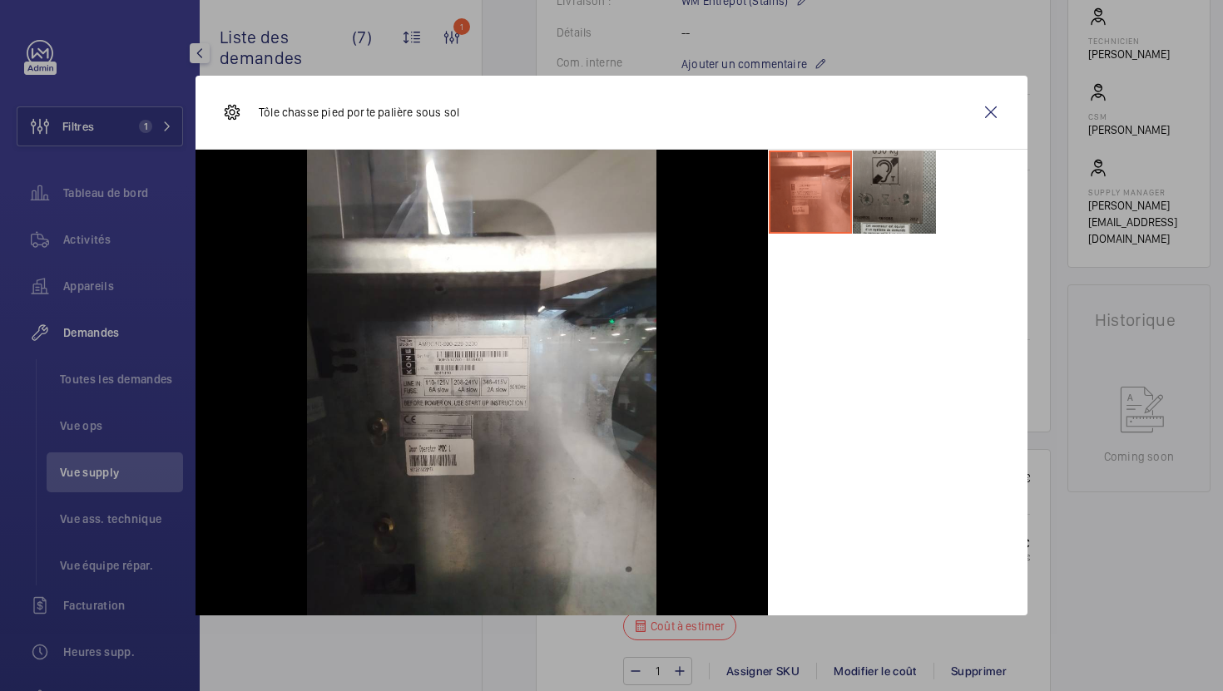
click at [890, 214] on li at bounding box center [894, 192] width 83 height 83
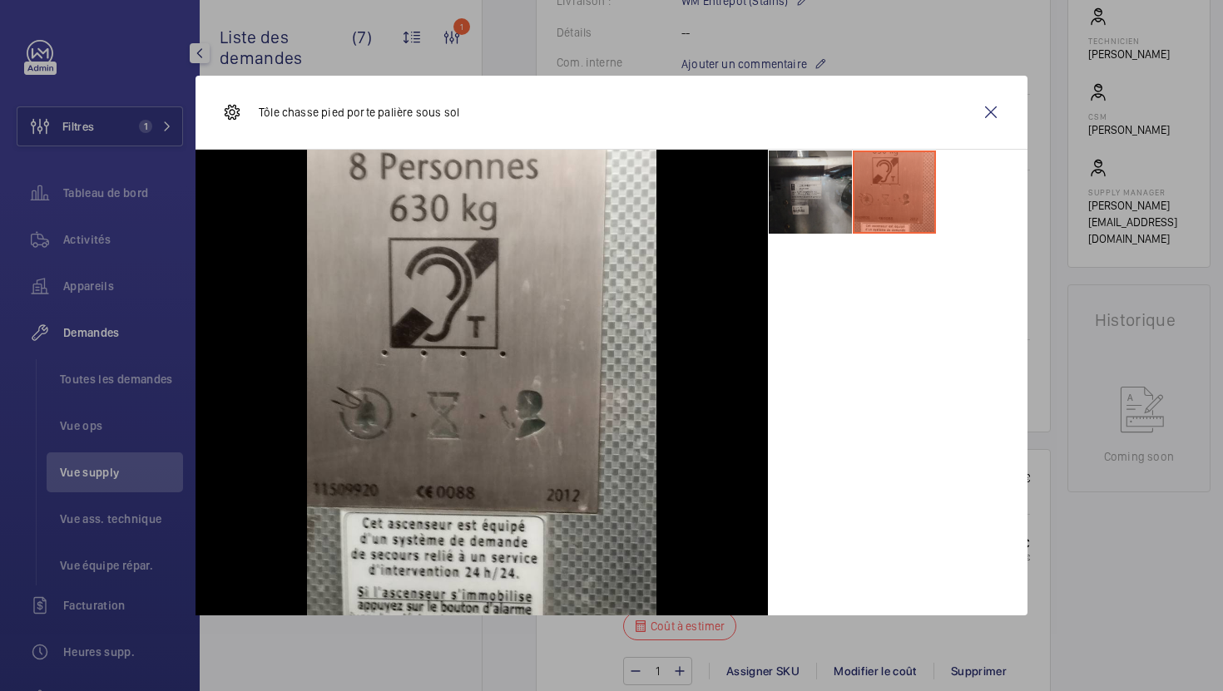
click at [804, 223] on li at bounding box center [810, 192] width 83 height 83
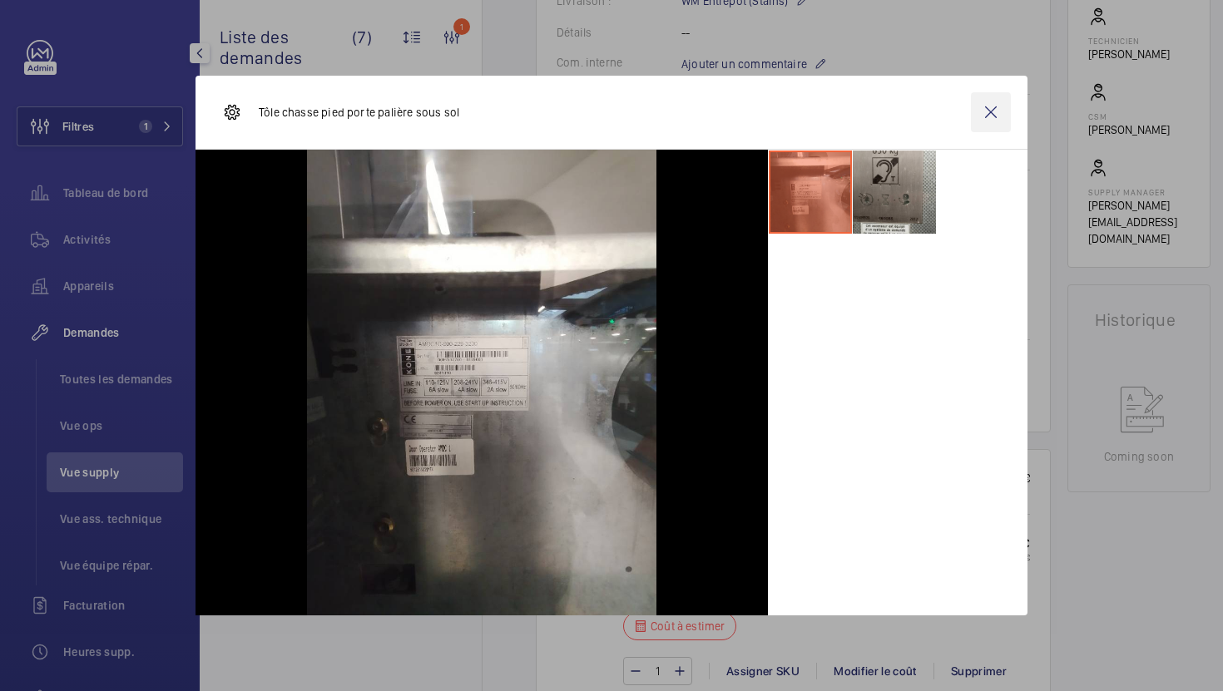
click at [985, 119] on wm-front-icon-button at bounding box center [991, 112] width 40 height 40
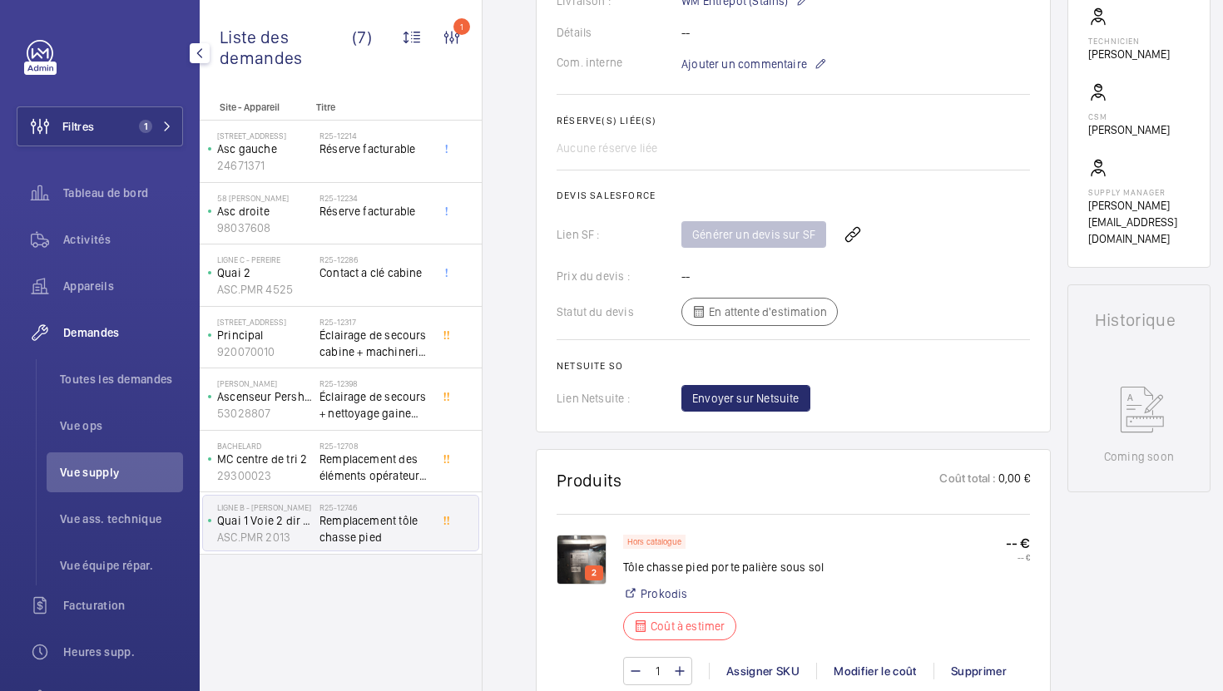
scroll to position [0, 0]
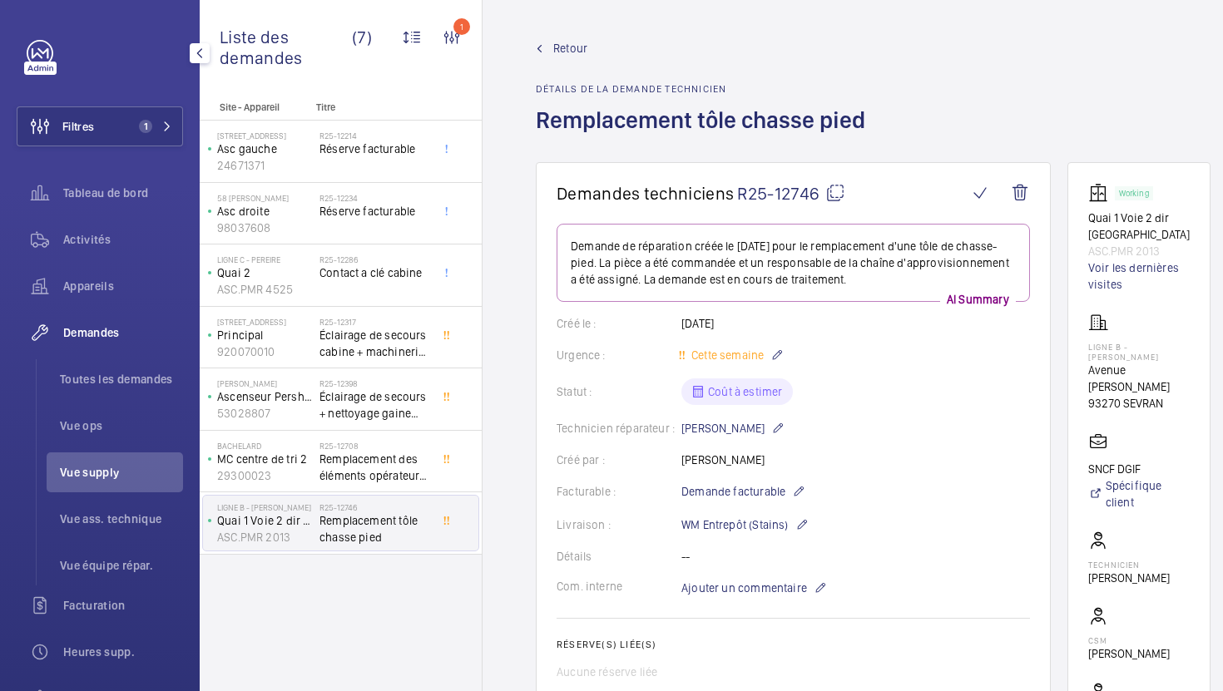
click at [835, 196] on mat-icon at bounding box center [835, 193] width 20 height 20
